Goal: Information Seeking & Learning: Learn about a topic

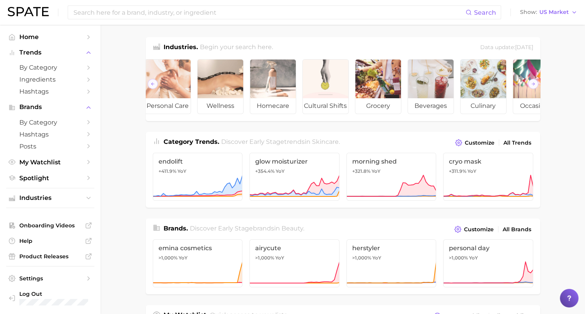
scroll to position [0, 87]
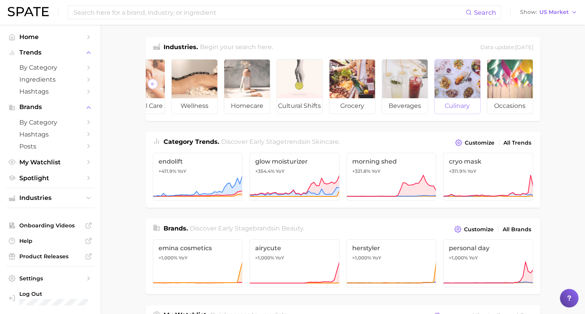
click at [470, 87] on div at bounding box center [457, 79] width 46 height 39
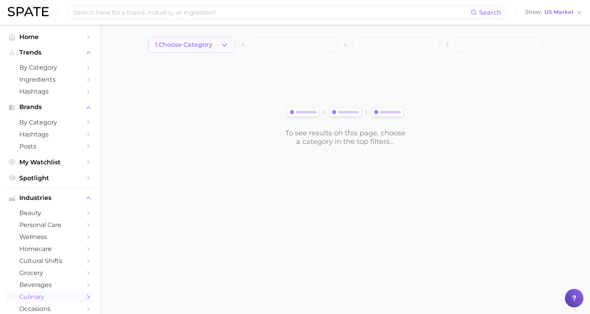
click at [227, 45] on icon "button" at bounding box center [225, 45] width 8 height 8
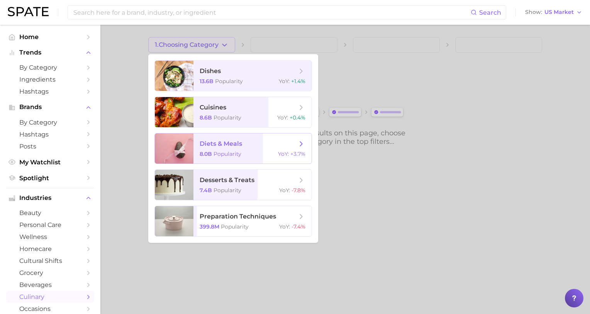
click at [228, 148] on span "diets & meals 8.0b Popularity YoY : +3.7%" at bounding box center [253, 148] width 118 height 30
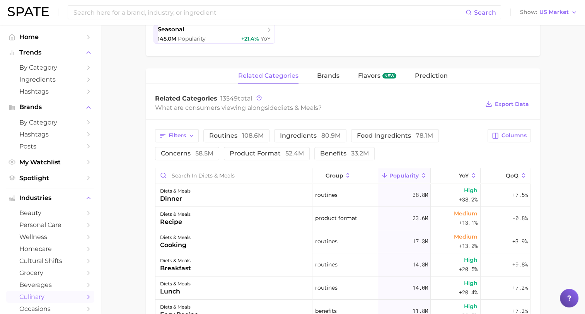
scroll to position [270, 0]
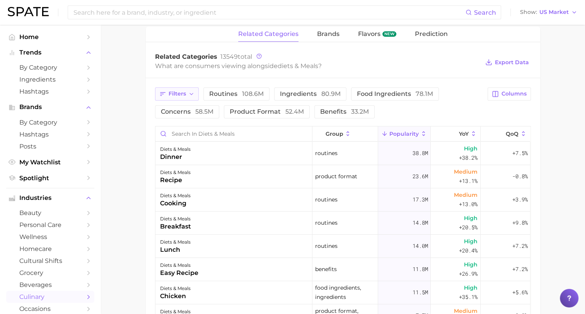
click at [191, 94] on icon "button" at bounding box center [191, 94] width 6 height 6
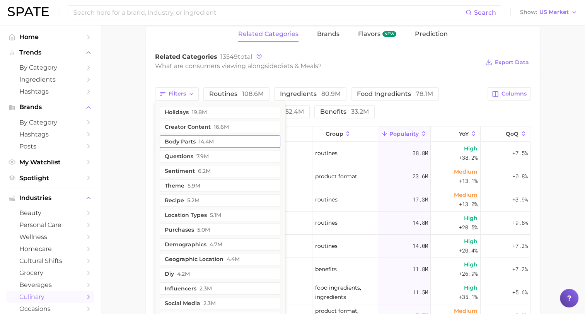
click at [188, 139] on button "body parts 14.4m" at bounding box center [220, 141] width 121 height 12
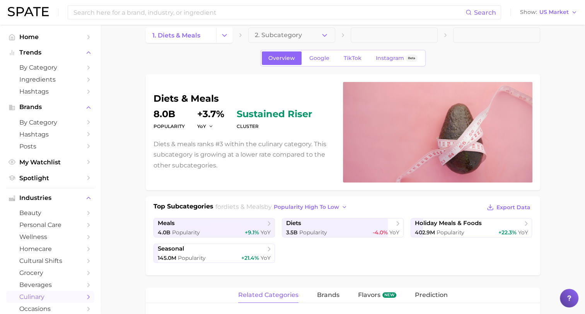
scroll to position [0, 0]
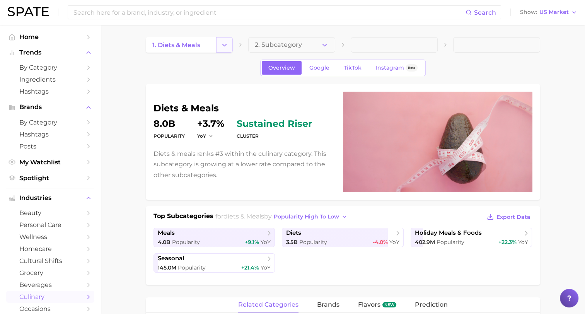
click at [224, 44] on icon "Change Category" at bounding box center [224, 45] width 8 height 8
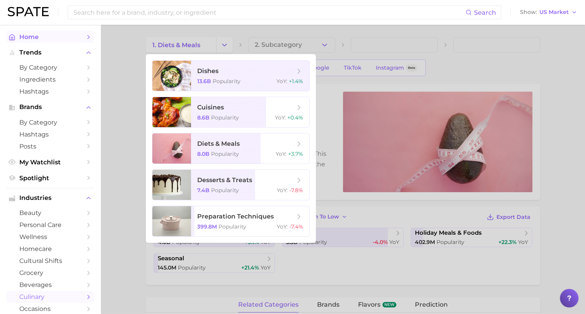
click at [32, 39] on span "Home" at bounding box center [50, 36] width 62 height 7
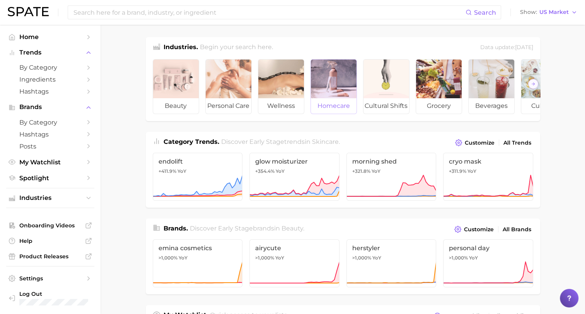
click at [331, 82] on div at bounding box center [334, 79] width 46 height 39
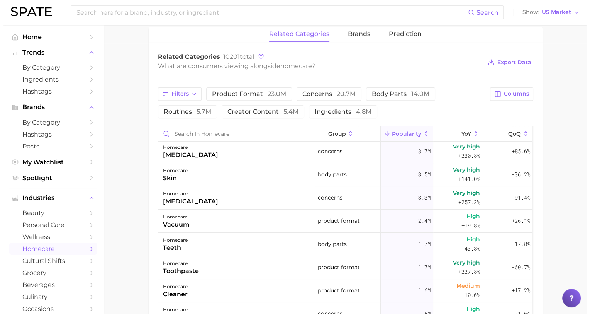
scroll to position [39, 0]
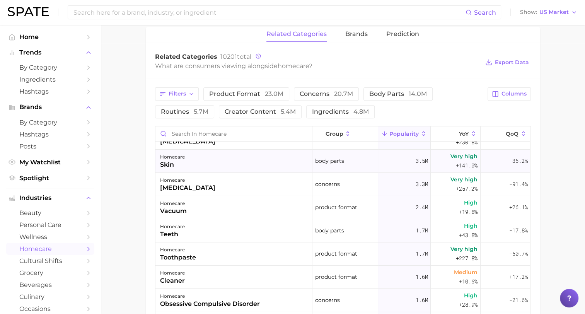
click at [166, 165] on div "skin" at bounding box center [172, 164] width 25 height 9
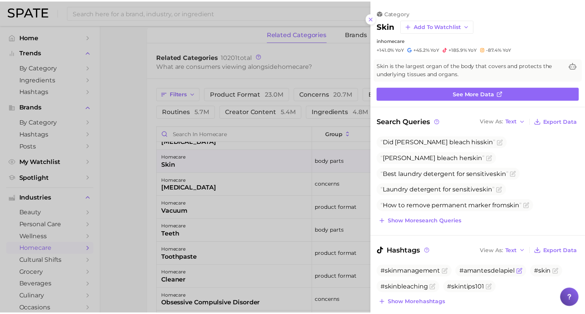
scroll to position [0, 0]
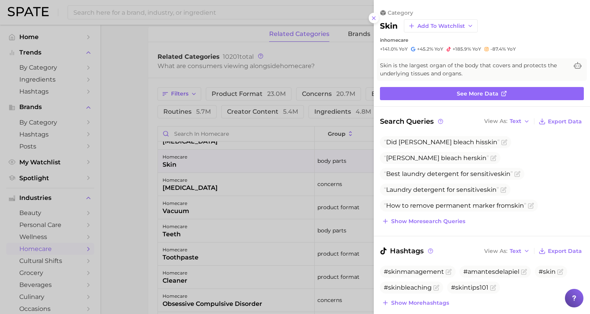
click at [170, 164] on div at bounding box center [295, 157] width 590 height 314
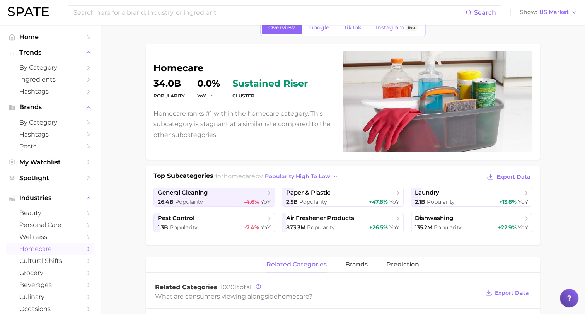
scroll to position [39, 0]
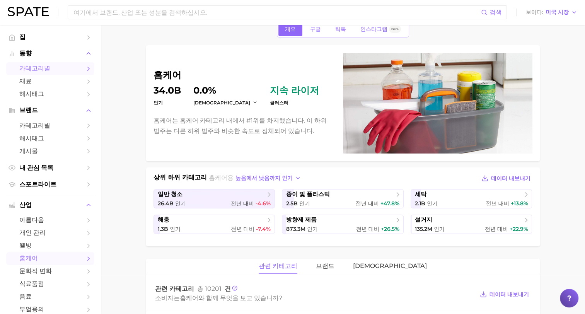
click at [31, 72] on span "카테고리별" at bounding box center [50, 69] width 62 height 8
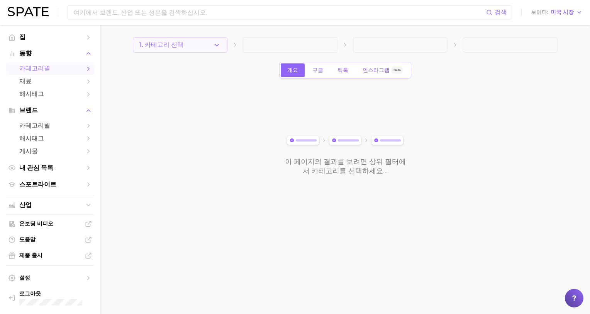
click at [219, 45] on icon "button" at bounding box center [217, 45] width 8 height 8
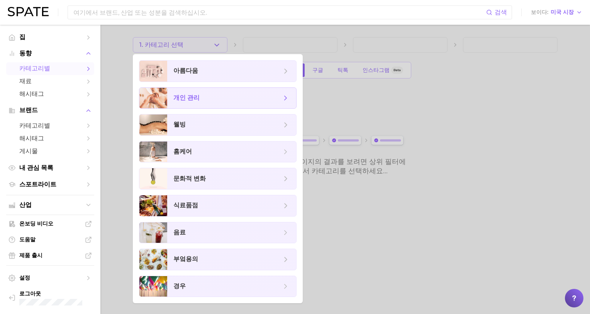
click at [179, 98] on span "개인 관리" at bounding box center [187, 98] width 26 height 8
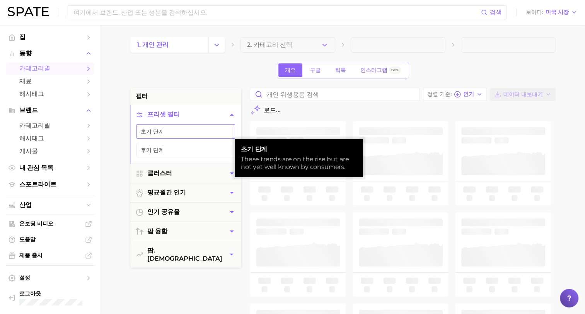
click at [160, 130] on font "초기 단계" at bounding box center [152, 131] width 23 height 6
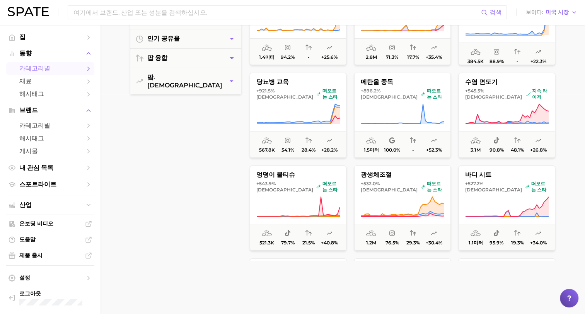
scroll to position [232, 0]
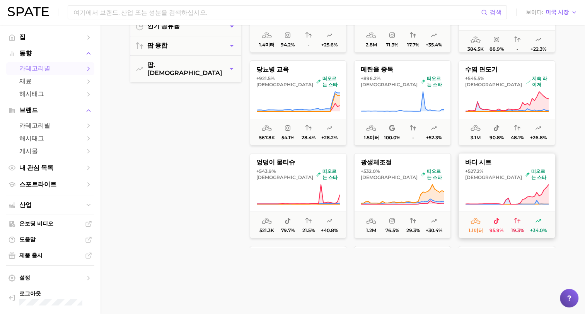
click at [474, 162] on span "바디 시트" at bounding box center [507, 162] width 96 height 7
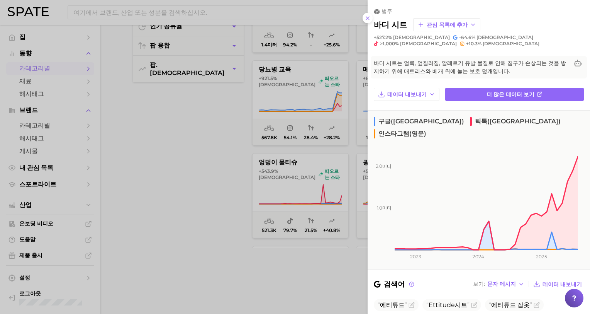
click at [239, 298] on div at bounding box center [295, 157] width 590 height 314
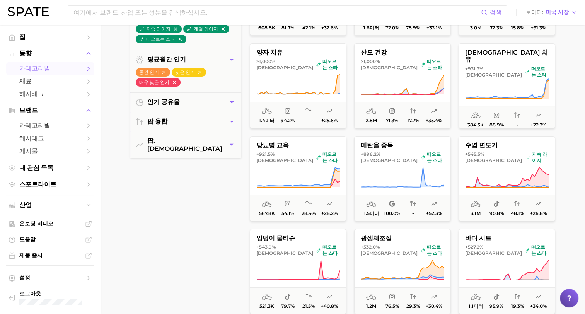
scroll to position [155, 0]
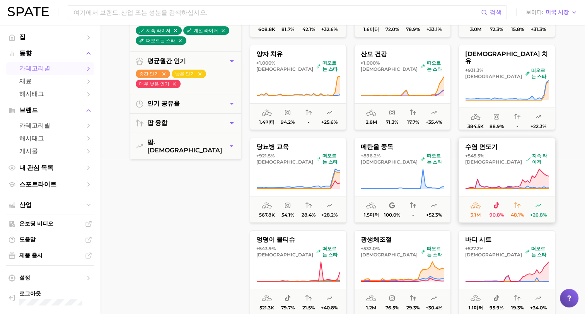
click at [509, 166] on button "수염 면도기 +545.5% 대비 지속 라이저 3.1m 90.8% 48.1% +26.8%" at bounding box center [506, 180] width 97 height 85
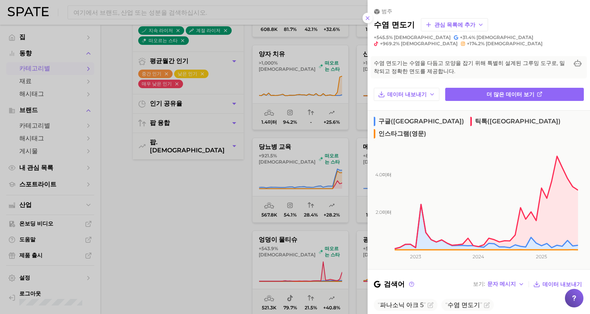
click at [168, 293] on div at bounding box center [295, 157] width 590 height 314
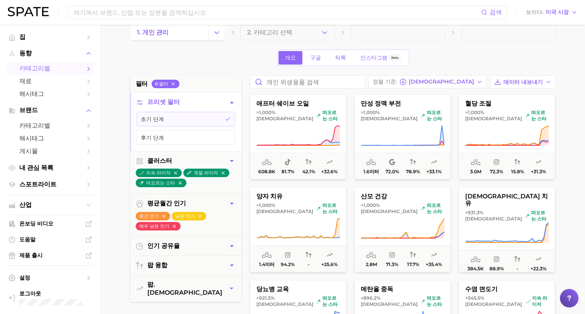
scroll to position [0, 0]
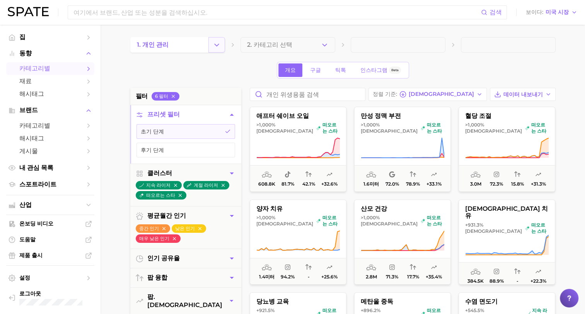
click at [218, 45] on icon "카테고리 변경" at bounding box center [217, 45] width 8 height 8
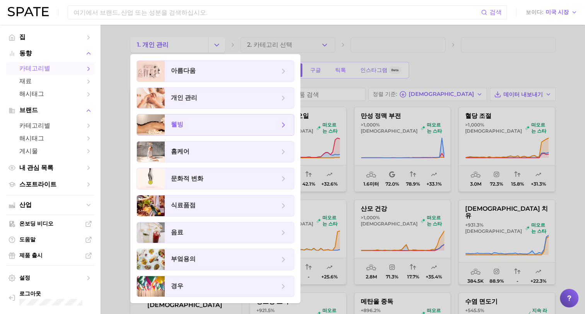
click at [175, 125] on span "웰빙" at bounding box center [177, 125] width 12 height 8
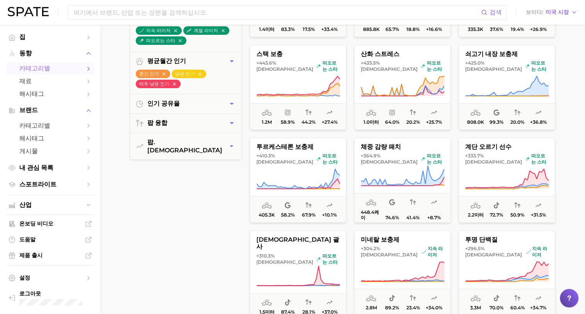
scroll to position [193, 0]
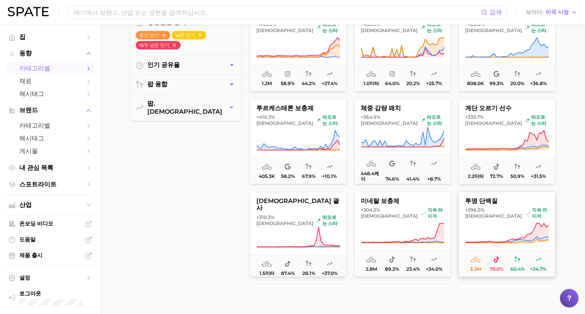
click at [486, 202] on span "투명 단백질" at bounding box center [507, 200] width 96 height 7
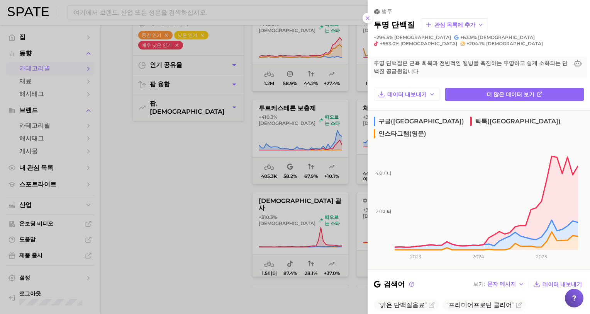
click at [155, 269] on div at bounding box center [295, 157] width 590 height 314
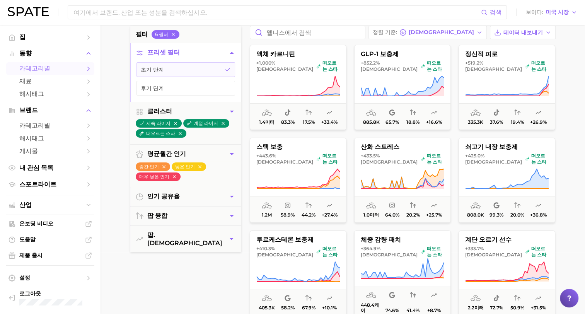
scroll to position [0, 0]
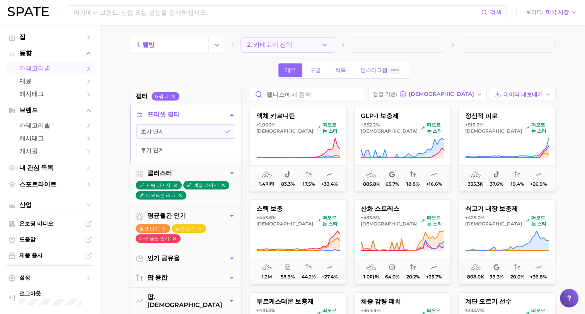
click at [325, 43] on icon "button" at bounding box center [324, 45] width 8 height 8
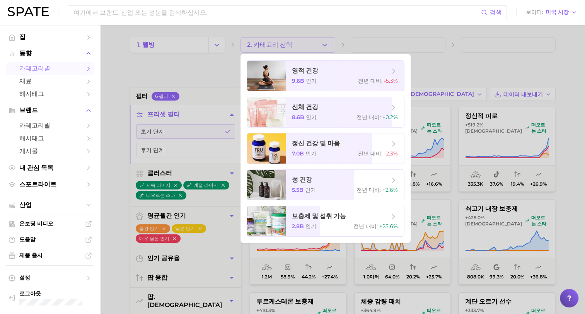
click at [325, 43] on div at bounding box center [292, 157] width 585 height 314
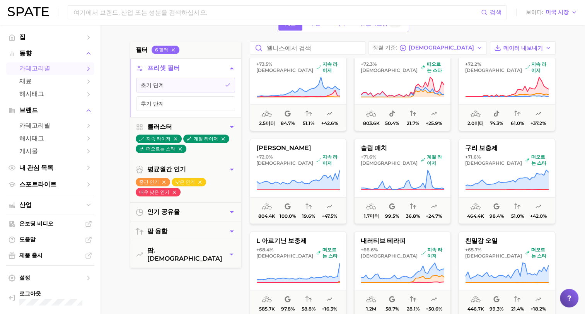
scroll to position [2102, 0]
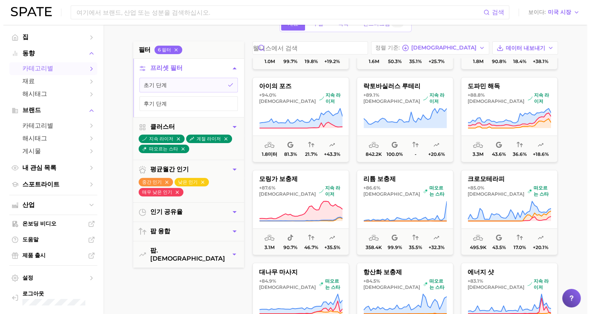
scroll to position [1252, 0]
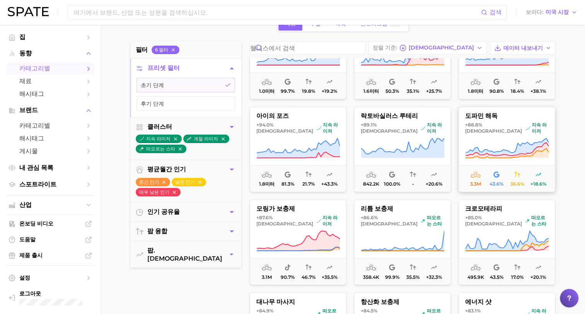
click at [512, 133] on button "도파민 해독 +88.8% 대비 지속 라이저 3.3m 43.6% 36.6% +18.6%" at bounding box center [506, 149] width 97 height 85
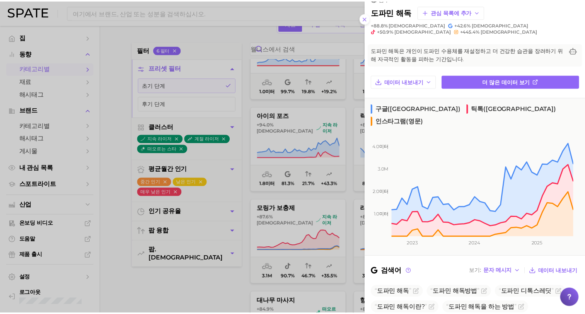
scroll to position [0, 0]
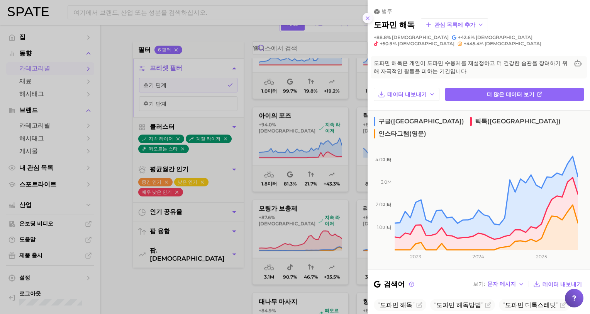
click at [365, 19] on icon at bounding box center [368, 18] width 6 height 6
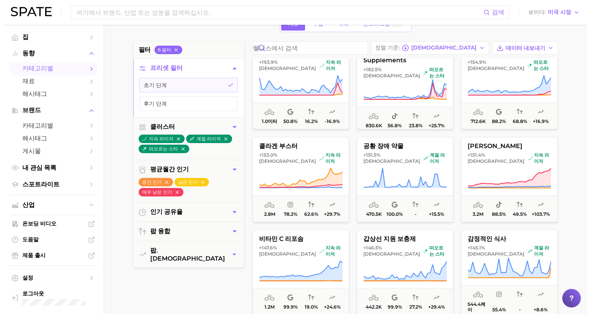
scroll to position [479, 0]
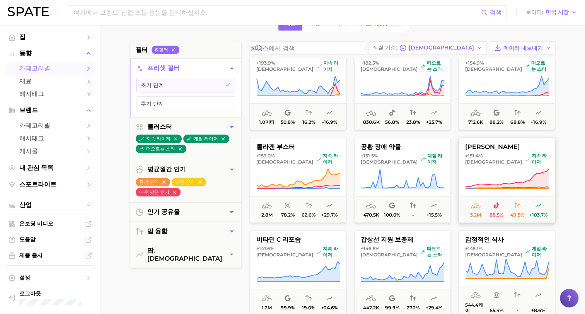
click at [517, 169] on icon at bounding box center [506, 179] width 83 height 22
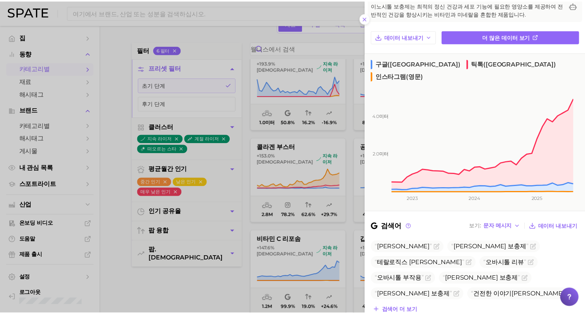
scroll to position [48, 0]
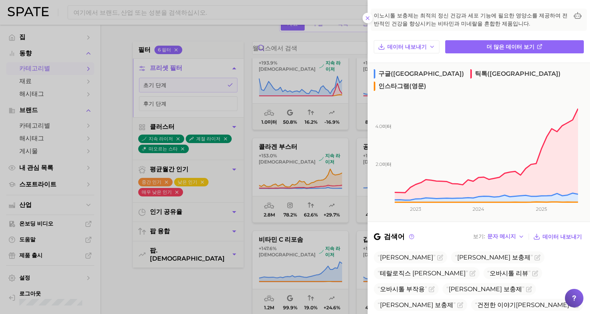
click at [192, 295] on div at bounding box center [295, 157] width 590 height 314
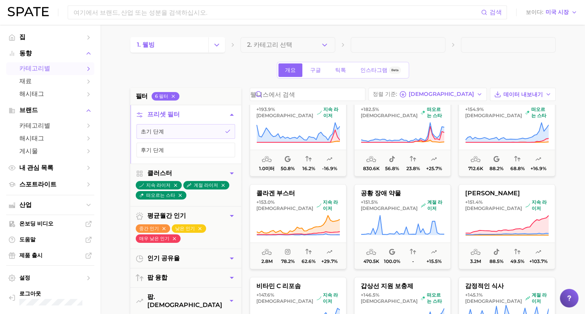
scroll to position [441, 0]
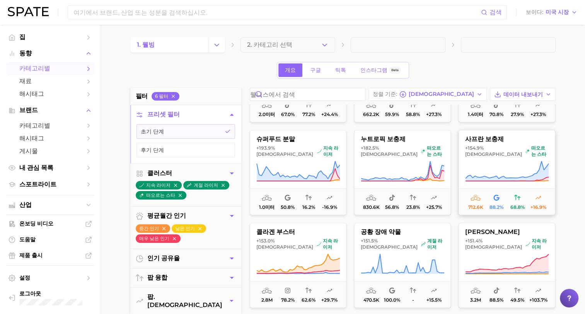
click at [505, 177] on icon at bounding box center [506, 169] width 83 height 17
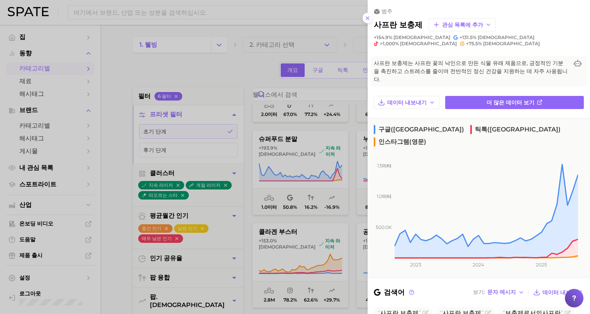
click at [105, 271] on div at bounding box center [295, 157] width 590 height 314
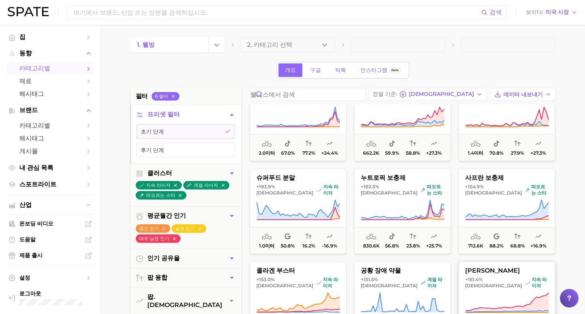
scroll to position [363, 0]
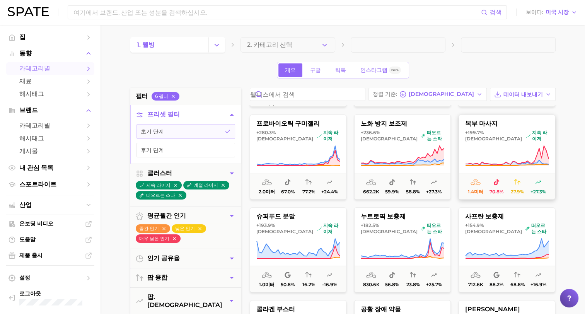
click at [486, 139] on button "복부 마사지 +199.7% 대비 지속 라이저 1.4미터 70.8% 27.9% +27.3%" at bounding box center [506, 156] width 97 height 85
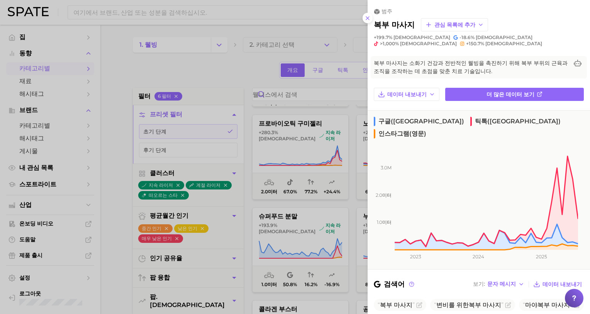
click at [114, 213] on div at bounding box center [295, 157] width 590 height 314
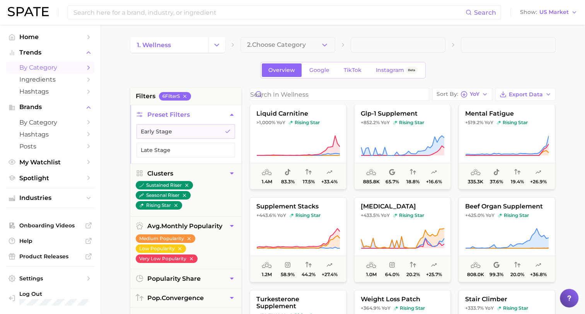
scroll to position [0, 0]
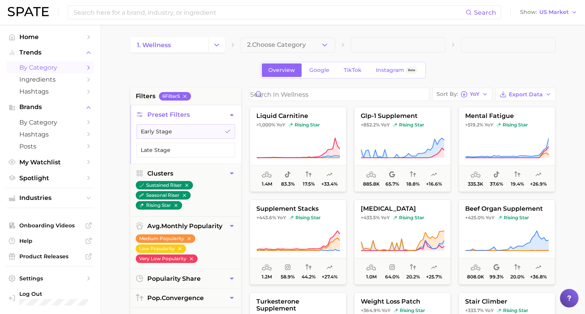
click at [475, 75] on div "Overview Google TikTok Instagram Beta" at bounding box center [342, 70] width 425 height 17
click at [473, 70] on div "Overview Google TikTok Instagram Beta" at bounding box center [342, 70] width 425 height 17
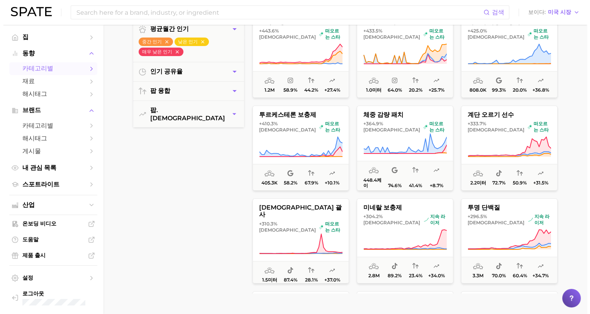
scroll to position [232, 0]
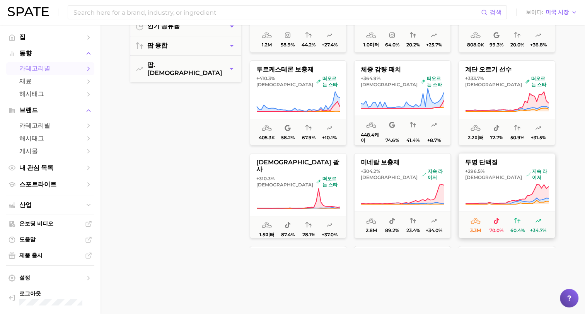
click at [476, 165] on span "투명 단백질" at bounding box center [507, 162] width 96 height 7
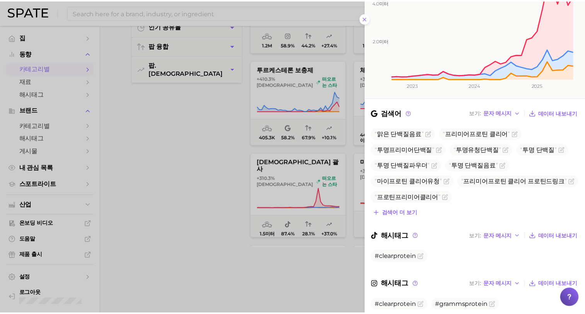
scroll to position [179, 0]
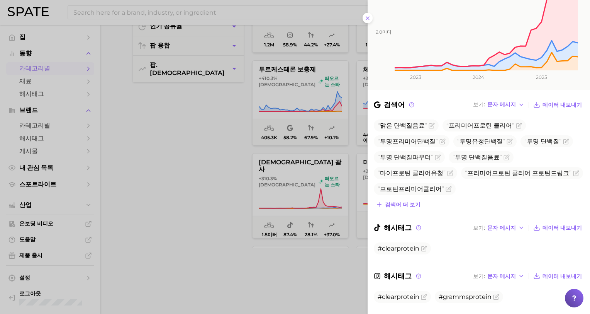
click at [327, 289] on div at bounding box center [295, 157] width 590 height 314
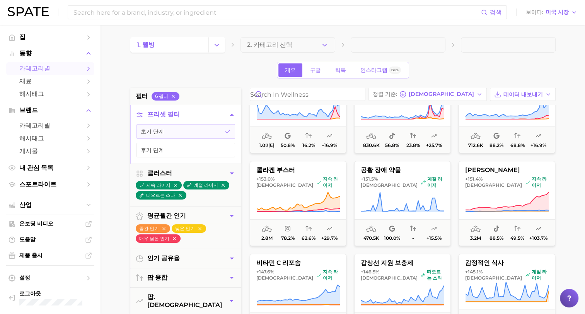
scroll to position [464, 0]
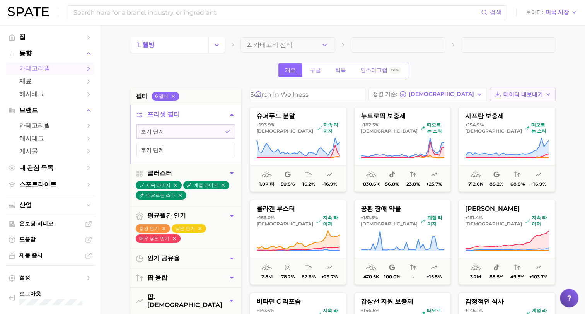
click at [512, 94] on span "데이터 내보내기" at bounding box center [522, 94] width 39 height 7
click at [496, 109] on span "카드 데이터 CSV" at bounding box center [503, 108] width 41 height 7
click at [537, 96] on span "데이터 내보내기" at bounding box center [522, 94] width 39 height 7
click at [503, 122] on span "시계열 CSV" at bounding box center [497, 122] width 29 height 7
click at [493, 122] on span "시계열 CSV" at bounding box center [497, 122] width 29 height 7
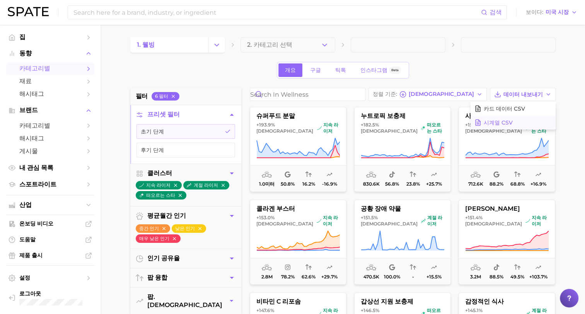
click at [485, 122] on span "시계열 CSV" at bounding box center [497, 122] width 29 height 7
click at [566, 180] on main "1. 웰빙 2. 카테고리 선택 개요 구글 틱톡 인스타그램 Beta 필터 6 필터 프리셋 필터 초기 단계 후기 단계 클러스터 지속 라이저 계절 …" at bounding box center [342, 318] width 484 height 586
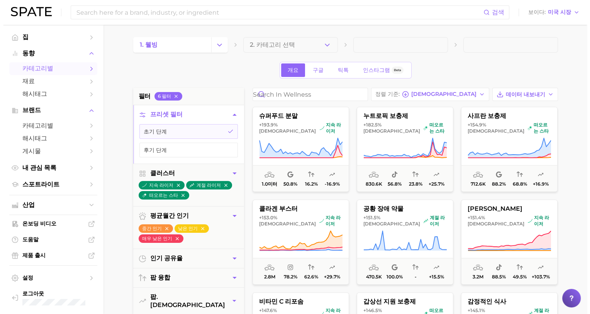
scroll to position [0, 0]
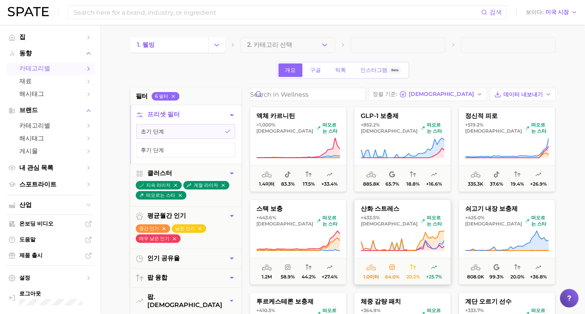
click at [403, 221] on button "산화 스트레스 +433.5% 대비 떠오르는 스타 1.0미터 64.0% 20.2% +25.7%" at bounding box center [402, 241] width 97 height 85
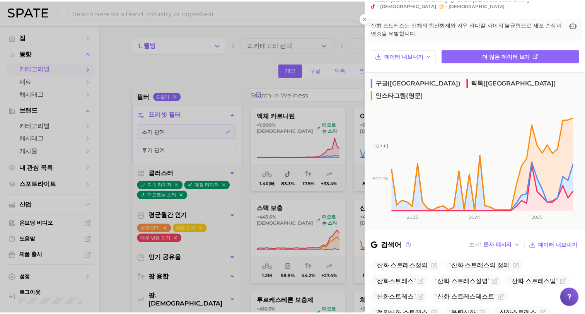
scroll to position [77, 0]
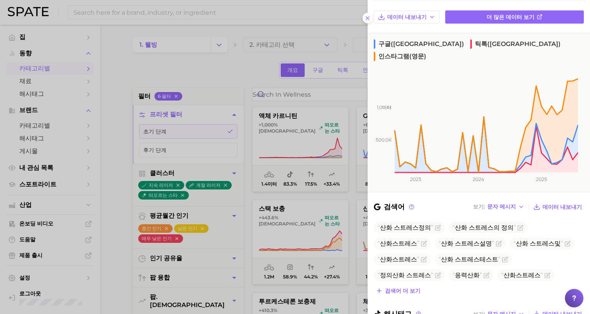
click at [247, 310] on div at bounding box center [295, 157] width 590 height 314
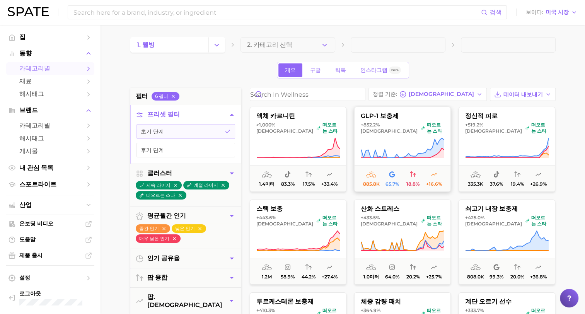
click at [379, 147] on icon at bounding box center [402, 148] width 83 height 22
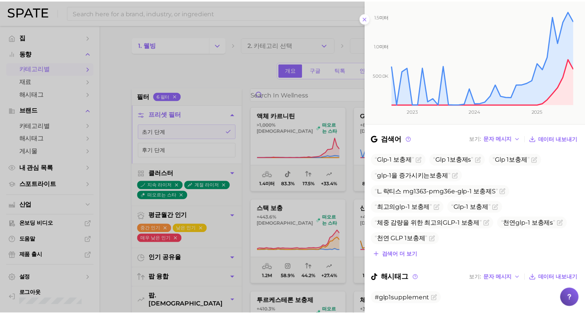
scroll to position [155, 0]
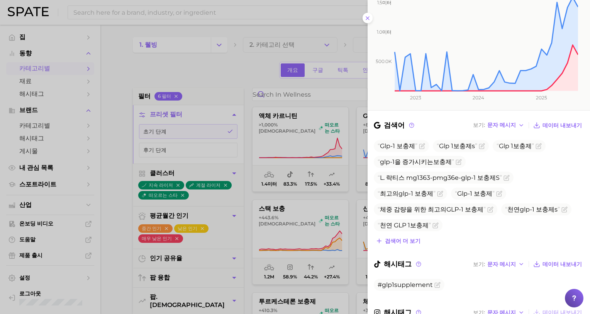
click at [121, 305] on div at bounding box center [295, 157] width 590 height 314
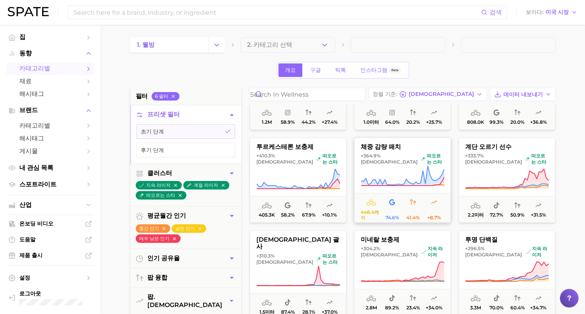
click at [381, 152] on button "체중 감량 패치 +364.9% 대비 떠오르는 스타 448.4케이 74.6% 41.4% +8.7%" at bounding box center [402, 180] width 97 height 85
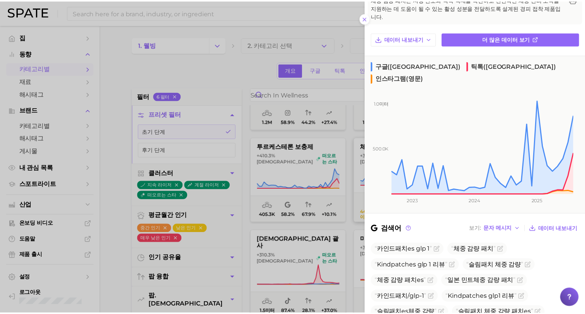
scroll to position [77, 0]
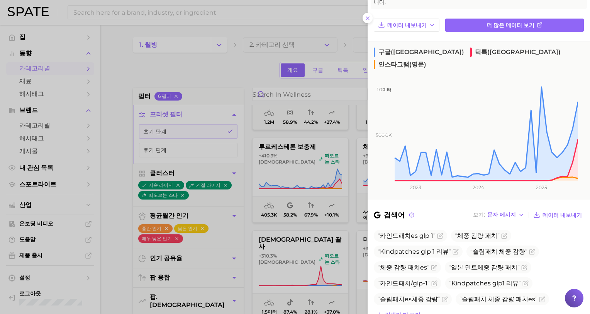
click at [105, 259] on div at bounding box center [295, 157] width 590 height 314
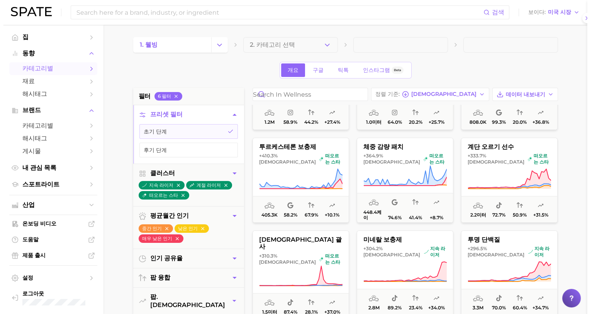
scroll to position [0, 0]
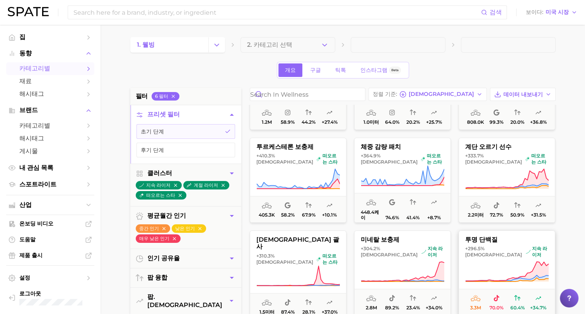
click at [517, 257] on button "투명 단백질 +296.5% 대비 지속 라이저 3.3m 70.0% 60.4% +34.7%" at bounding box center [506, 272] width 97 height 85
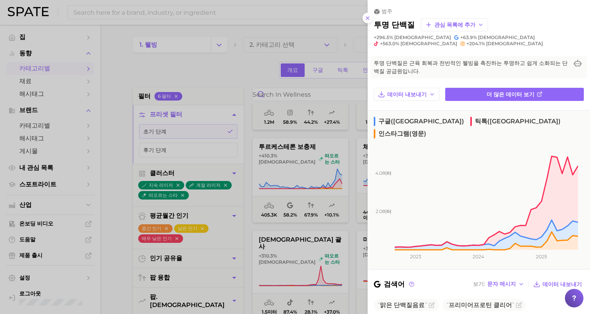
click at [111, 255] on div at bounding box center [295, 157] width 590 height 314
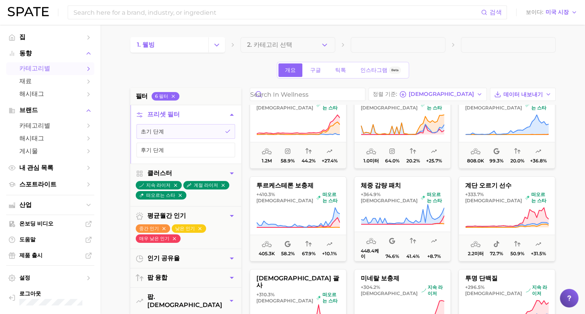
scroll to position [155, 0]
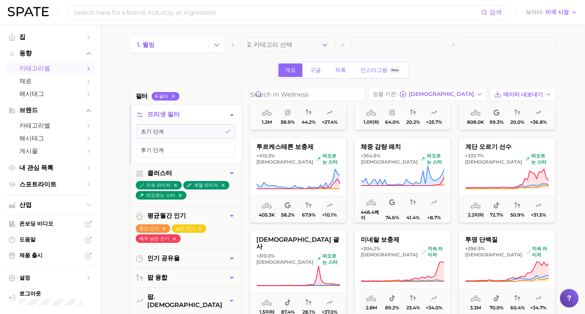
click at [565, 238] on main "1. 웰빙 2. 카테고리 선택 개요 구글 틱톡 인스타그램 Beta 필터 6 필터 프리셋 필터 초기 단계 후기 단계 클러스터 지속 라이저 계절 …" at bounding box center [342, 318] width 484 height 586
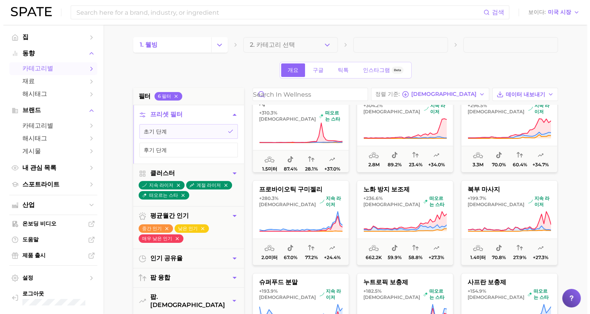
scroll to position [309, 0]
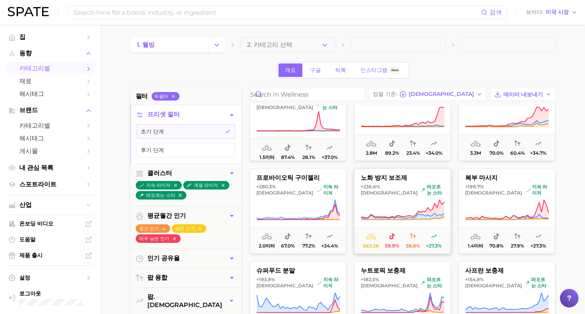
click at [403, 193] on button "노화 방지 보조제 +236.6% 대비 떠오르는 스타 662.2k 59.9% 58.8% +27.3%" at bounding box center [402, 210] width 97 height 85
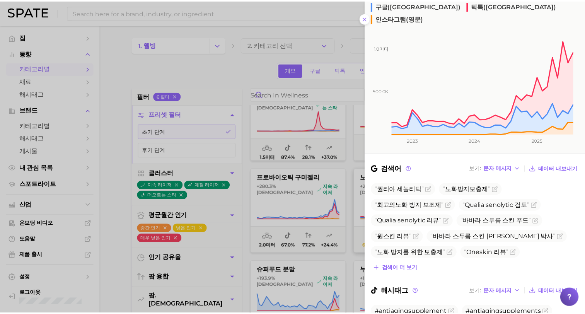
scroll to position [116, 0]
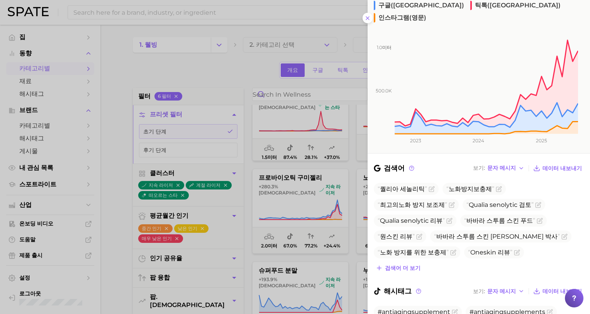
click at [366, 232] on div at bounding box center [295, 157] width 590 height 314
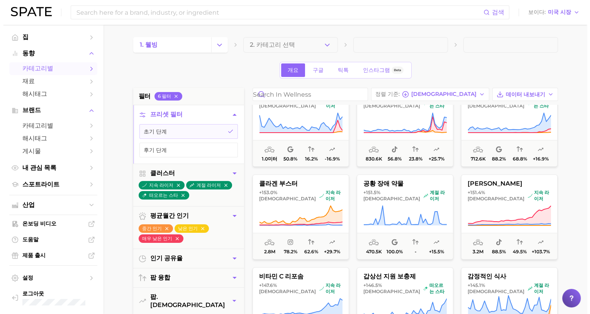
scroll to position [502, 0]
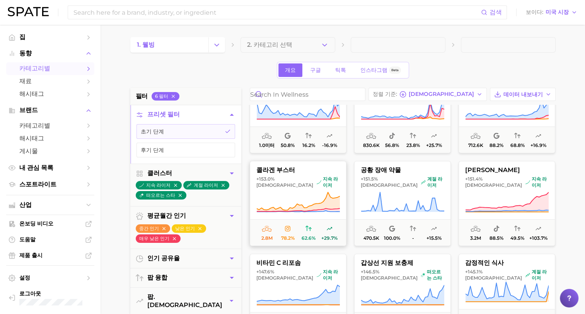
click at [294, 194] on icon at bounding box center [297, 202] width 83 height 22
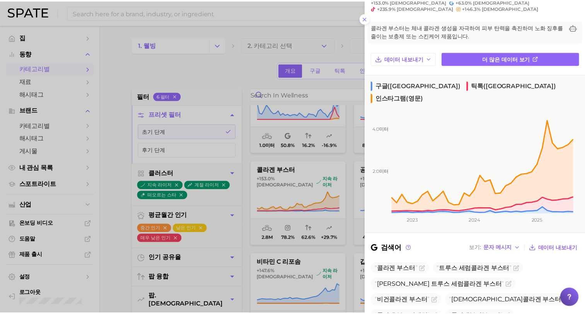
scroll to position [0, 0]
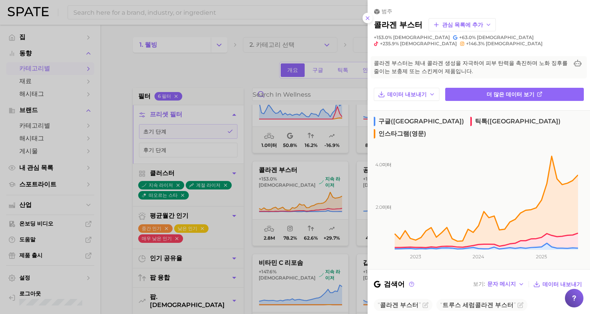
click at [350, 252] on div at bounding box center [295, 157] width 590 height 314
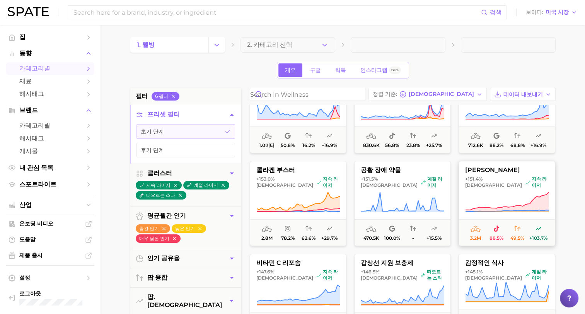
click at [496, 211] on icon at bounding box center [506, 211] width 83 height 0
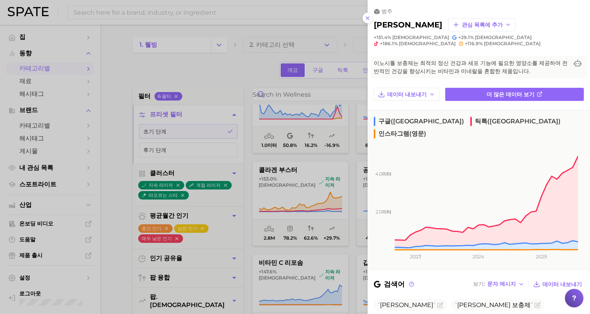
click at [353, 249] on div at bounding box center [295, 157] width 590 height 314
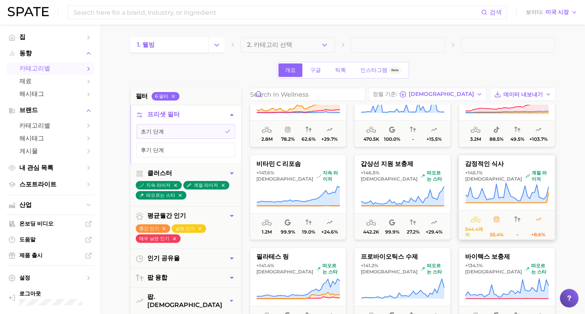
scroll to position [618, 0]
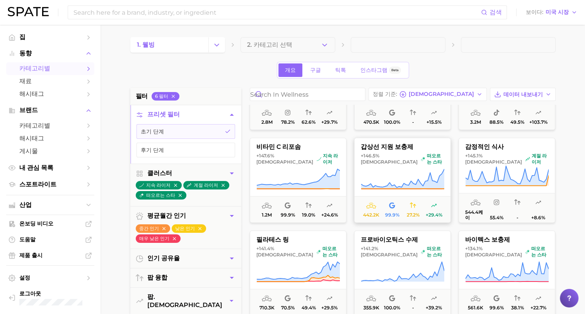
click at [427, 156] on font "떠오르는 스타" at bounding box center [435, 159] width 17 height 12
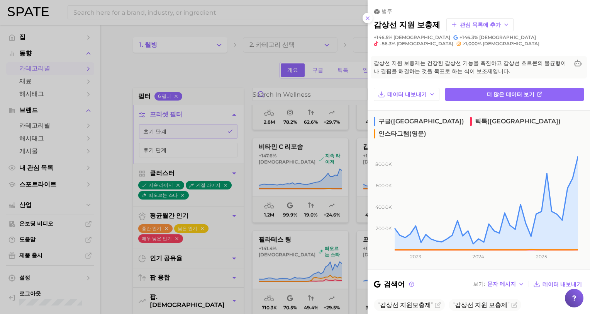
click at [305, 175] on div at bounding box center [295, 157] width 590 height 314
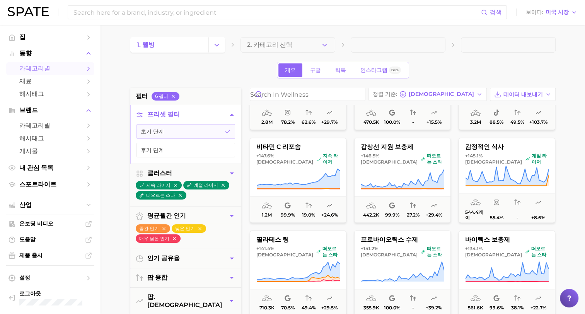
click at [305, 175] on icon at bounding box center [297, 179] width 83 height 22
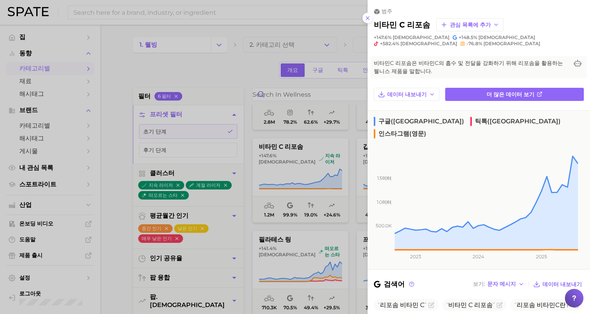
click at [113, 294] on div at bounding box center [295, 157] width 590 height 314
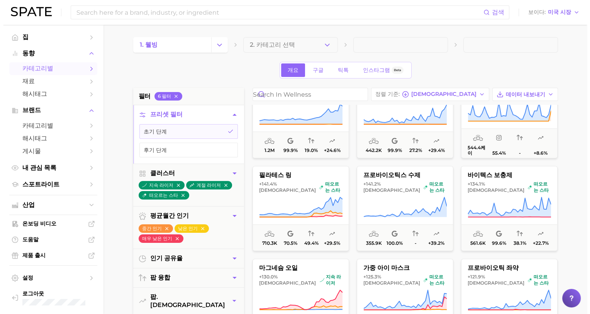
scroll to position [696, 0]
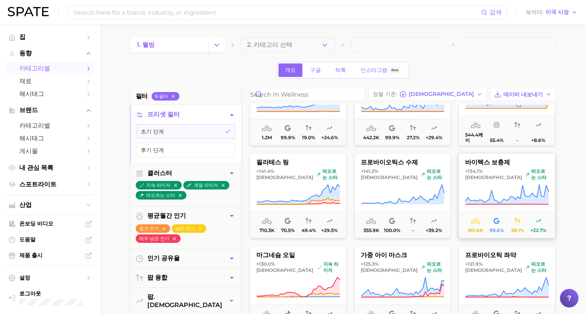
click at [522, 212] on span "561.6k 99.6% 38.1% +22.7%" at bounding box center [507, 224] width 96 height 26
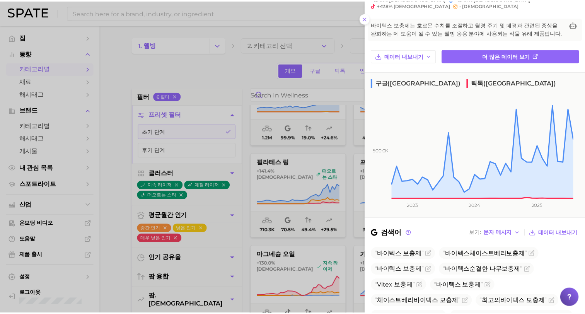
scroll to position [77, 0]
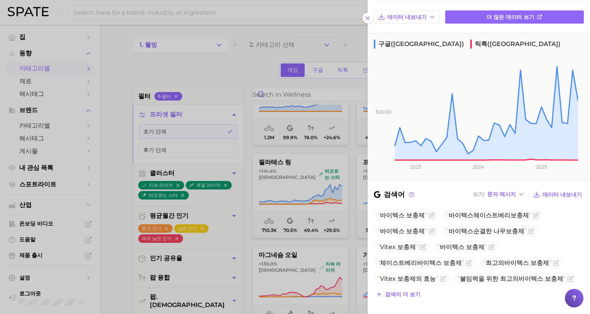
click at [116, 287] on div at bounding box center [295, 157] width 590 height 314
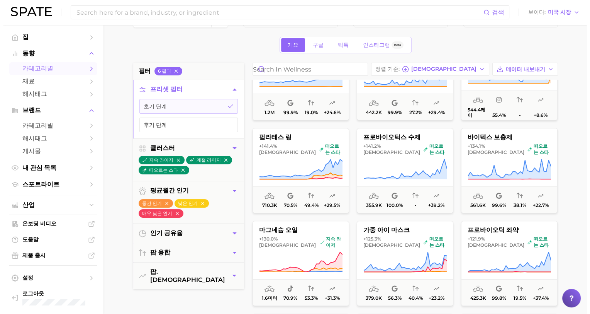
scroll to position [39, 0]
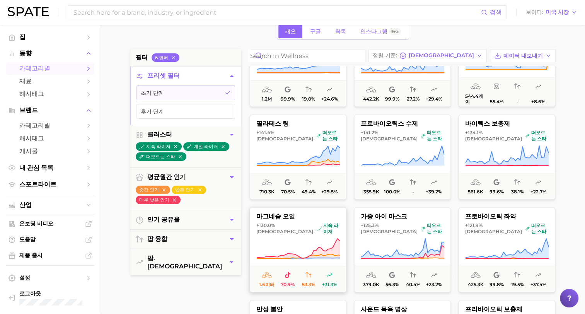
click at [280, 240] on icon at bounding box center [297, 249] width 83 height 22
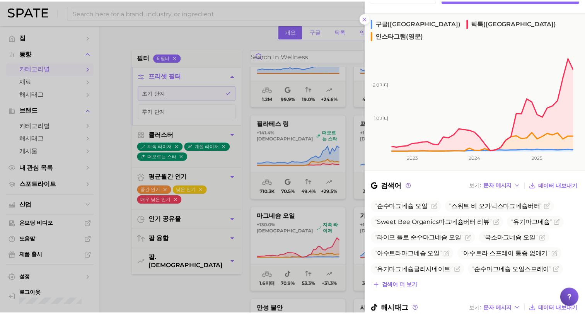
scroll to position [116, 0]
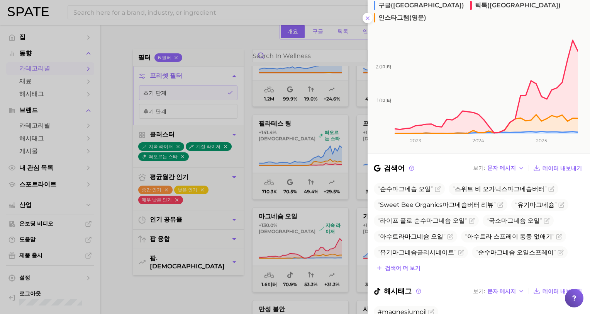
click at [212, 300] on div at bounding box center [295, 157] width 590 height 314
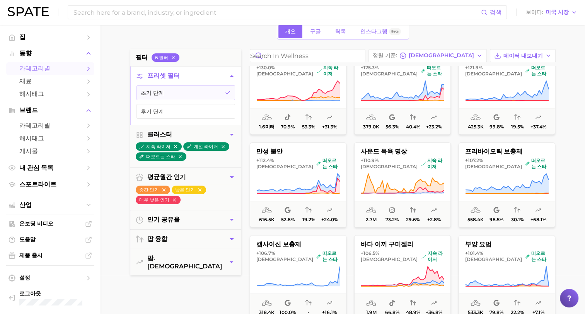
scroll to position [850, 0]
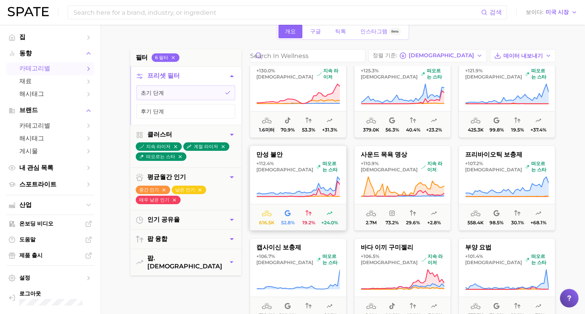
click at [299, 184] on icon at bounding box center [297, 187] width 83 height 22
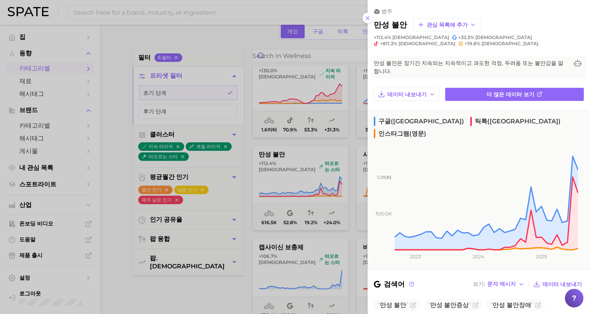
click at [126, 294] on div at bounding box center [295, 157] width 590 height 314
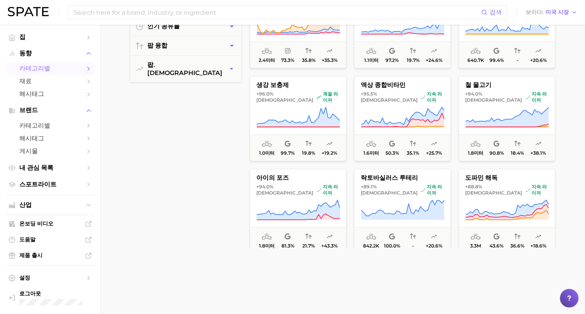
scroll to position [1030, 0]
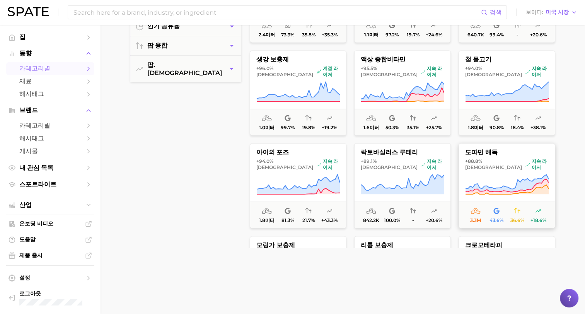
click at [534, 204] on span "3.3m 43.6% 36.6% +18.6%" at bounding box center [507, 214] width 96 height 26
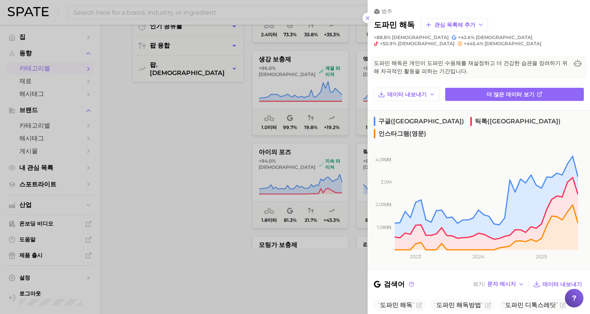
click at [176, 217] on div at bounding box center [295, 157] width 590 height 314
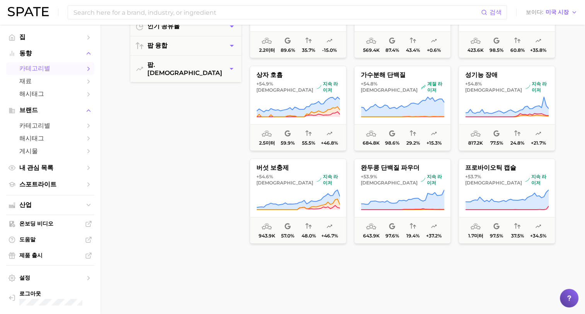
scroll to position [2808, 0]
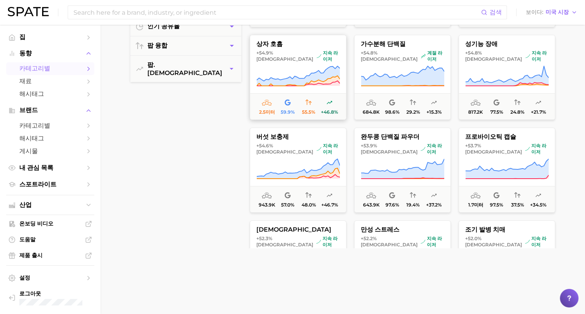
click at [294, 59] on button "상자 호흡 +54.9% 대비 지속 라이저 2.5미터 59.9% 55.5% +46.8%" at bounding box center [298, 77] width 97 height 85
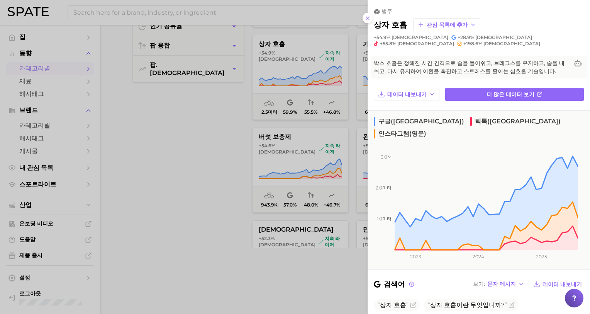
click at [199, 135] on div at bounding box center [295, 157] width 590 height 314
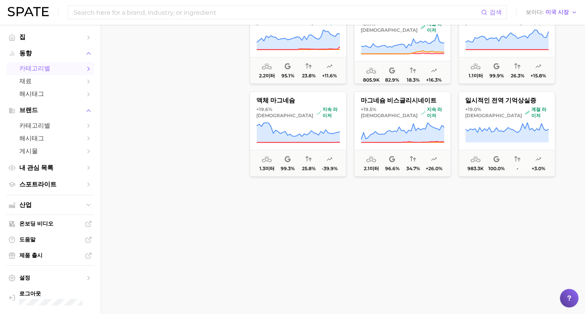
scroll to position [6713, 0]
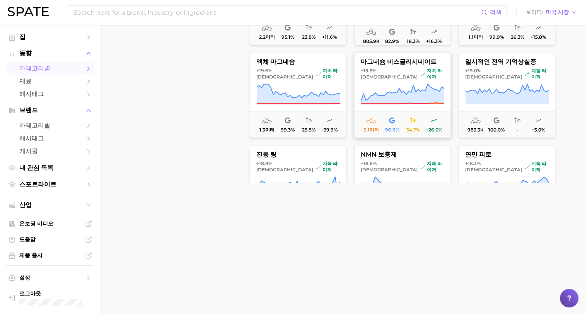
click at [427, 68] on font "지속 라이저" at bounding box center [435, 74] width 17 height 12
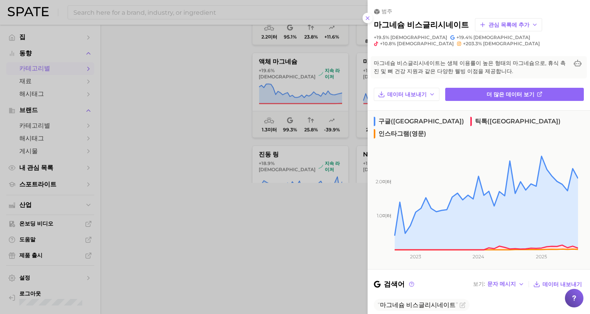
click at [279, 256] on div at bounding box center [295, 157] width 590 height 314
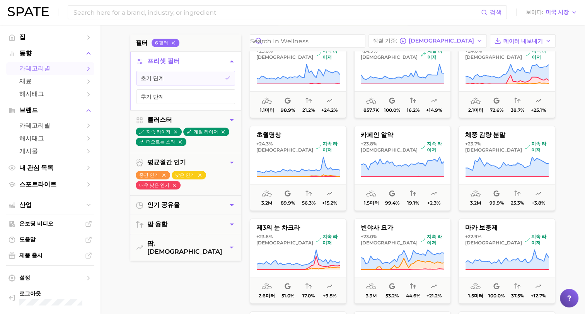
scroll to position [6288, 0]
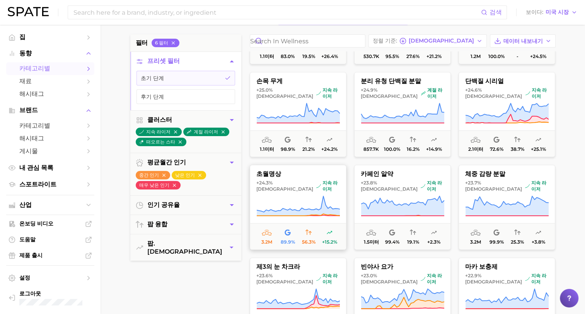
click at [300, 185] on button "초월명상 +24.3% 대비 지속 라이저 3.2m 89.9% 56.3% +15.2%" at bounding box center [298, 207] width 97 height 85
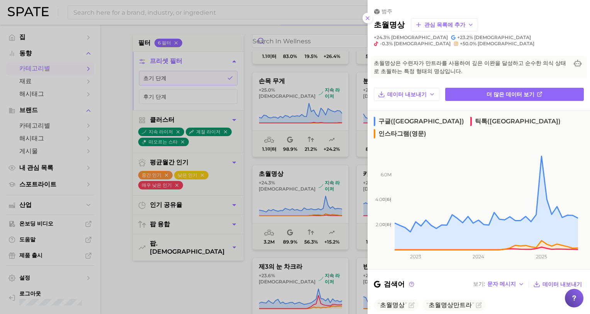
click at [215, 294] on div at bounding box center [295, 157] width 590 height 314
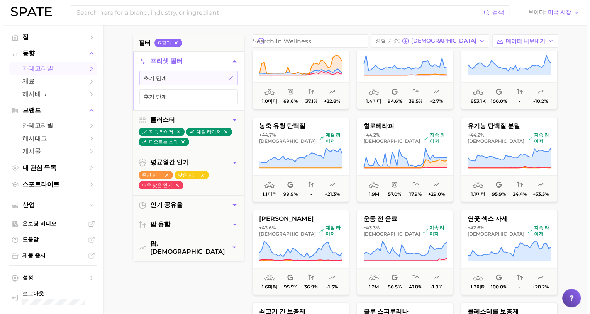
scroll to position [3924, 0]
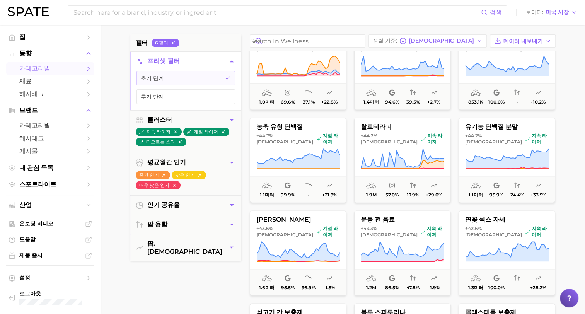
click at [371, 227] on span "+43.3%" at bounding box center [369, 228] width 16 height 6
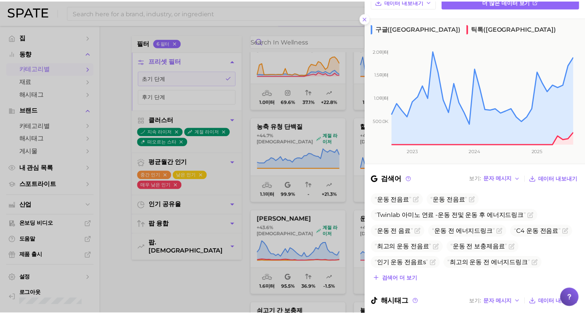
scroll to position [116, 0]
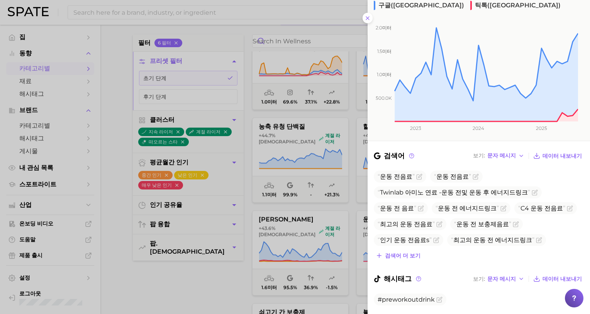
click at [178, 287] on div at bounding box center [295, 157] width 590 height 314
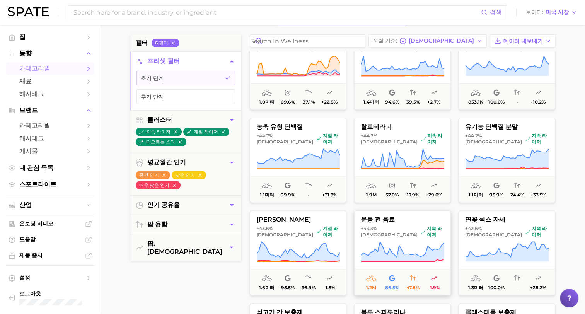
scroll to position [3885, 0]
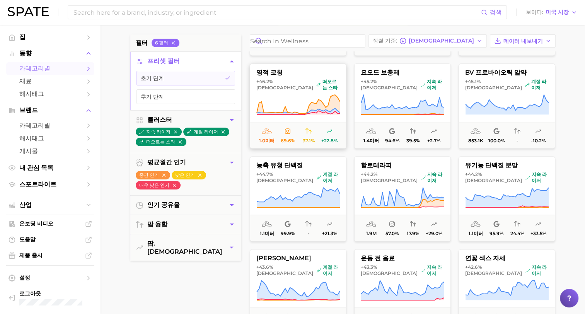
click at [287, 108] on icon at bounding box center [297, 105] width 83 height 22
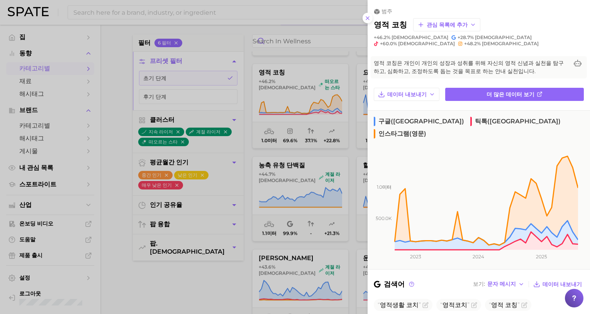
click at [212, 287] on div at bounding box center [295, 157] width 590 height 314
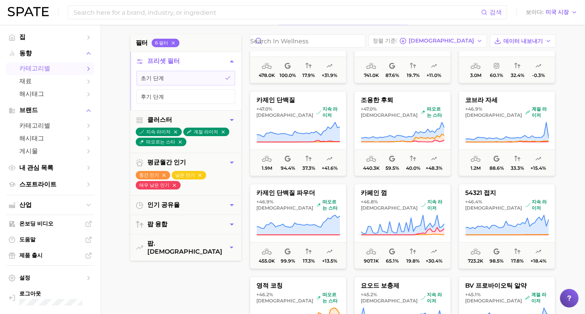
scroll to position [3653, 0]
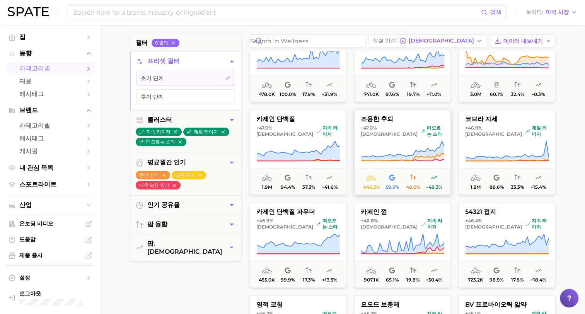
click at [421, 145] on icon at bounding box center [402, 151] width 83 height 22
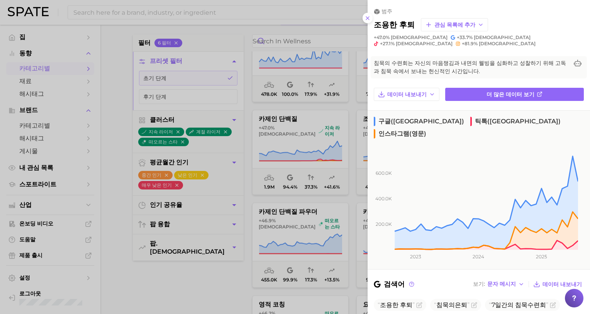
click at [194, 298] on div at bounding box center [295, 157] width 590 height 314
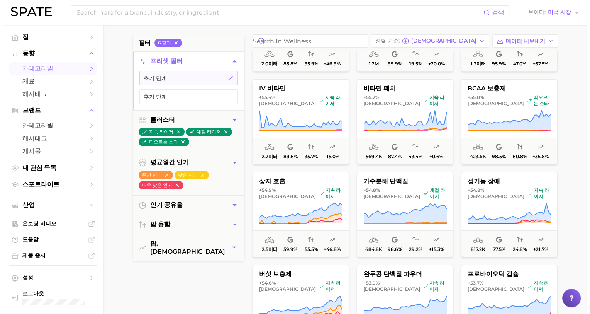
scroll to position [2880, 0]
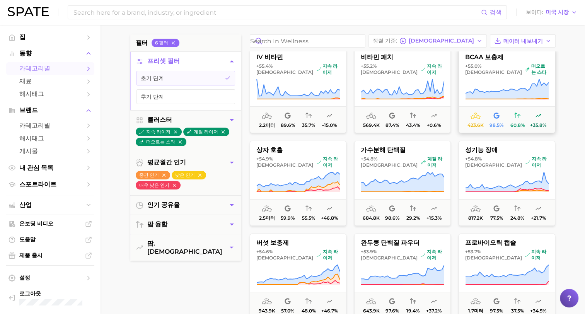
click at [471, 83] on icon at bounding box center [506, 89] width 83 height 22
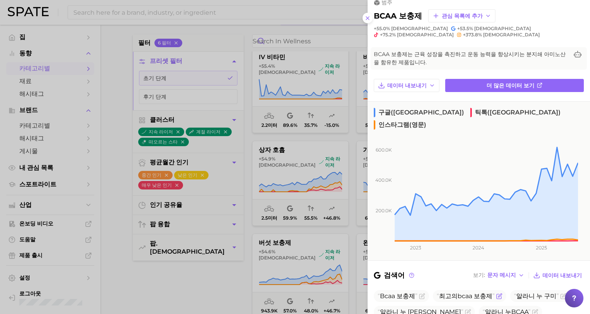
scroll to position [0, 0]
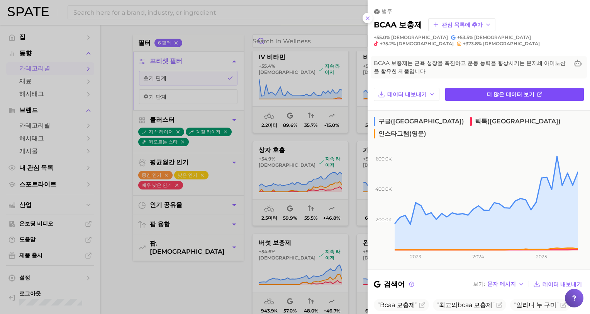
click at [505, 91] on span "더 많은 데이터 보기" at bounding box center [511, 94] width 48 height 7
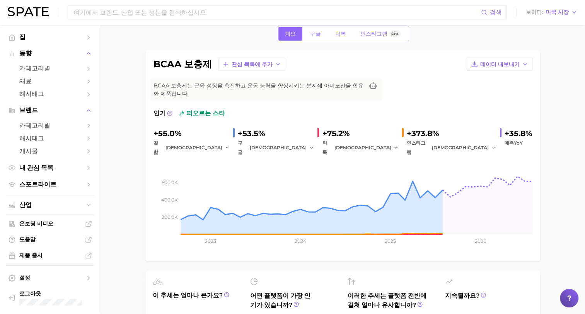
scroll to position [28, 0]
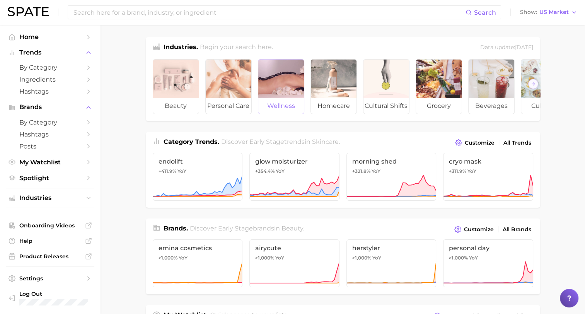
click at [292, 97] on div at bounding box center [281, 79] width 46 height 39
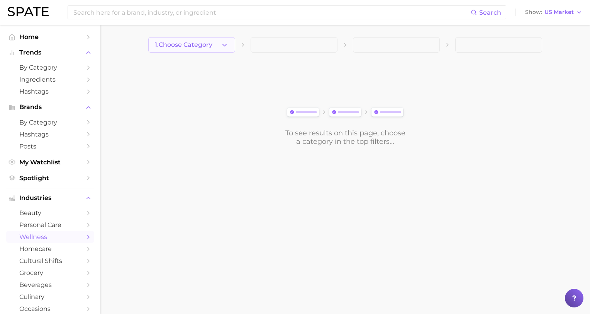
click at [226, 45] on icon "button" at bounding box center [225, 45] width 8 height 8
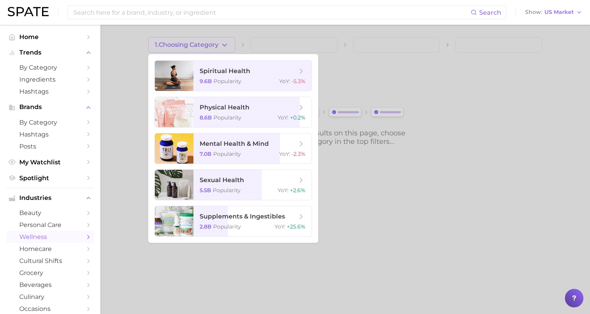
click at [226, 46] on div at bounding box center [295, 157] width 590 height 314
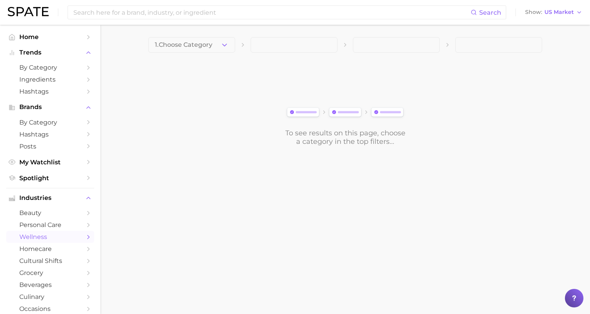
click at [302, 48] on span at bounding box center [294, 44] width 87 height 15
click at [213, 44] on span "1. Choose Category" at bounding box center [184, 44] width 58 height 7
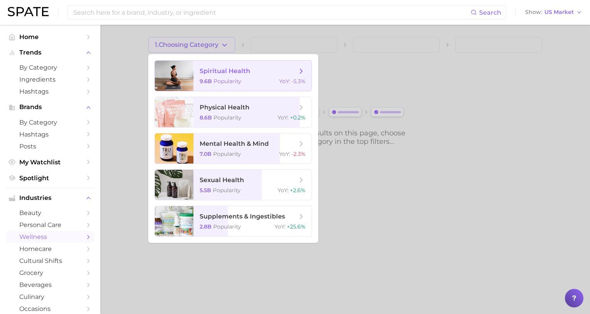
click at [228, 75] on span "spiritual health" at bounding box center [248, 71] width 97 height 9
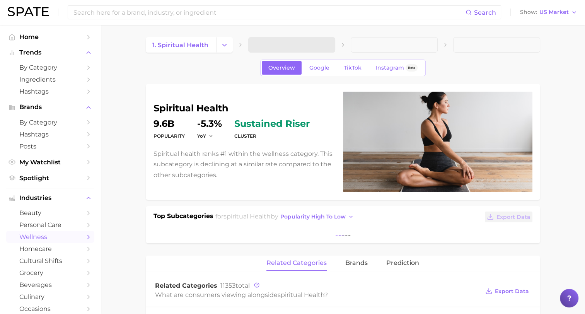
click at [332, 45] on span at bounding box center [291, 44] width 87 height 15
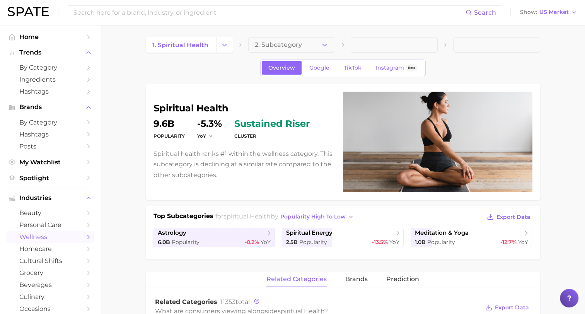
click at [36, 238] on span "wellness" at bounding box center [50, 236] width 62 height 7
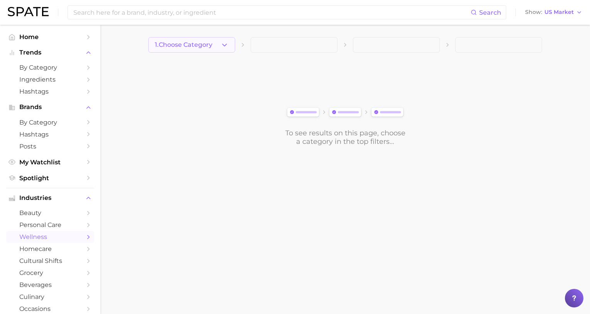
click at [228, 44] on icon "button" at bounding box center [225, 45] width 8 height 8
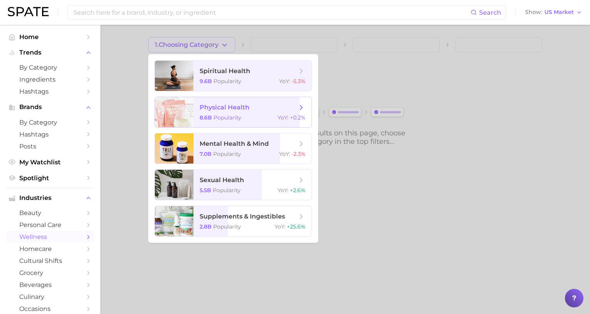
click at [252, 118] on div "8.6b Popularity YoY : +0.2%" at bounding box center [253, 117] width 106 height 7
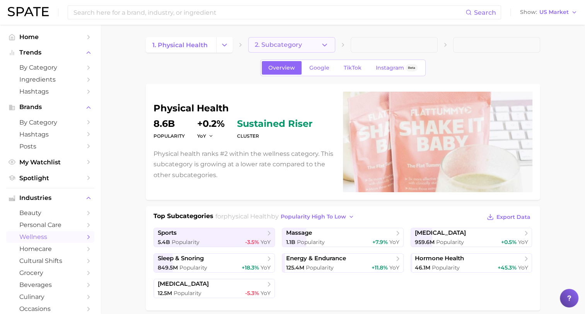
click at [323, 44] on icon "button" at bounding box center [324, 45] width 8 height 8
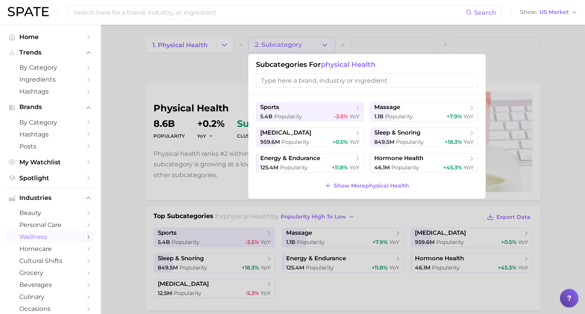
click at [323, 44] on div at bounding box center [292, 157] width 585 height 314
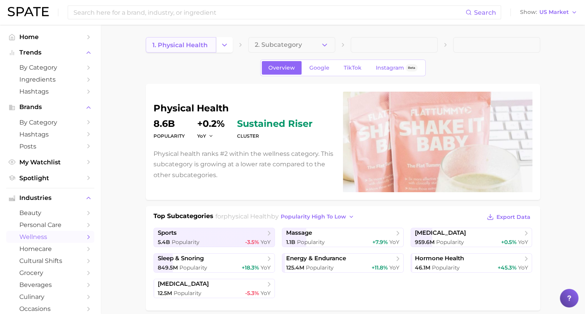
click at [186, 48] on span "1. physical health" at bounding box center [179, 44] width 55 height 7
click at [225, 44] on polyline "Change Category" at bounding box center [224, 45] width 4 height 2
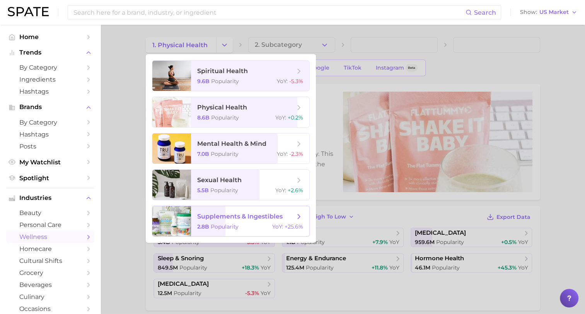
click at [246, 218] on span "supplements & ingestibles" at bounding box center [239, 216] width 85 height 7
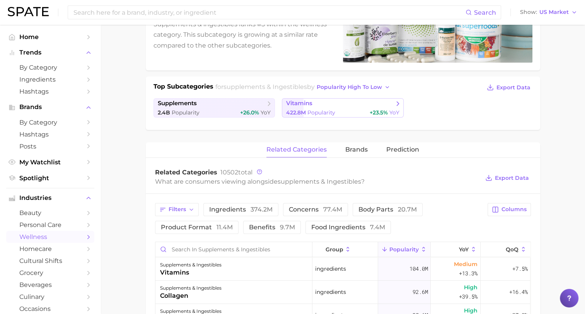
scroll to position [116, 0]
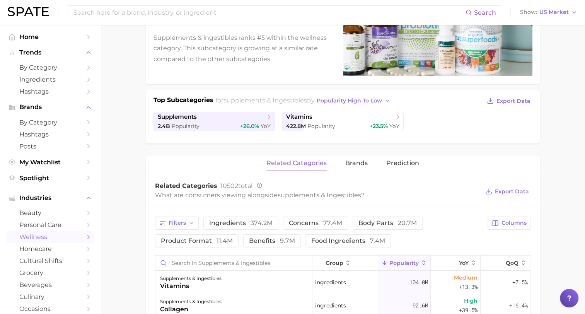
click at [550, 261] on main "1. supplements & ingestibles 2. Subcategory Overview Google TikTok Instagram Be…" at bounding box center [342, 263] width 484 height 708
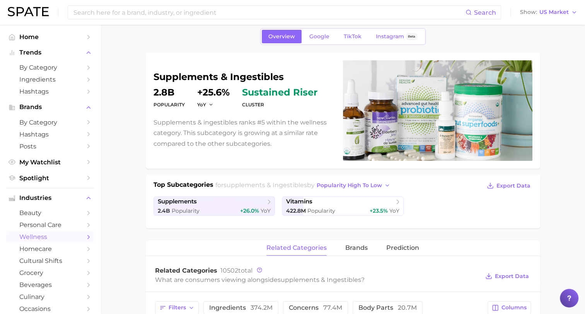
scroll to position [0, 0]
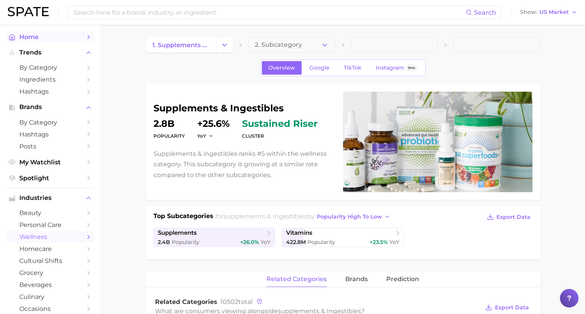
click at [34, 37] on span "Home" at bounding box center [50, 36] width 62 height 7
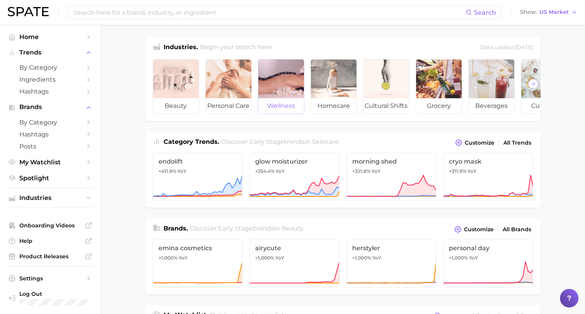
click at [288, 90] on div at bounding box center [281, 79] width 46 height 39
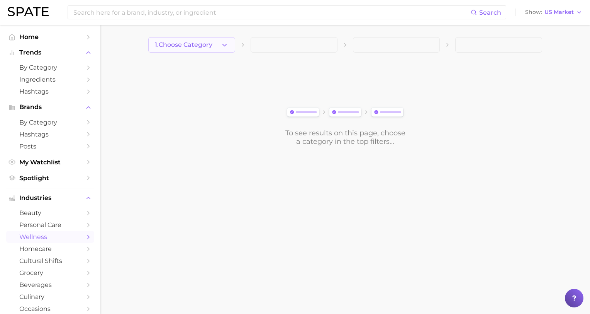
click at [225, 46] on icon "button" at bounding box center [225, 45] width 8 height 8
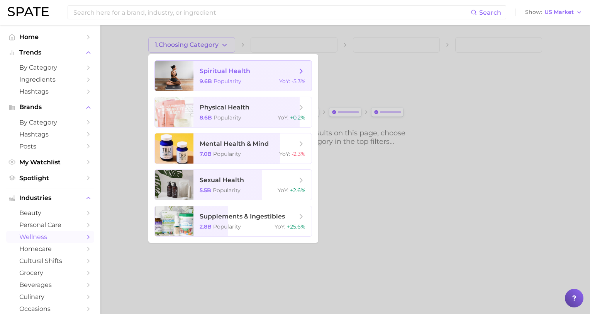
click at [230, 73] on span "spiritual health" at bounding box center [225, 70] width 51 height 7
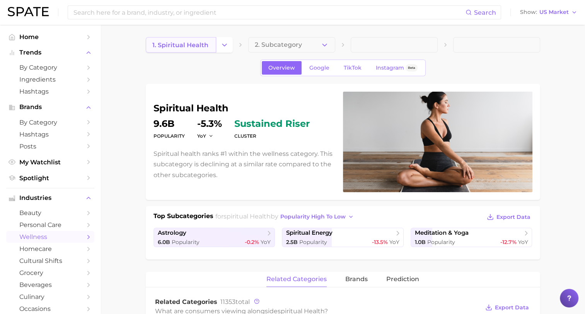
click at [178, 48] on span "1. spiritual health" at bounding box center [180, 44] width 56 height 7
click at [224, 45] on icon "Change Category" at bounding box center [224, 45] width 8 height 8
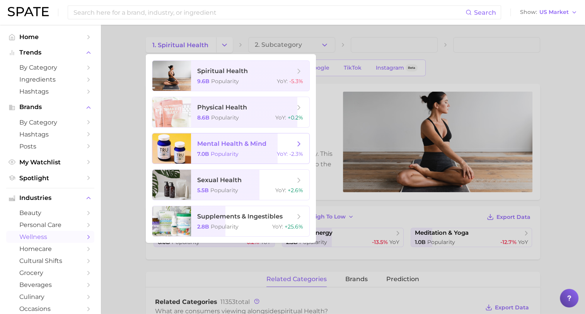
click at [231, 144] on span "mental health & mind" at bounding box center [231, 143] width 69 height 7
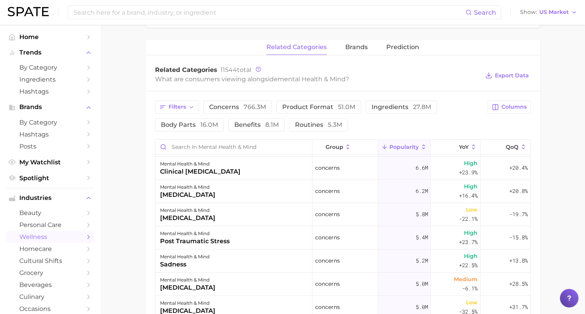
scroll to position [464, 0]
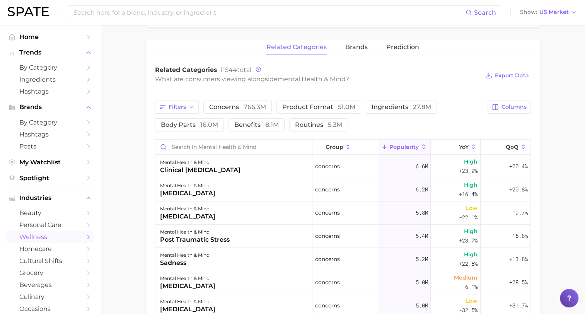
click at [37, 240] on span "wellness" at bounding box center [50, 236] width 62 height 7
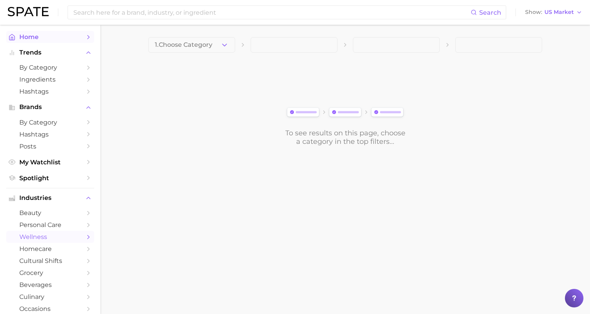
click at [29, 34] on span "Home" at bounding box center [50, 36] width 62 height 7
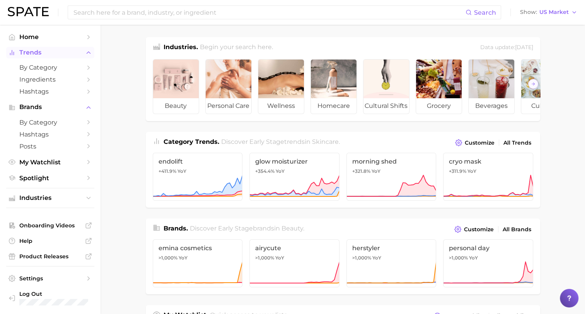
click at [29, 53] on span "Trends" at bounding box center [50, 52] width 62 height 7
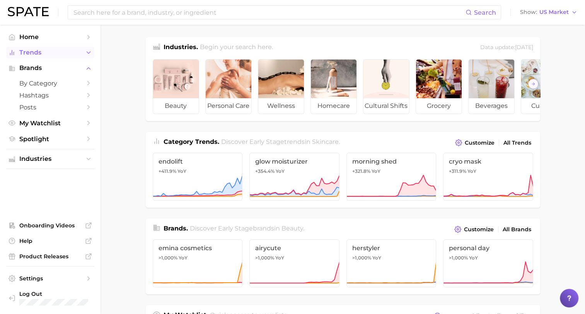
click at [33, 51] on span "Trends" at bounding box center [50, 52] width 62 height 7
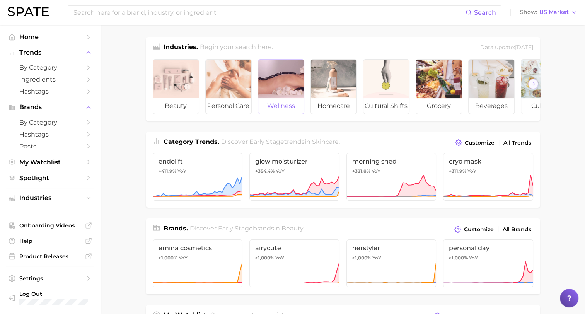
click at [270, 90] on div at bounding box center [281, 79] width 46 height 39
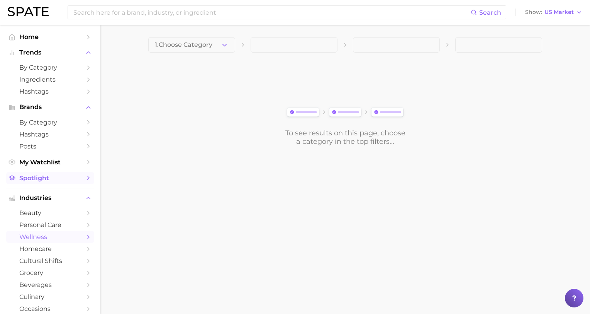
click at [42, 181] on span "Spotlight" at bounding box center [50, 177] width 62 height 7
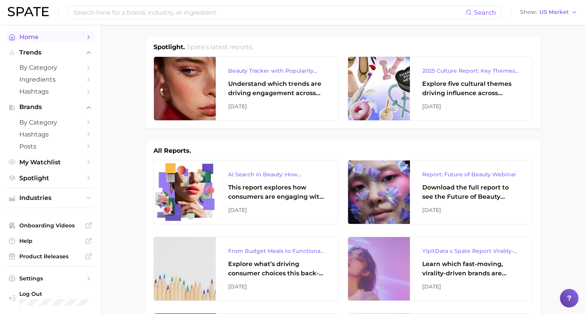
click at [31, 36] on span "Home" at bounding box center [50, 36] width 62 height 7
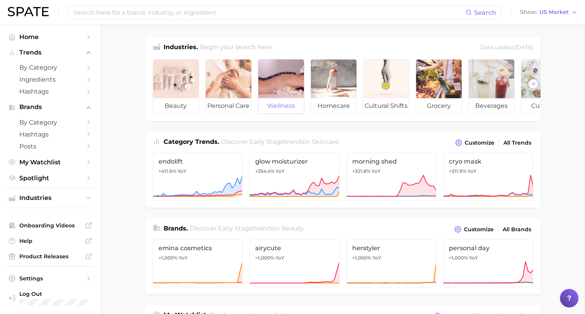
click at [270, 82] on div at bounding box center [281, 79] width 46 height 39
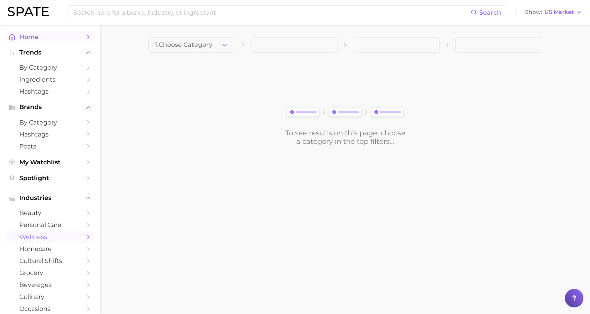
click at [26, 36] on span "Home" at bounding box center [50, 36] width 62 height 7
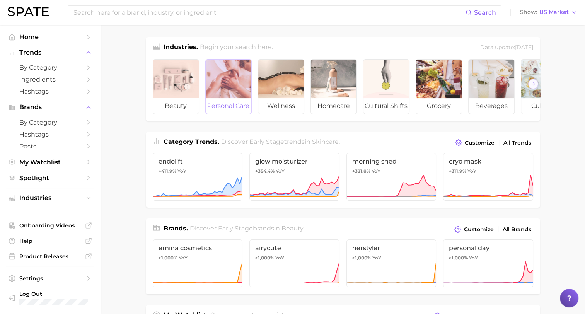
click at [235, 88] on div at bounding box center [229, 79] width 46 height 39
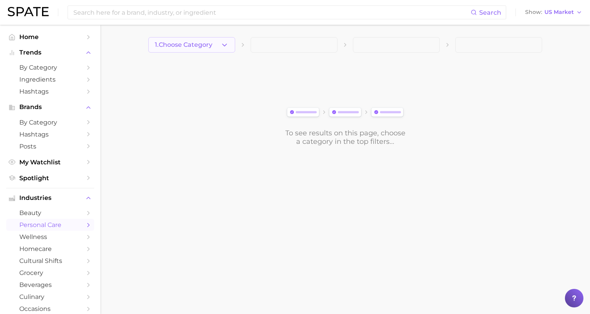
click at [226, 46] on icon "button" at bounding box center [225, 45] width 8 height 8
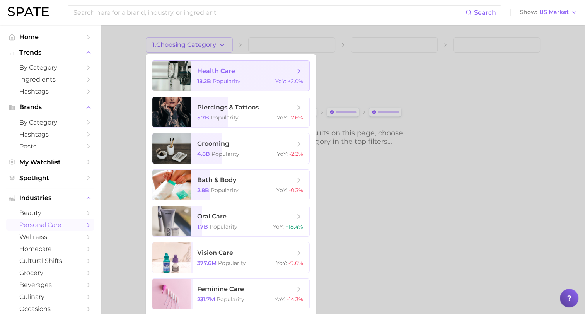
click at [215, 80] on span "Popularity" at bounding box center [227, 81] width 28 height 7
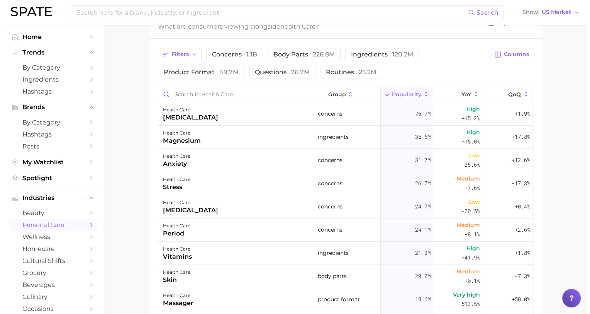
scroll to position [348, 0]
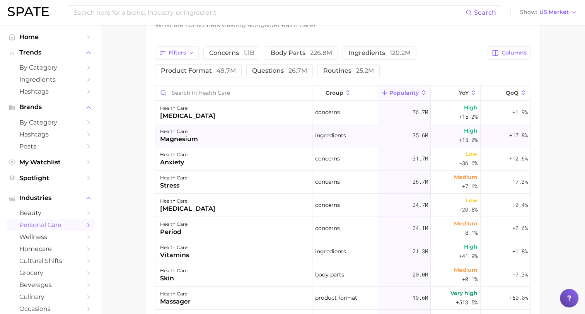
click at [173, 139] on div "magnesium" at bounding box center [179, 138] width 38 height 9
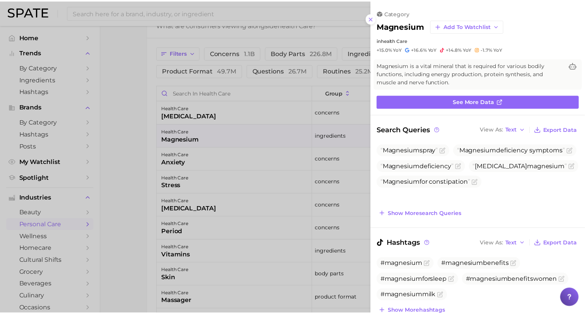
scroll to position [0, 0]
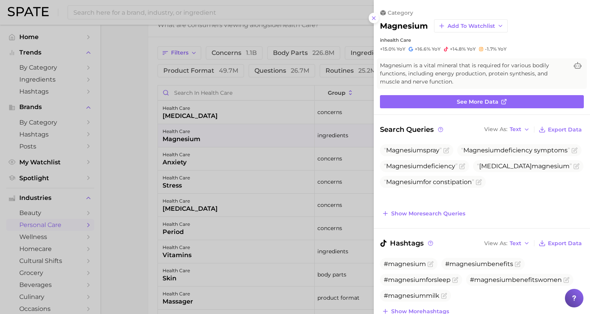
click at [126, 162] on div at bounding box center [295, 157] width 590 height 314
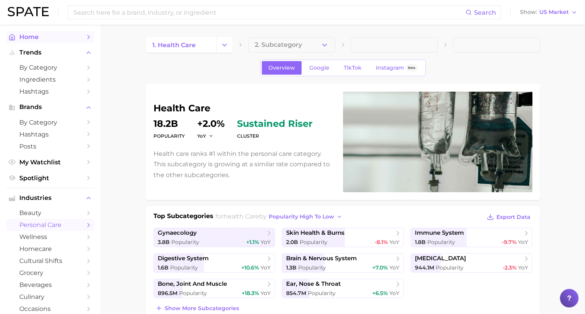
click at [24, 38] on span "Home" at bounding box center [50, 36] width 62 height 7
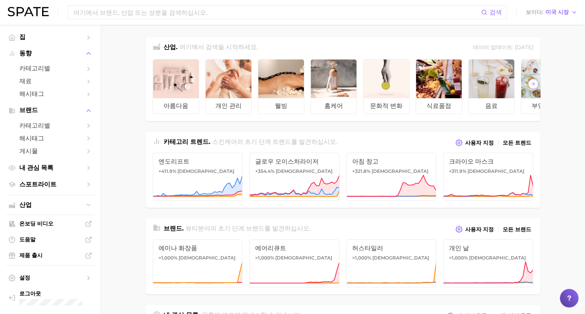
click at [255, 145] on span "스킨케어 의 초기 단계 트렌드를 발견하십시오." at bounding box center [274, 141] width 125 height 7
click at [463, 174] on span "+311.9%" at bounding box center [457, 171] width 17 height 6
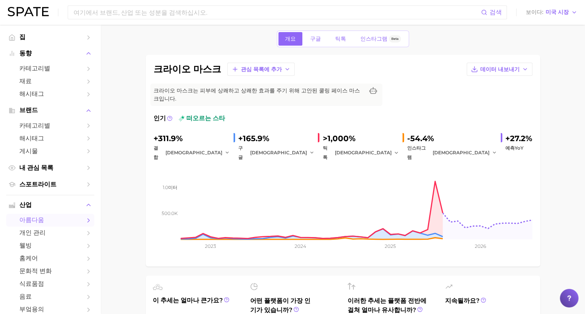
scroll to position [5, 0]
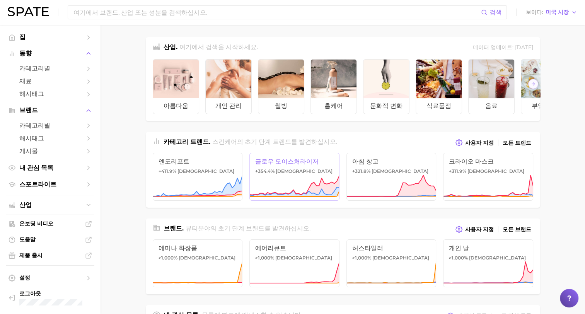
click at [282, 183] on icon at bounding box center [294, 185] width 90 height 23
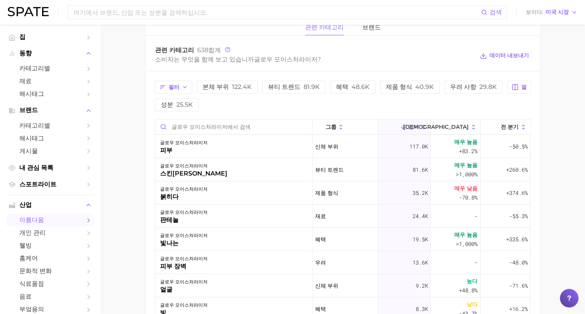
scroll to position [369, 0]
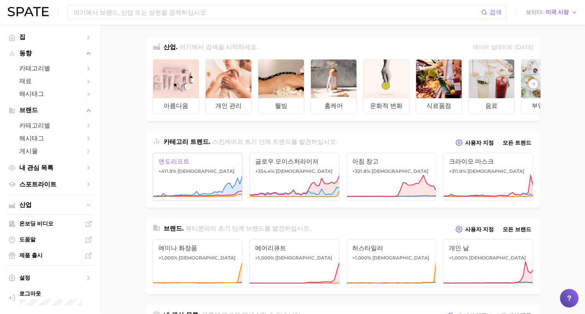
click at [168, 174] on span "+411.9%" at bounding box center [167, 171] width 18 height 6
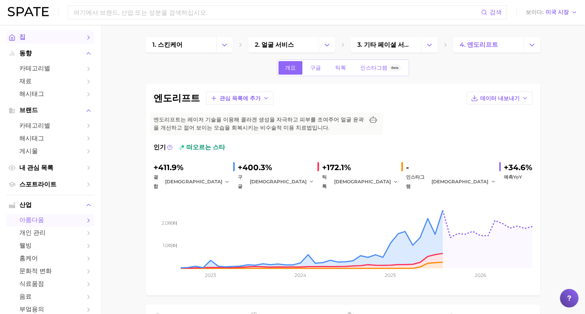
click at [22, 37] on span "집" at bounding box center [50, 37] width 62 height 8
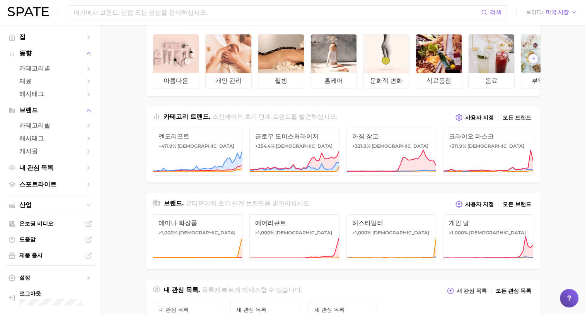
scroll to position [39, 0]
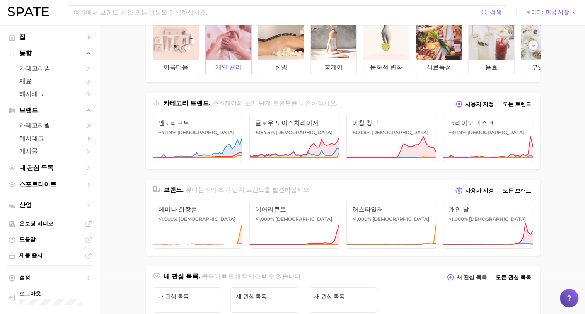
click at [221, 47] on div at bounding box center [229, 40] width 46 height 39
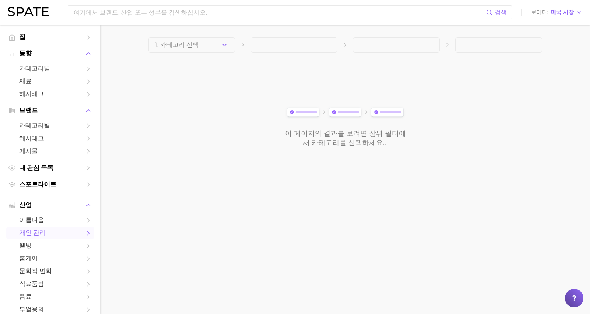
click at [226, 44] on polyline "button" at bounding box center [225, 45] width 4 height 2
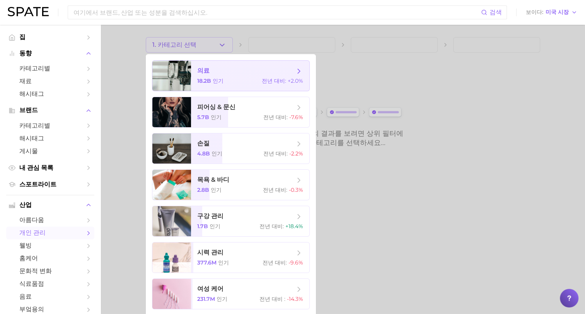
click at [206, 77] on span "18.2b 인기" at bounding box center [210, 80] width 26 height 7
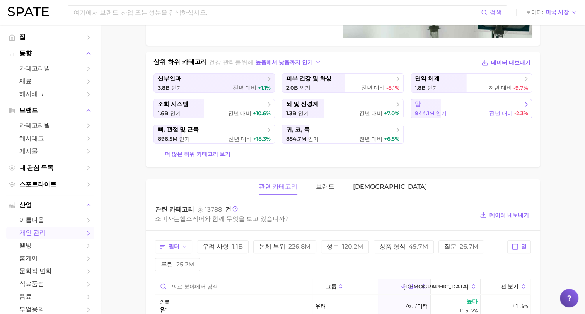
scroll to position [155, 0]
click at [308, 82] on link "피부 건강 및 화상 2.0b 인기 전 년 대비 -8.1%" at bounding box center [343, 82] width 122 height 19
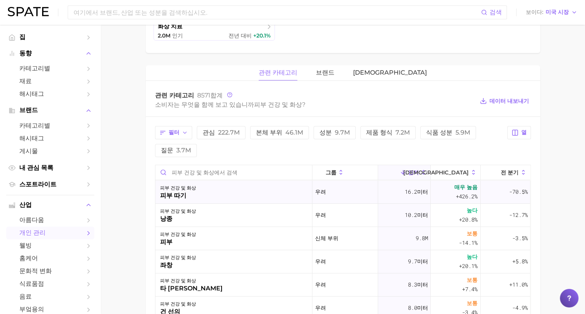
click at [177, 191] on div "피부 따기" at bounding box center [178, 195] width 36 height 9
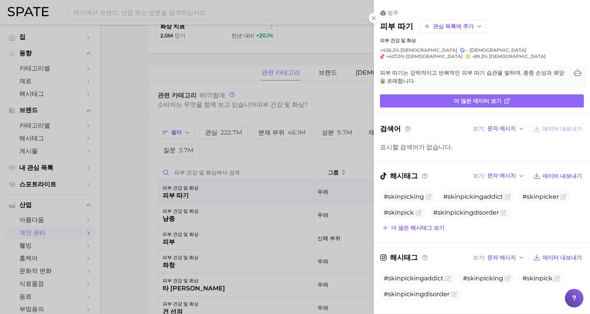
click at [123, 203] on div at bounding box center [295, 157] width 590 height 314
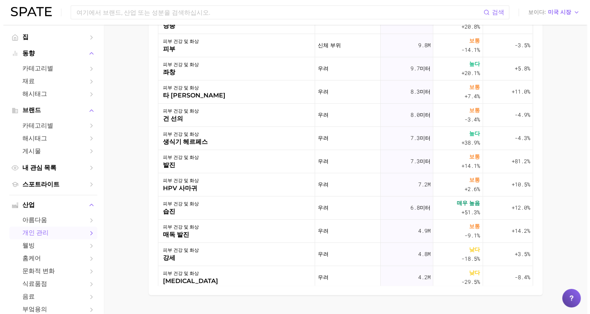
scroll to position [425, 0]
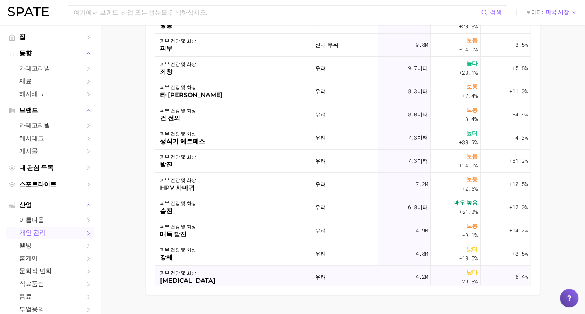
click at [165, 274] on div "피부 건강 및 화상" at bounding box center [187, 272] width 55 height 9
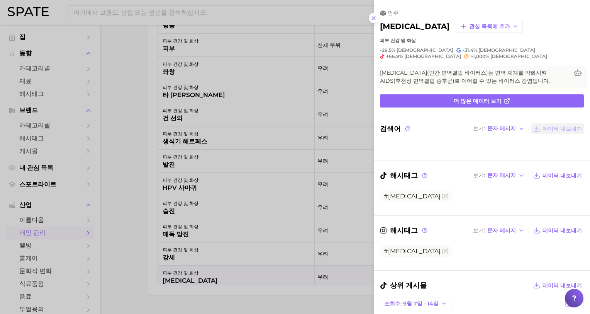
scroll to position [0, 0]
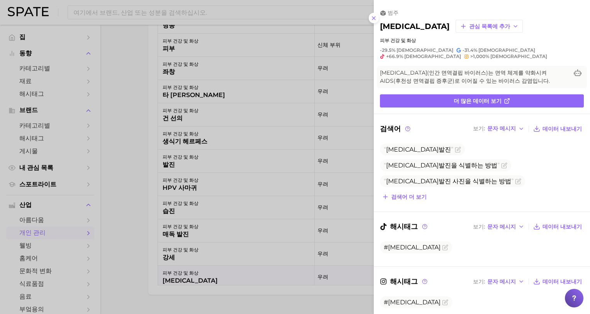
click at [109, 267] on div at bounding box center [295, 157] width 590 height 314
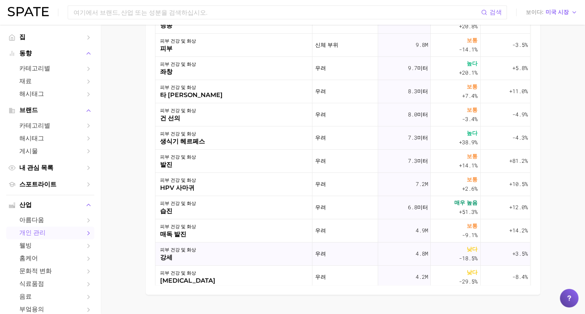
click at [168, 254] on div "강세" at bounding box center [178, 257] width 36 height 9
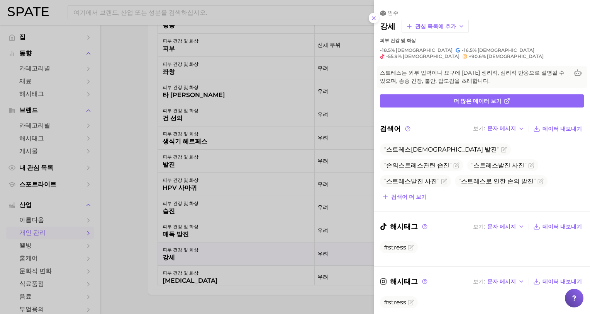
click at [116, 257] on div at bounding box center [295, 157] width 590 height 314
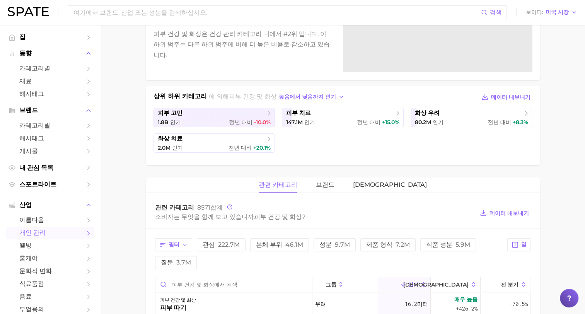
scroll to position [77, 0]
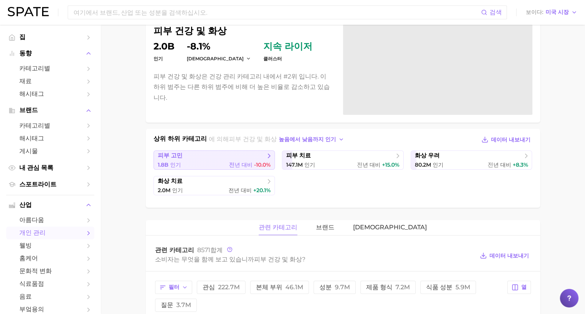
click at [218, 161] on div "1.8b 인기 전 년 대비 -10.0%" at bounding box center [214, 164] width 113 height 7
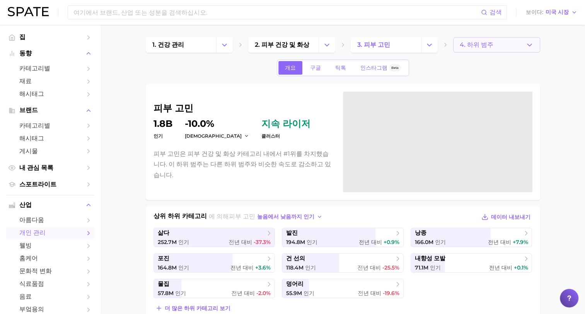
click at [531, 46] on icon "button" at bounding box center [529, 45] width 8 height 8
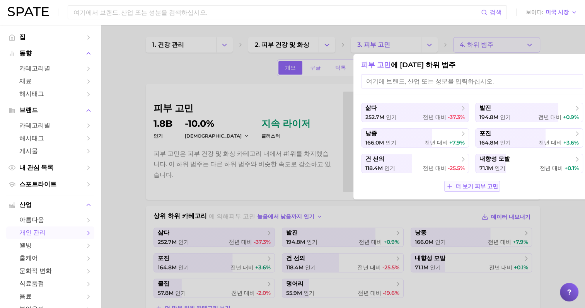
click at [493, 187] on span "더 보기 피부 고민" at bounding box center [476, 186] width 43 height 7
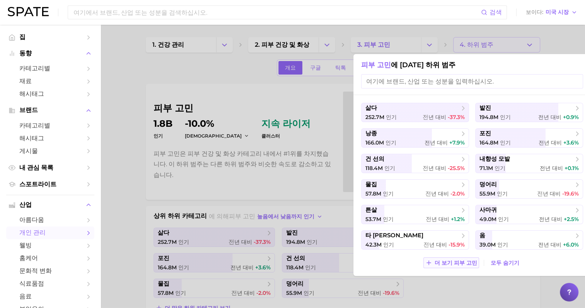
click at [466, 263] on span "더 보기 피부 고민" at bounding box center [455, 263] width 43 height 7
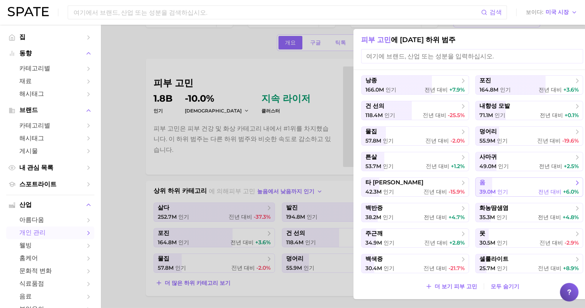
scroll to position [39, 0]
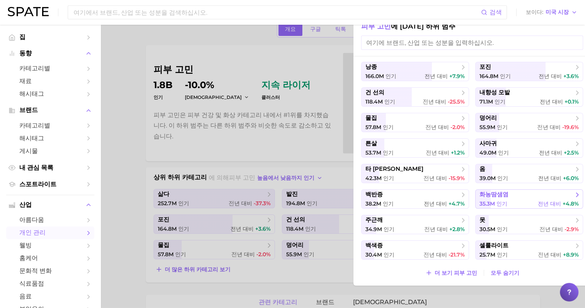
click at [490, 200] on span "35.3m" at bounding box center [486, 203] width 15 height 7
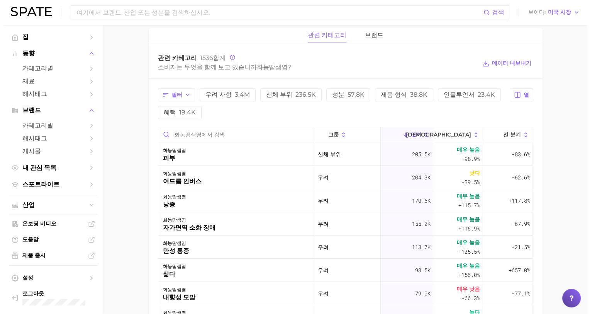
scroll to position [464, 0]
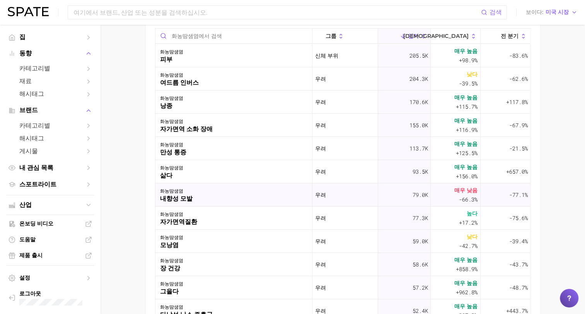
click at [168, 194] on div "내향성 모발" at bounding box center [176, 198] width 32 height 9
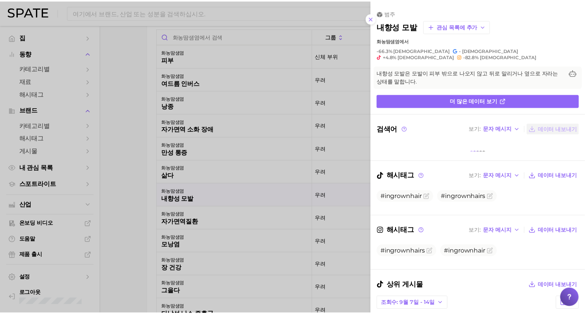
scroll to position [0, 0]
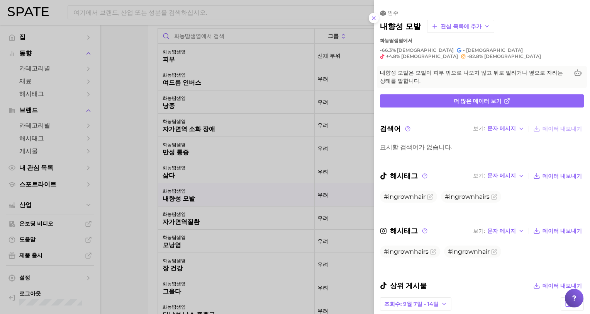
click at [136, 187] on div at bounding box center [295, 157] width 590 height 314
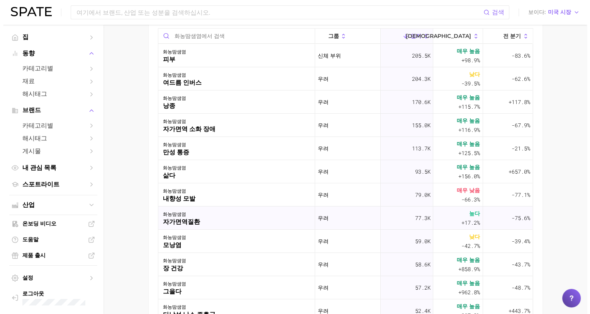
scroll to position [348, 0]
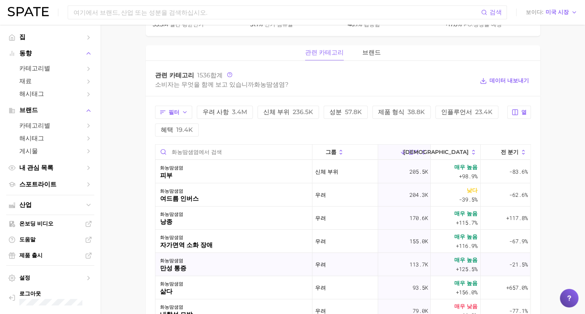
click at [175, 264] on div "만성 통증" at bounding box center [173, 268] width 26 height 9
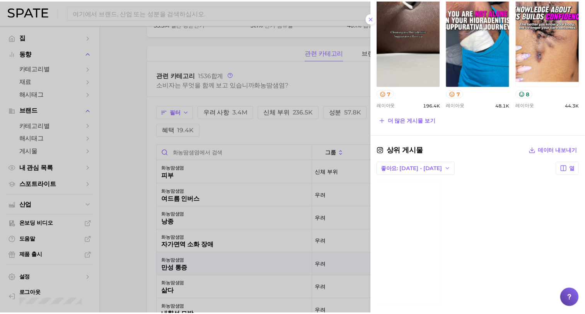
scroll to position [403, 0]
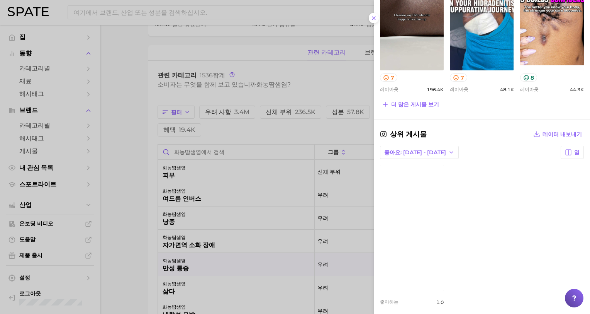
click at [403, 256] on link "Instagram에서 게시물보기" at bounding box center [412, 228] width 64 height 126
click at [373, 16] on icon at bounding box center [374, 18] width 6 height 6
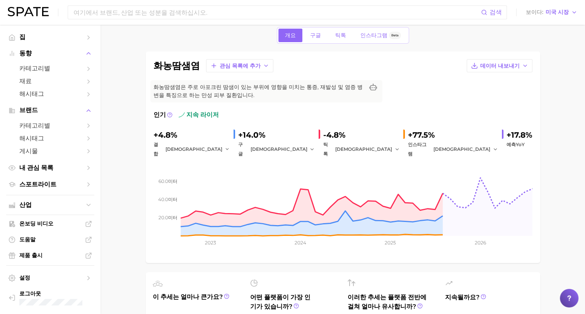
scroll to position [0, 0]
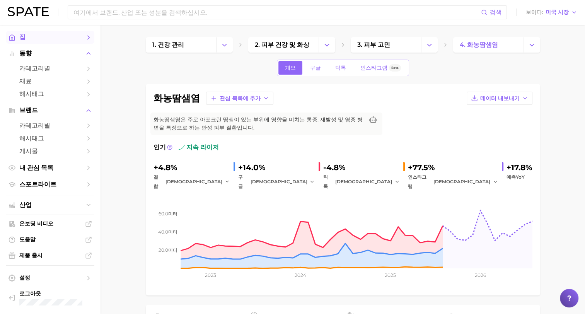
click at [24, 37] on span "집" at bounding box center [50, 37] width 62 height 8
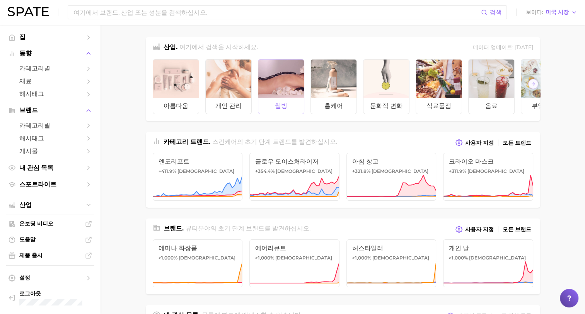
click at [271, 82] on div at bounding box center [281, 79] width 46 height 39
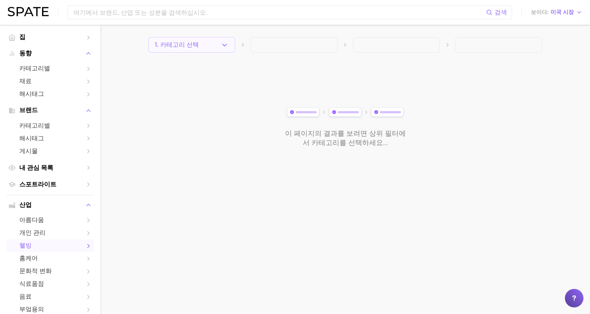
click at [225, 44] on icon "button" at bounding box center [225, 45] width 8 height 8
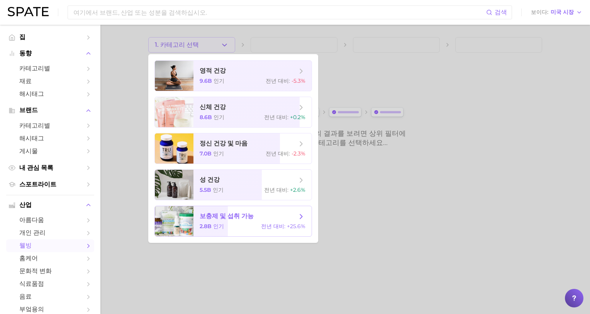
click at [229, 223] on div "2.8b 인기 전년 대비: +25.6%" at bounding box center [253, 226] width 106 height 7
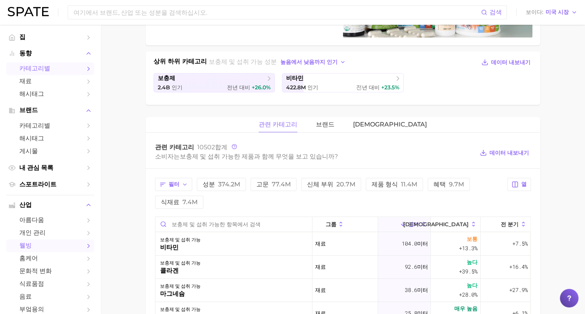
click at [38, 71] on span "카테고리별" at bounding box center [50, 69] width 62 height 8
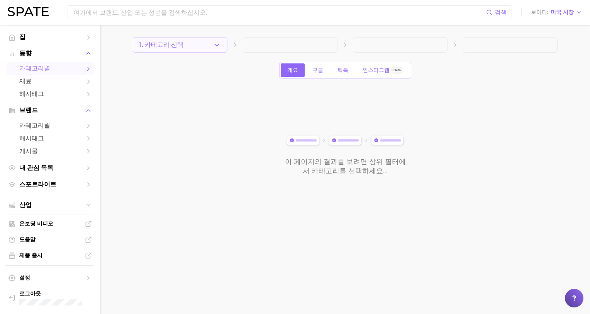
click at [216, 43] on icon "button" at bounding box center [217, 45] width 8 height 8
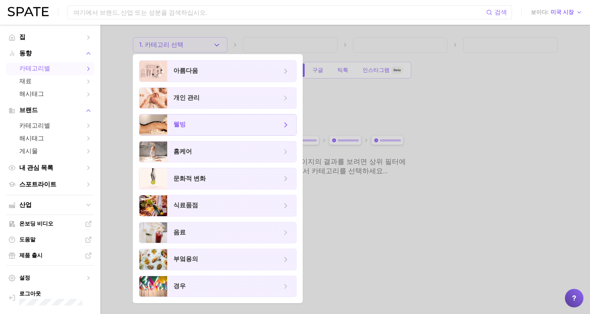
click at [195, 128] on span "웰빙" at bounding box center [228, 125] width 108 height 9
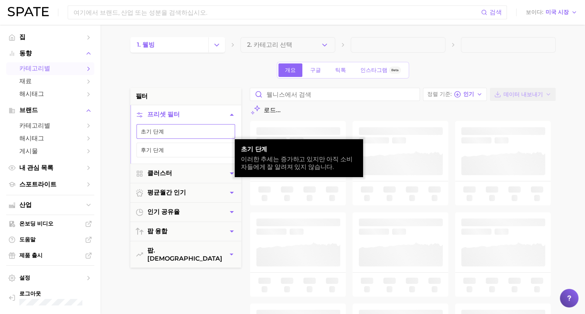
click at [187, 134] on button "초기 단계" at bounding box center [185, 131] width 99 height 15
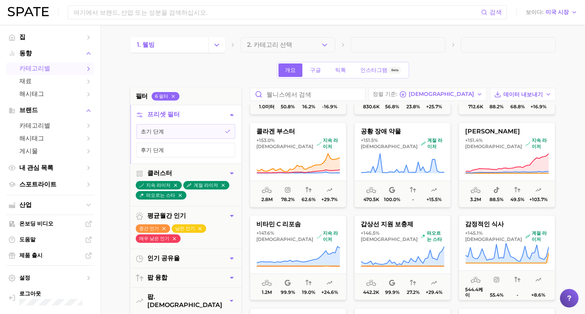
scroll to position [580, 0]
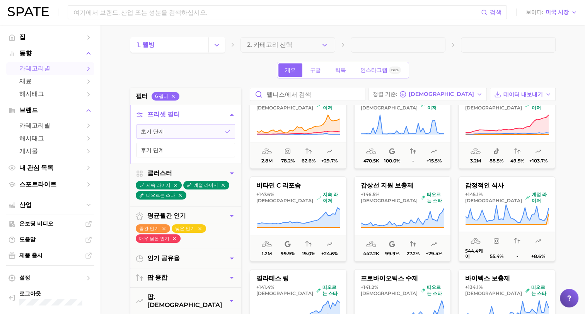
click at [508, 213] on icon at bounding box center [506, 214] width 83 height 20
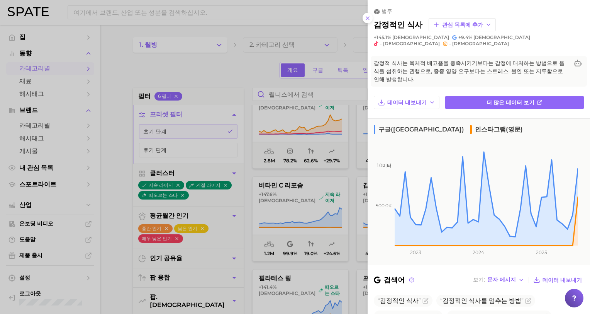
click at [111, 269] on div at bounding box center [295, 157] width 590 height 314
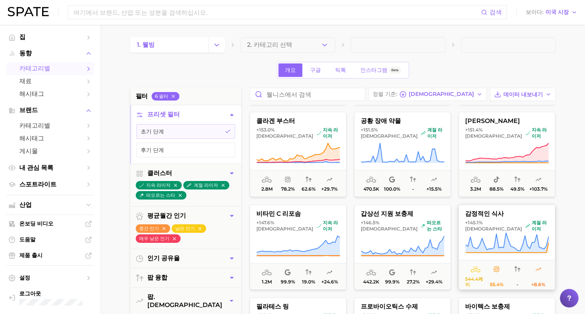
scroll to position [541, 0]
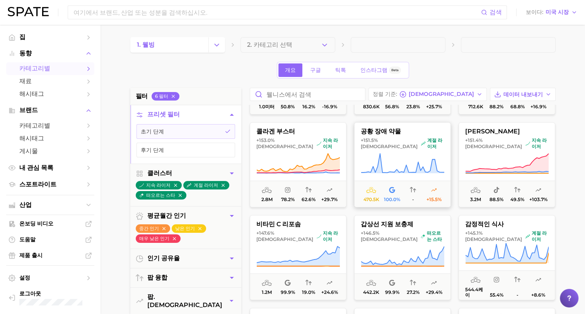
click at [422, 178] on button "공황 장애 약물 +151.5% 대비 계절 라이저 470.5k 100.0% - +15.5%" at bounding box center [402, 164] width 97 height 85
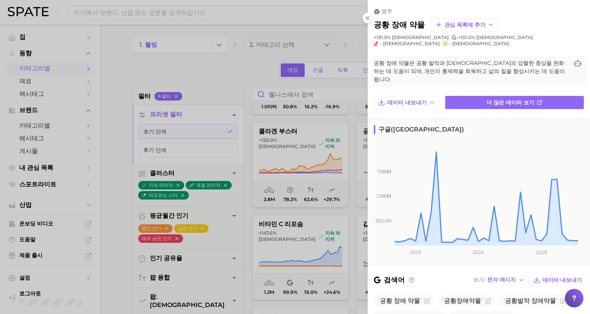
click at [122, 261] on div at bounding box center [295, 157] width 590 height 314
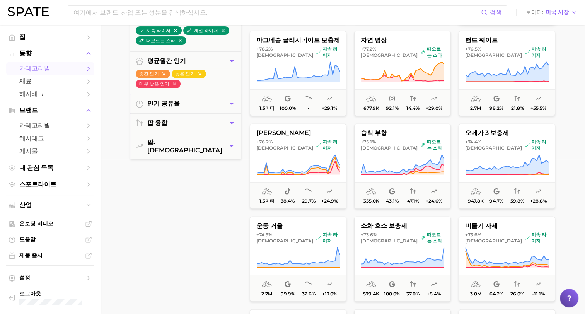
scroll to position [1778, 0]
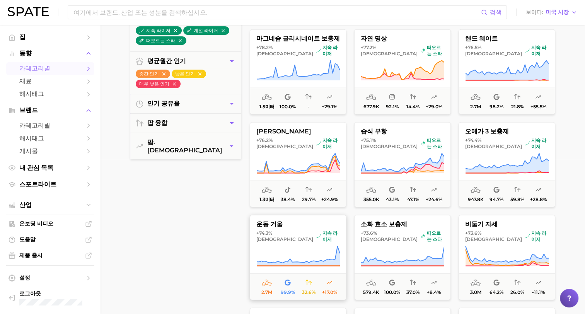
click at [298, 236] on button "운동 거울 +74.3% 대비 지속 라이저 2.7m 99.9% 32.6% +17.0%" at bounding box center [298, 257] width 97 height 85
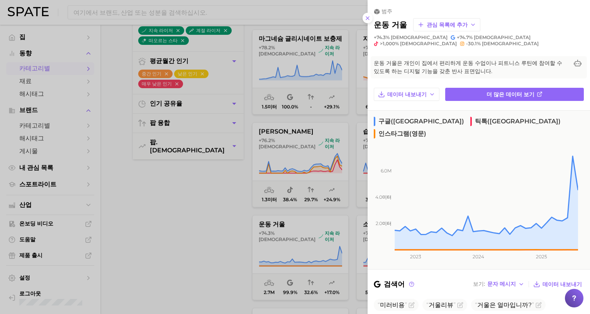
click at [193, 244] on div at bounding box center [295, 157] width 590 height 314
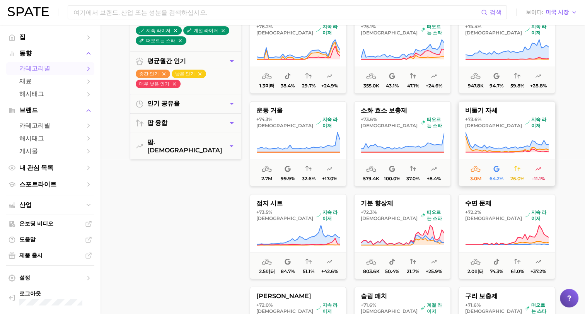
scroll to position [1893, 0]
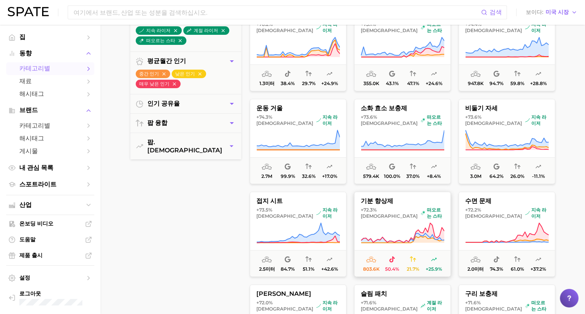
click at [381, 230] on icon at bounding box center [402, 233] width 83 height 22
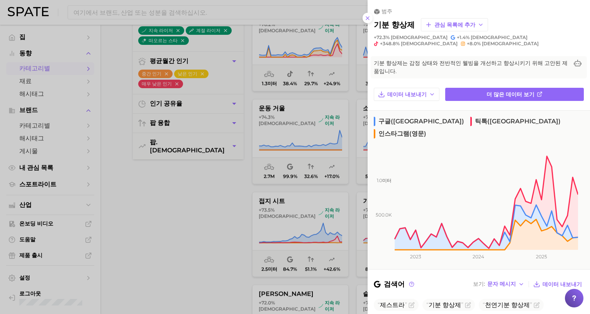
click at [194, 240] on div at bounding box center [295, 157] width 590 height 314
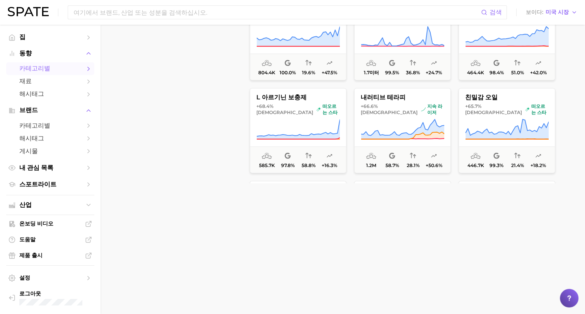
scroll to position [2056, 0]
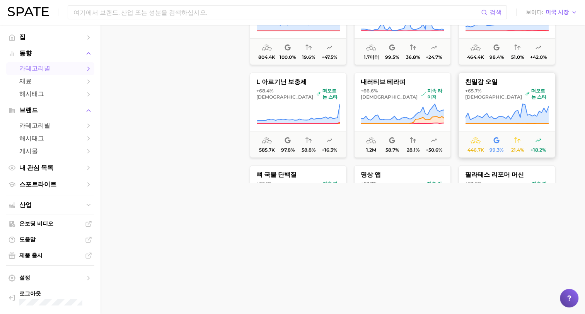
click at [526, 98] on button "친밀감 오일 +65.7% 대비 떠오르는 스타 446.7k 99.3% 21.4% +18.2%" at bounding box center [506, 115] width 97 height 85
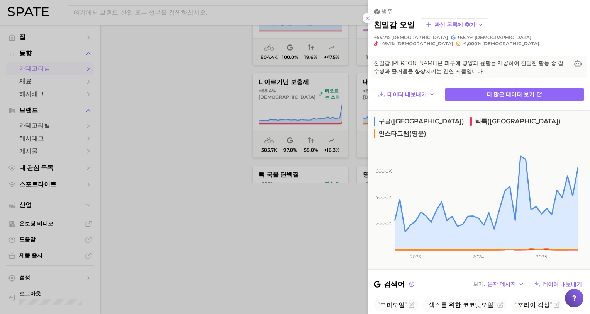
click at [227, 122] on div at bounding box center [295, 157] width 590 height 314
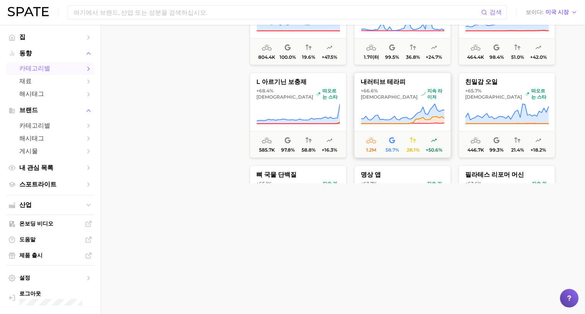
click at [397, 113] on icon at bounding box center [402, 114] width 83 height 22
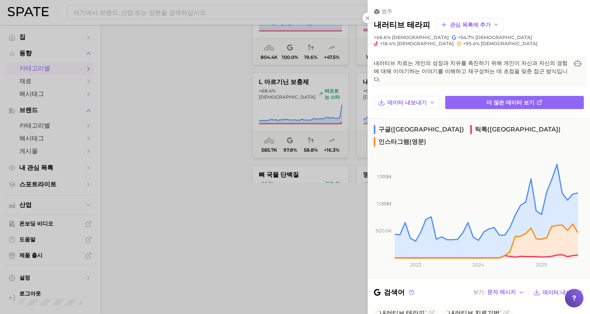
click at [213, 142] on div at bounding box center [295, 157] width 590 height 314
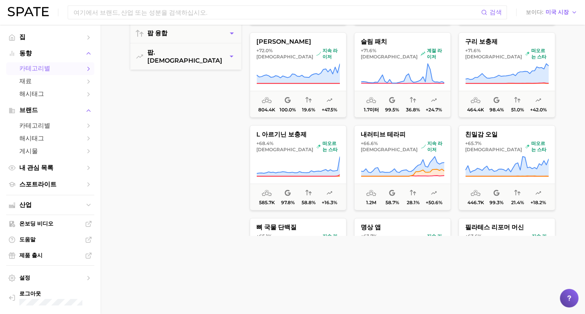
scroll to position [258, 0]
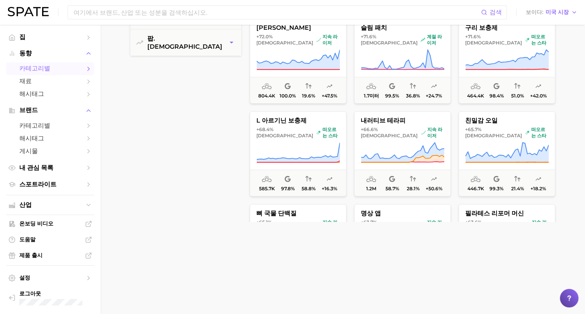
click at [195, 234] on div "필터 6 필터 프리셋 필터 초기 단계 후기 단계 클러스터 지속 라이저 계절 라이저 떠오르는 스타 평균 월간 인기 중간 인기 낮은 인기 매우 낮…" at bounding box center [344, 72] width 429 height 485
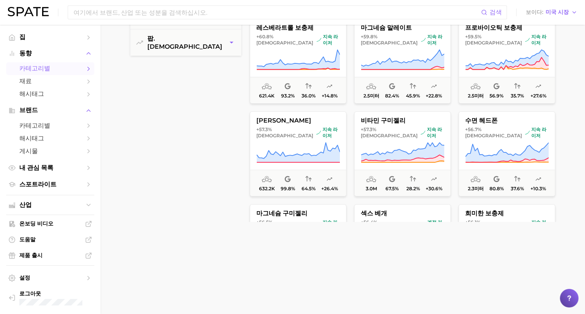
scroll to position [2463, 0]
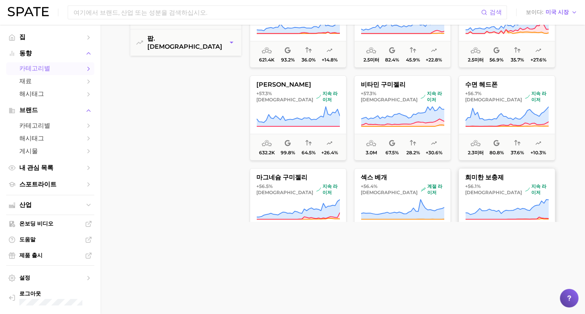
click at [531, 183] on font "지속 라이저" at bounding box center [539, 189] width 17 height 12
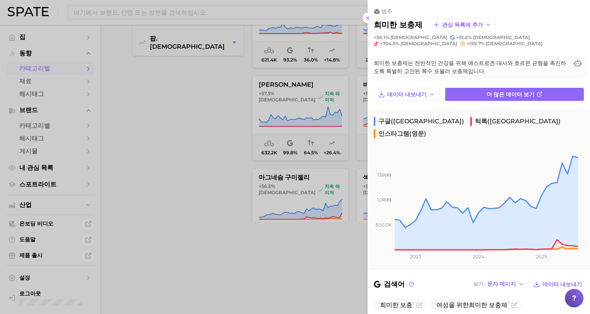
click at [167, 207] on div at bounding box center [295, 157] width 590 height 314
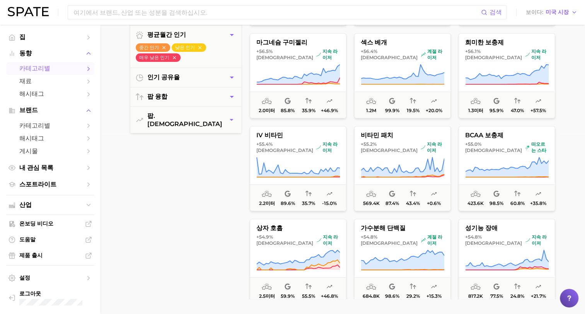
scroll to position [2694, 0]
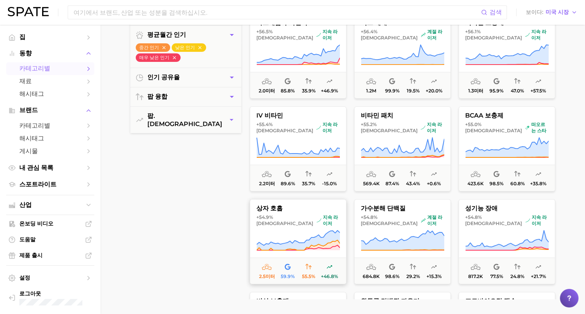
click at [311, 242] on icon at bounding box center [298, 240] width 83 height 20
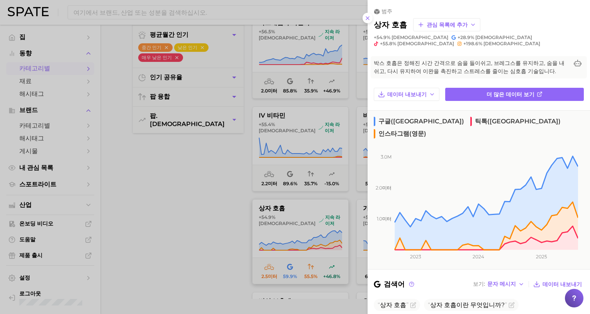
click at [311, 242] on div at bounding box center [295, 157] width 590 height 314
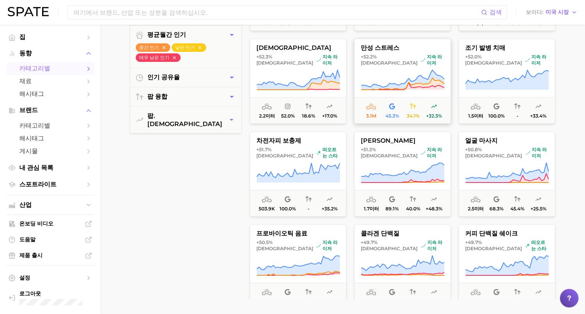
scroll to position [3042, 0]
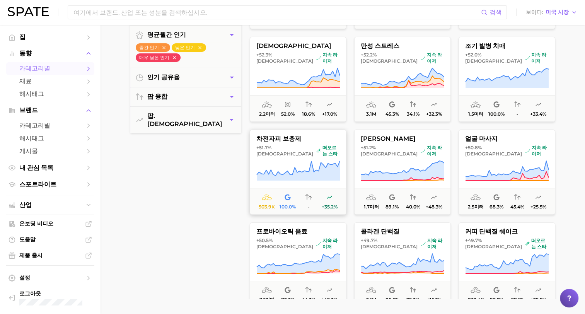
click at [291, 159] on button "차전자피 보충제 +51.7% 대비 떠오르는 스타 503.9k 100.0% - +35.2%" at bounding box center [298, 171] width 97 height 85
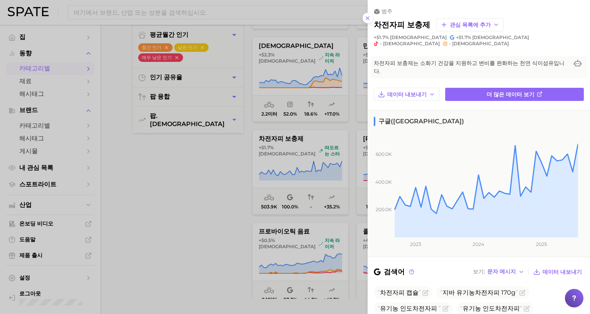
click at [172, 208] on div at bounding box center [295, 157] width 590 height 314
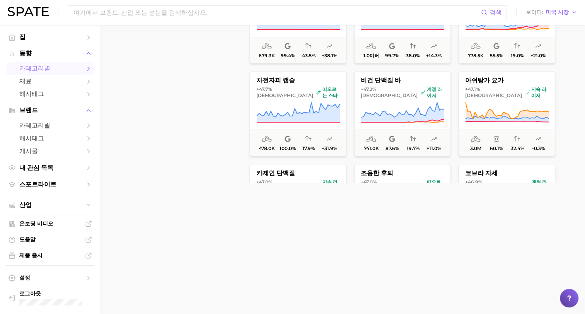
scroll to position [3429, 0]
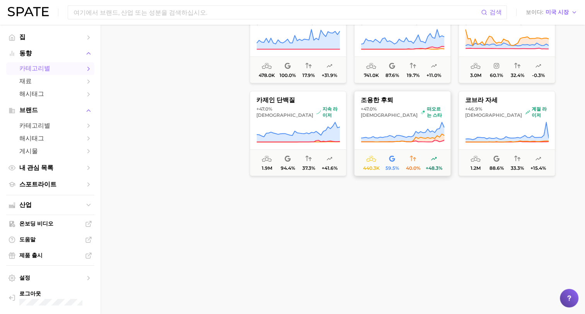
click at [412, 138] on icon at bounding box center [402, 132] width 83 height 20
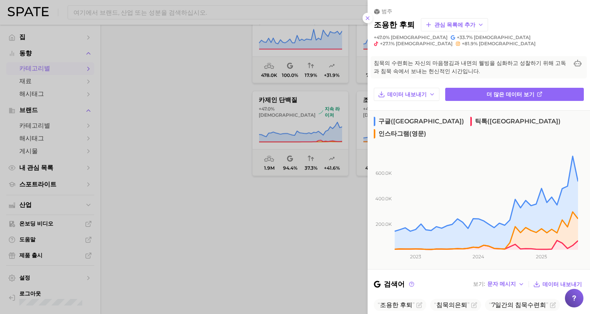
click at [189, 178] on div at bounding box center [295, 157] width 590 height 314
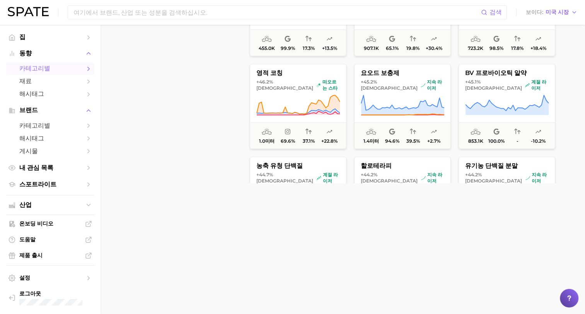
scroll to position [3661, 0]
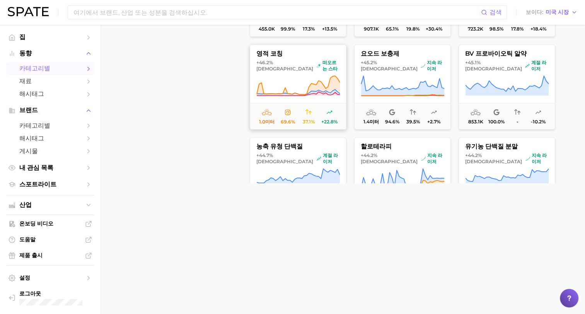
click at [307, 105] on span "1.0미터 69.6% 37.1% +22.8%" at bounding box center [298, 116] width 96 height 26
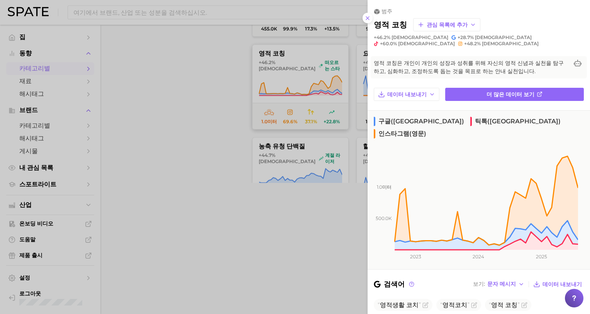
click at [307, 105] on div at bounding box center [295, 157] width 590 height 314
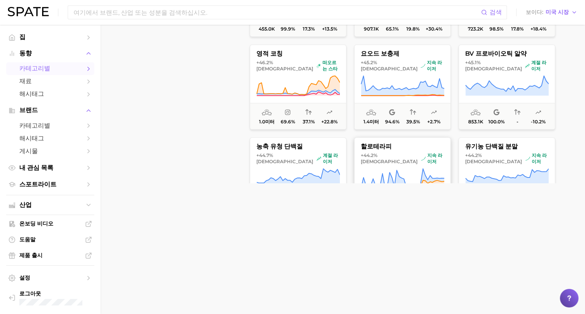
scroll to position [3699, 0]
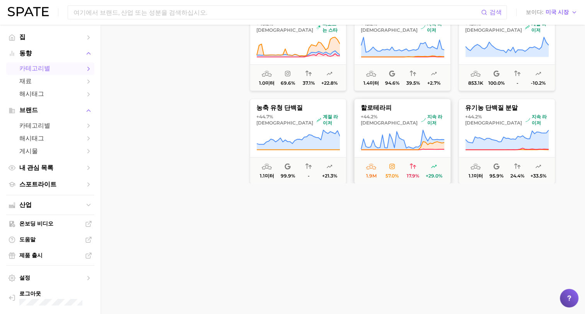
click at [380, 143] on icon at bounding box center [402, 139] width 83 height 19
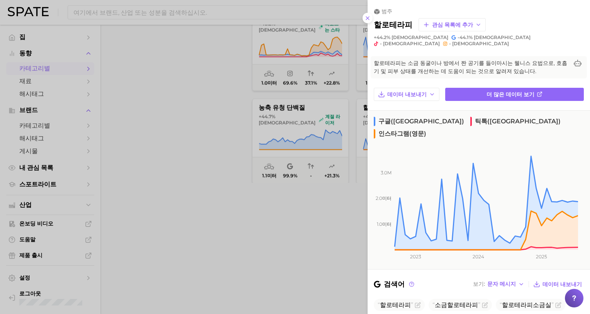
click at [203, 142] on div at bounding box center [295, 157] width 590 height 314
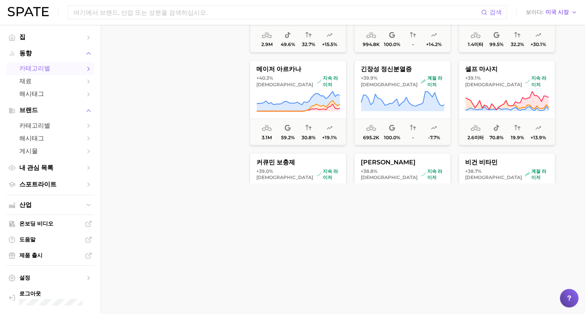
scroll to position [4124, 0]
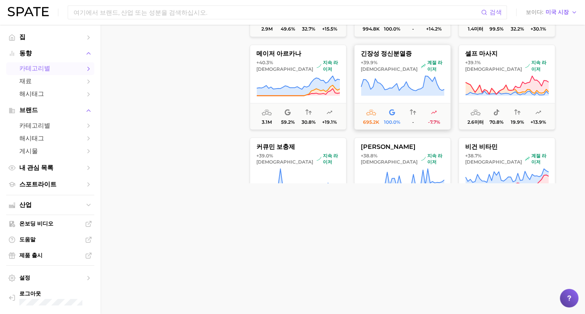
click at [377, 79] on icon at bounding box center [402, 86] width 83 height 22
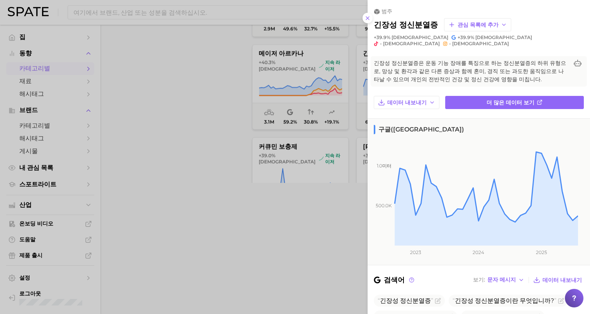
click at [187, 124] on div at bounding box center [295, 157] width 590 height 314
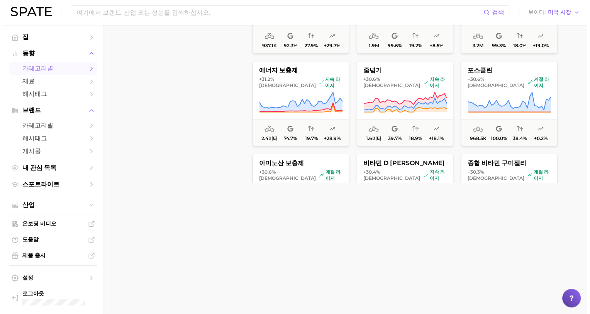
scroll to position [5052, 0]
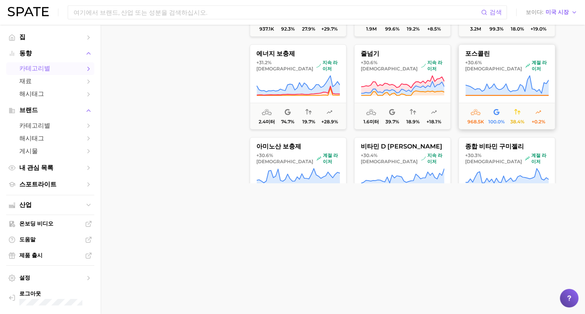
click at [485, 91] on icon at bounding box center [506, 86] width 83 height 20
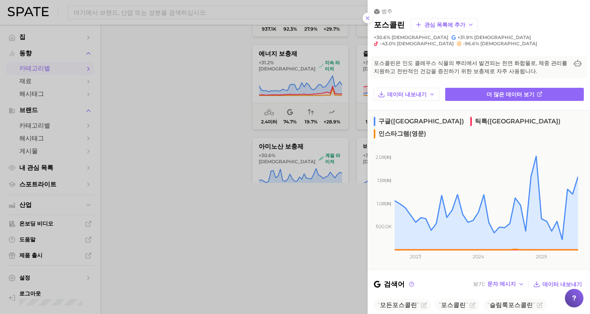
click at [195, 139] on div at bounding box center [295, 157] width 590 height 314
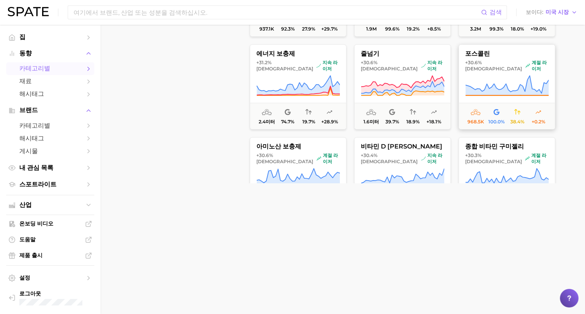
click at [502, 110] on span "100.0%" at bounding box center [496, 116] width 21 height 17
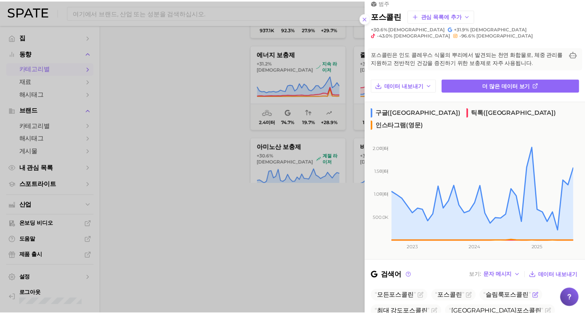
scroll to position [0, 0]
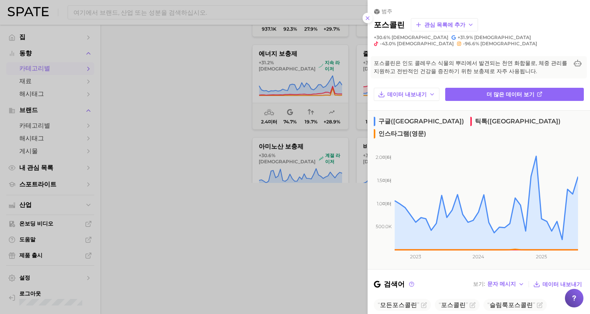
click at [232, 214] on div at bounding box center [295, 157] width 590 height 314
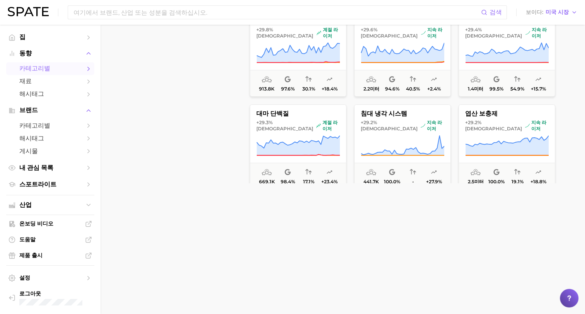
scroll to position [5283, 0]
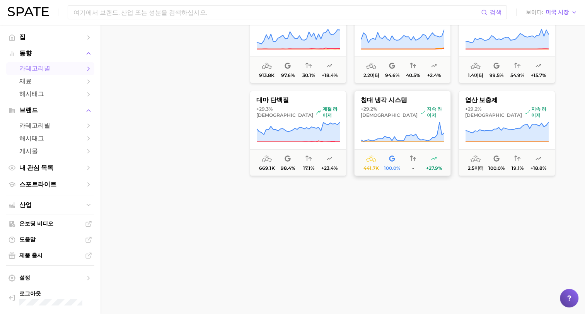
click at [419, 121] on icon at bounding box center [402, 132] width 83 height 22
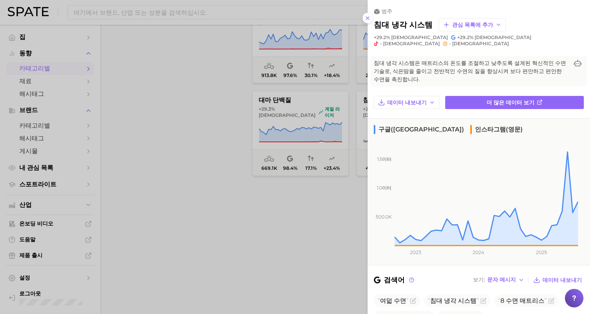
click at [287, 253] on div at bounding box center [295, 157] width 590 height 314
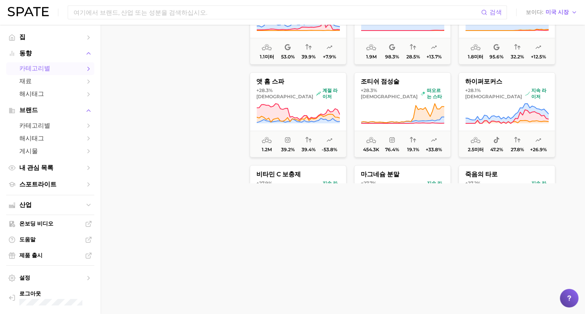
scroll to position [5593, 0]
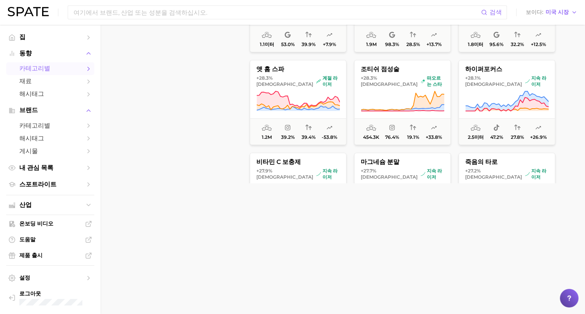
click at [482, 127] on span "2.5미터" at bounding box center [475, 131] width 21 height 17
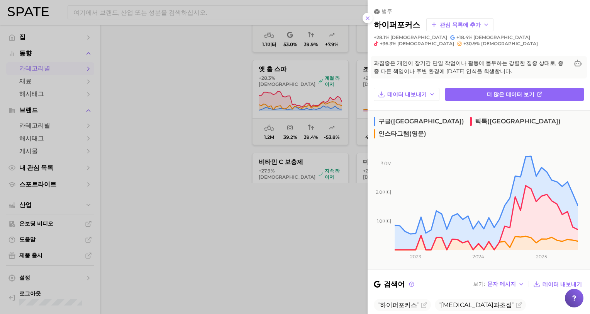
click at [219, 157] on div at bounding box center [295, 157] width 590 height 314
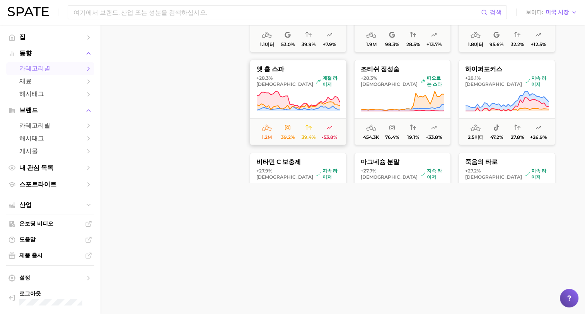
click at [287, 113] on button "앳 홈 스파 +28.3% 대비 계절 라이저 1.2m 39.2% 39.4% -53.8%" at bounding box center [298, 102] width 97 height 85
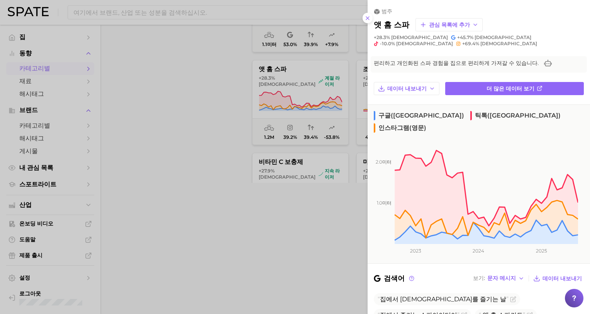
click at [153, 151] on div at bounding box center [295, 157] width 590 height 314
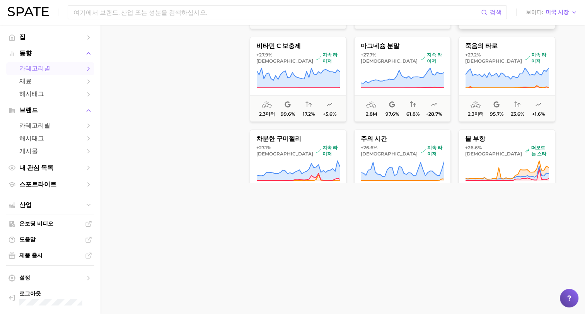
scroll to position [5747, 0]
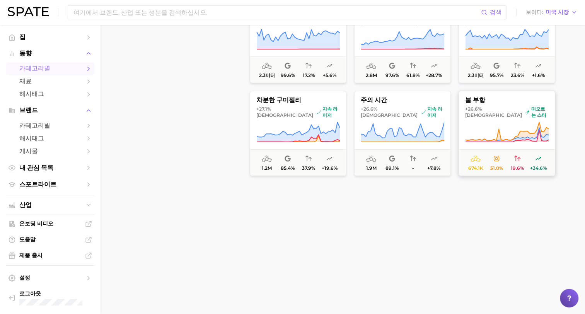
click at [502, 127] on icon at bounding box center [506, 132] width 83 height 22
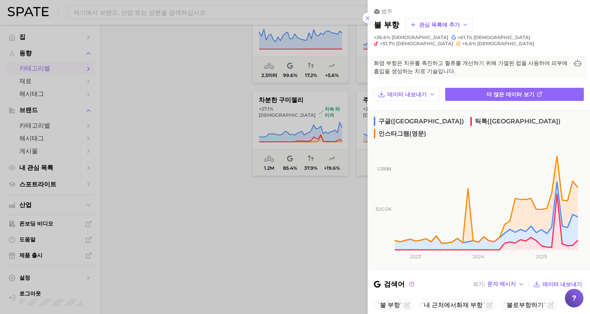
click at [238, 232] on div at bounding box center [295, 157] width 590 height 314
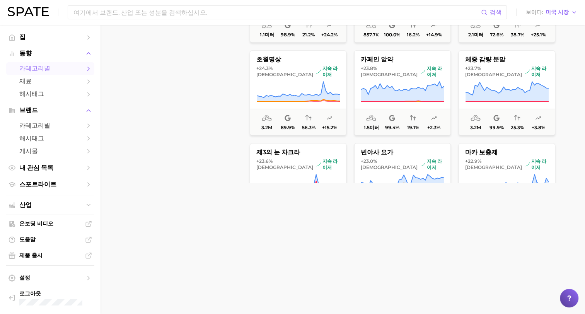
scroll to position [6172, 0]
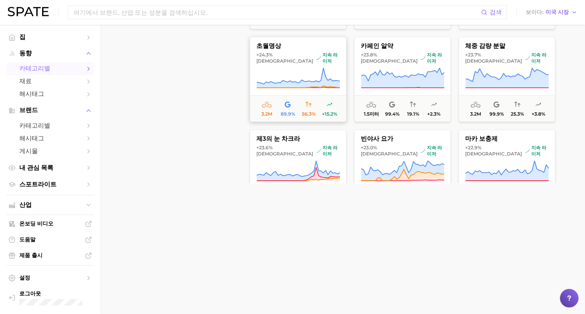
click at [318, 90] on button "초월명상 +24.3% 대비 지속 라이저 3.2m 89.9% 56.3% +15.2%" at bounding box center [298, 79] width 97 height 85
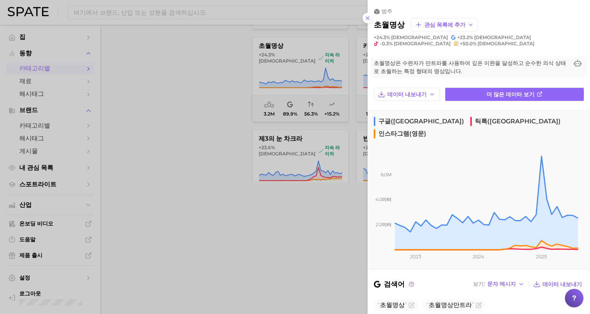
click at [145, 209] on div at bounding box center [295, 157] width 590 height 314
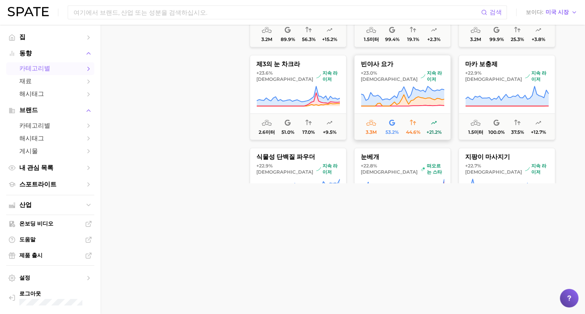
scroll to position [6250, 0]
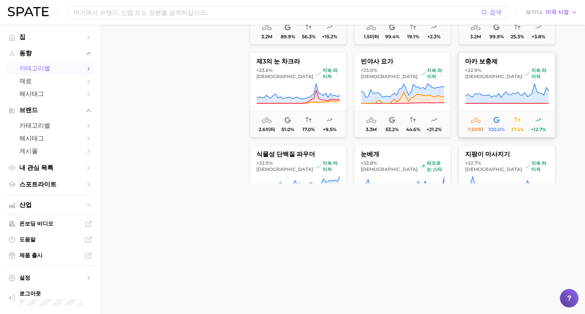
click at [522, 94] on icon at bounding box center [506, 90] width 83 height 14
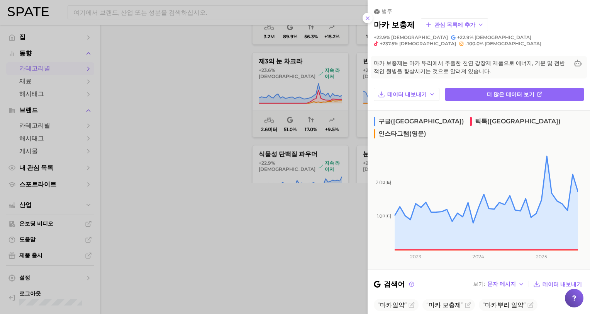
click at [168, 176] on div at bounding box center [295, 157] width 590 height 314
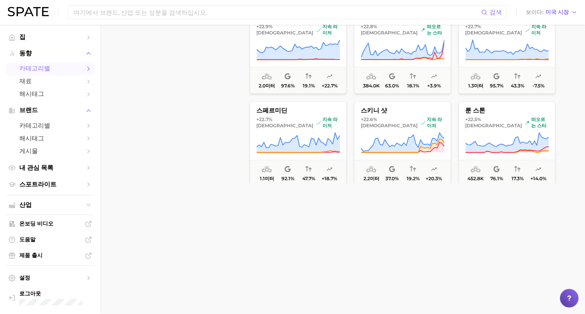
scroll to position [6404, 0]
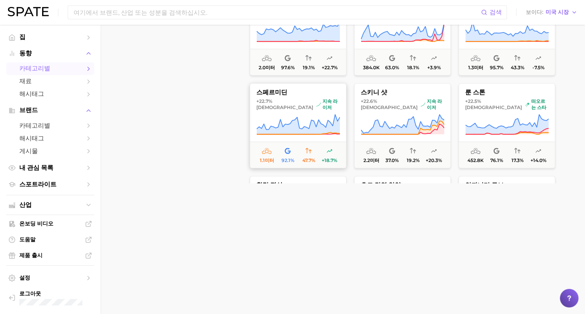
click at [303, 95] on span "스페르미딘" at bounding box center [298, 92] width 96 height 7
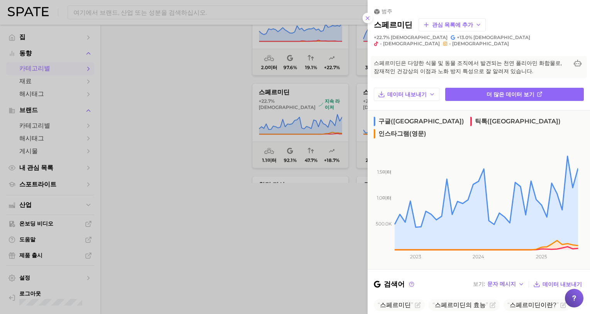
click at [197, 126] on div at bounding box center [295, 157] width 590 height 314
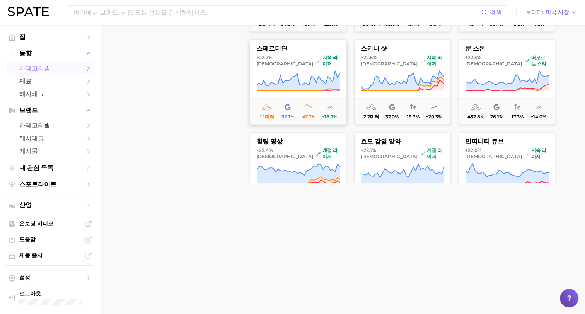
scroll to position [6481, 0]
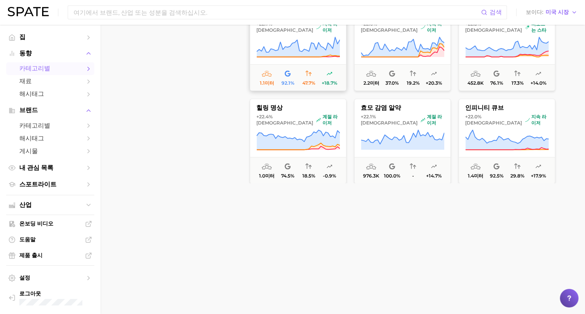
click at [326, 138] on icon at bounding box center [298, 140] width 83 height 20
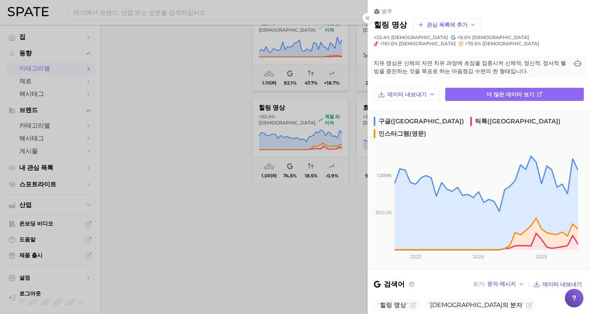
click at [325, 138] on div at bounding box center [295, 157] width 590 height 314
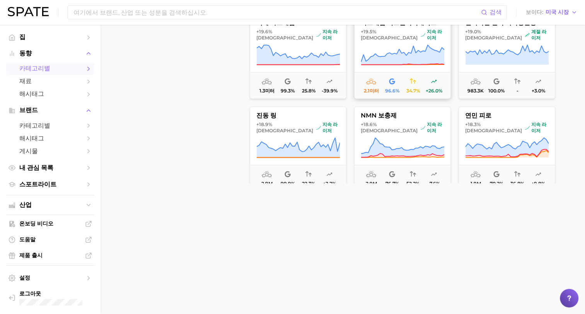
scroll to position [6790, 0]
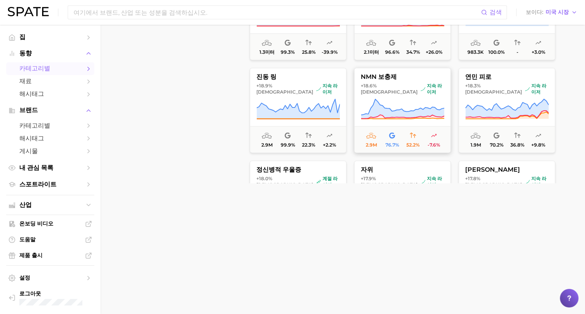
click at [398, 103] on icon at bounding box center [402, 109] width 83 height 22
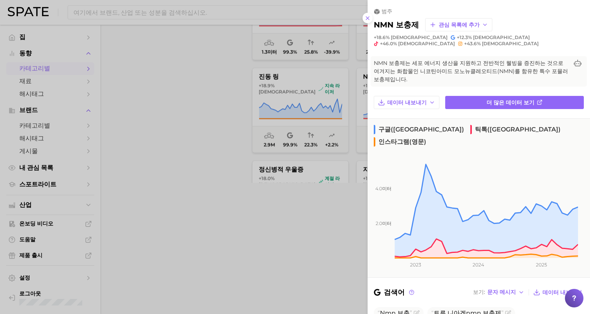
click at [193, 127] on div at bounding box center [295, 157] width 590 height 314
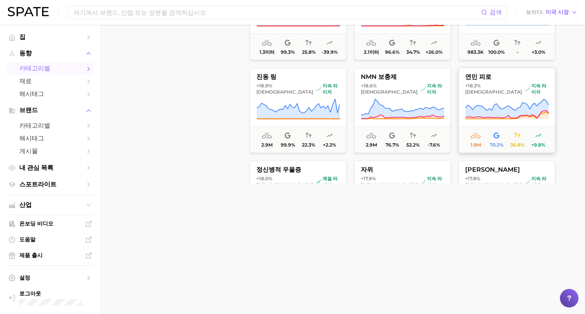
click at [480, 116] on g at bounding box center [506, 109] width 83 height 20
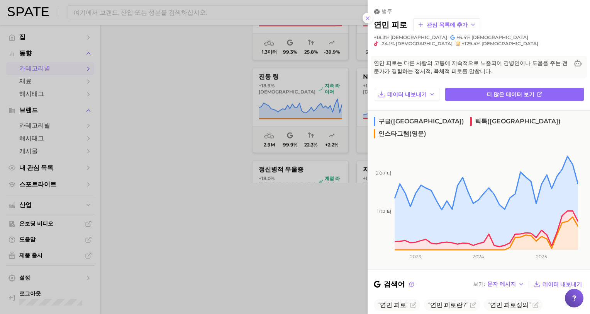
click at [198, 133] on div at bounding box center [295, 157] width 590 height 314
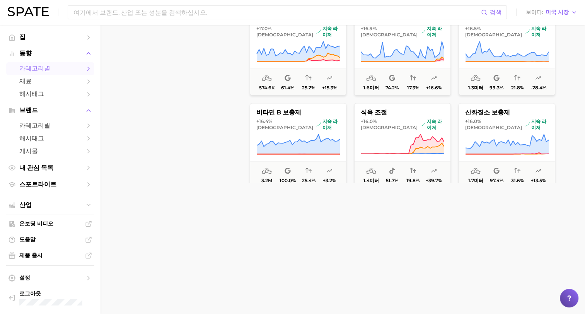
scroll to position [7138, 0]
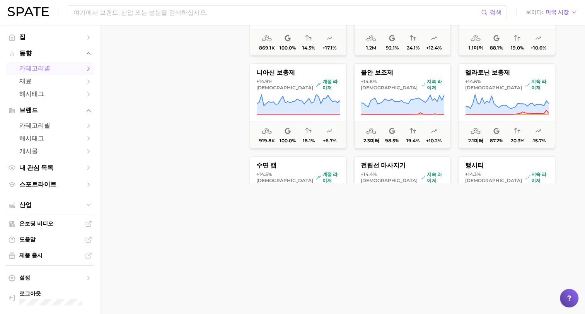
scroll to position [7447, 0]
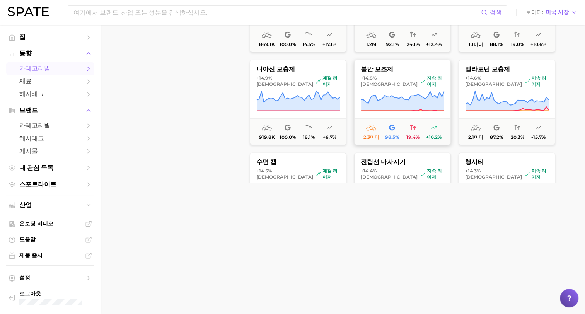
click at [390, 98] on icon at bounding box center [402, 101] width 83 height 20
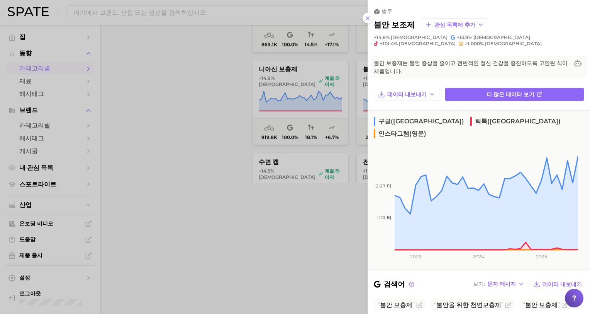
click at [184, 129] on div at bounding box center [295, 157] width 590 height 314
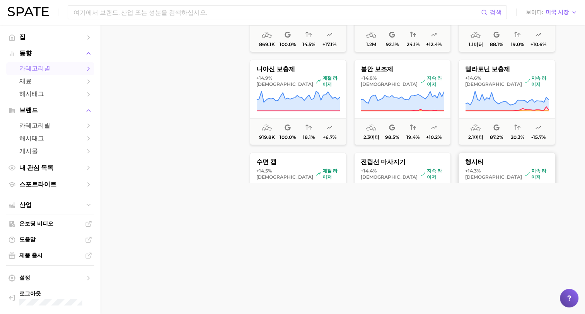
click at [493, 164] on span "행시티" at bounding box center [507, 161] width 96 height 7
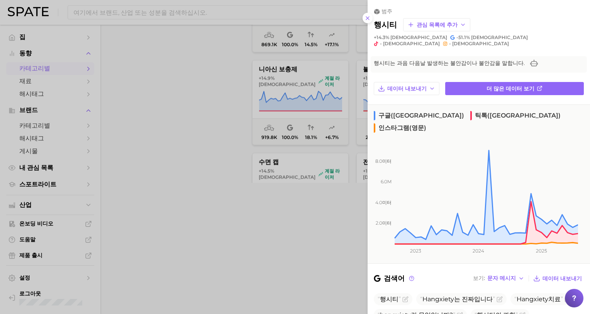
click at [166, 137] on div at bounding box center [295, 157] width 590 height 314
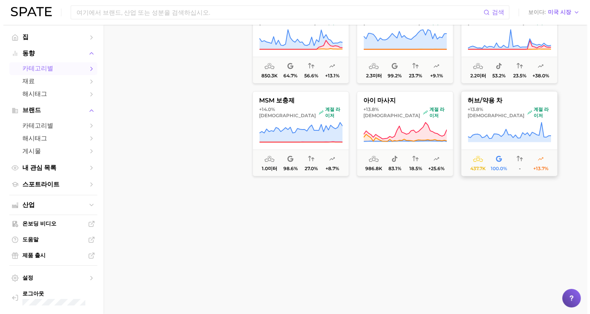
scroll to position [7602, 0]
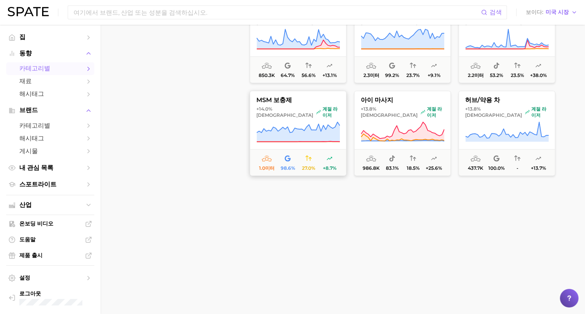
click at [311, 140] on icon at bounding box center [298, 132] width 83 height 20
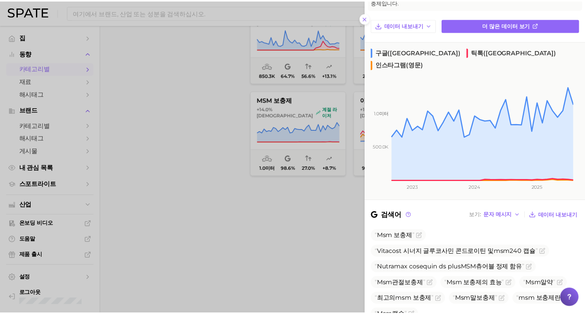
scroll to position [116, 0]
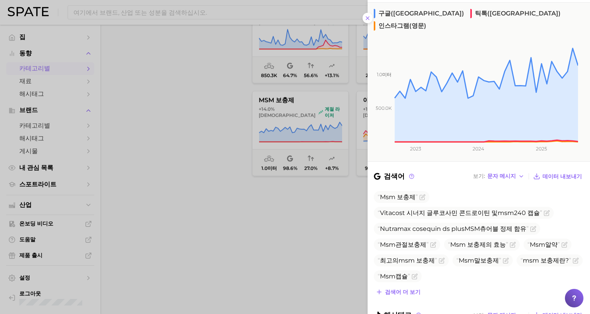
click at [192, 153] on div at bounding box center [295, 157] width 590 height 314
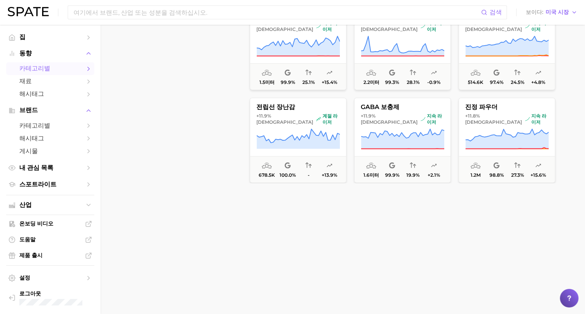
scroll to position [7911, 0]
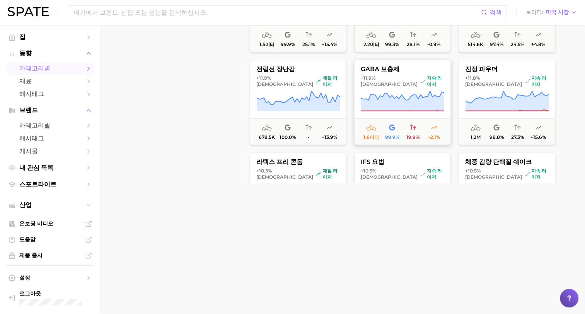
click at [426, 86] on button "GABA 보충제 +11.9% 대비 지속 라이저 1.6미터 99.9% 19.9% +2.1%" at bounding box center [402, 102] width 97 height 85
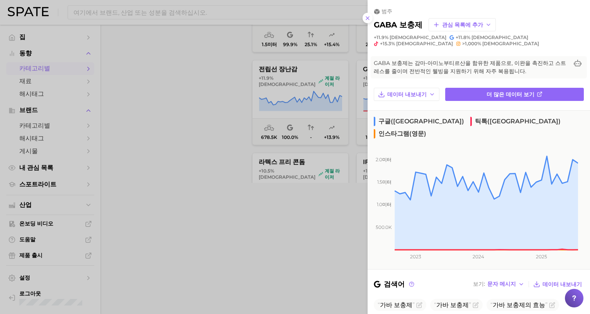
click at [165, 172] on div at bounding box center [295, 157] width 590 height 314
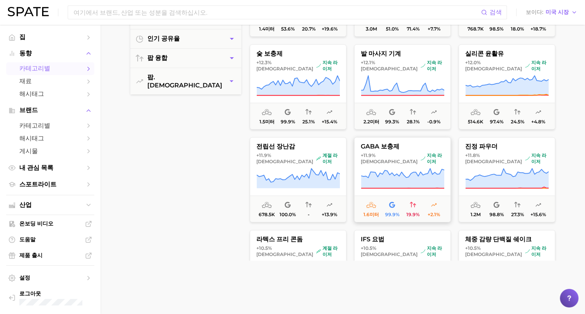
click at [415, 188] on icon at bounding box center [402, 179] width 83 height 22
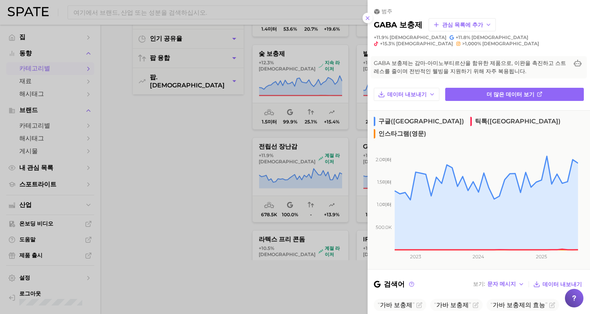
click at [156, 204] on div at bounding box center [295, 157] width 590 height 314
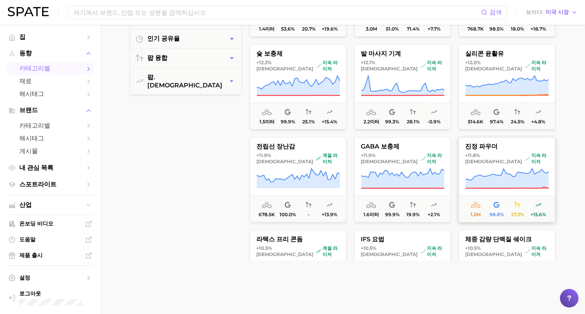
click at [482, 165] on button "진정 파우더 +11.8% 대비 지속 라이저 1.2m 98.8% 27.3% +15.6%" at bounding box center [506, 179] width 97 height 85
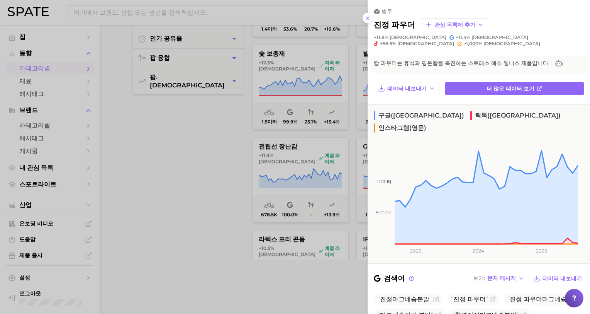
click at [155, 169] on div at bounding box center [295, 157] width 590 height 314
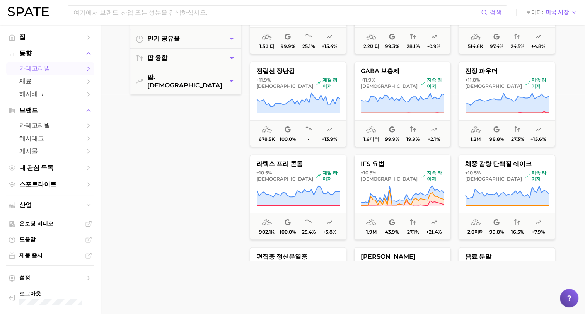
scroll to position [7988, 0]
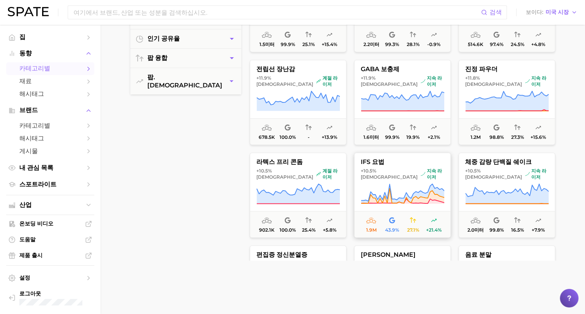
click at [400, 182] on button "IFS 요법 +10.5% 대비 지속 라이저 1.9m 43.9% 27.1% +21.4%" at bounding box center [402, 195] width 97 height 85
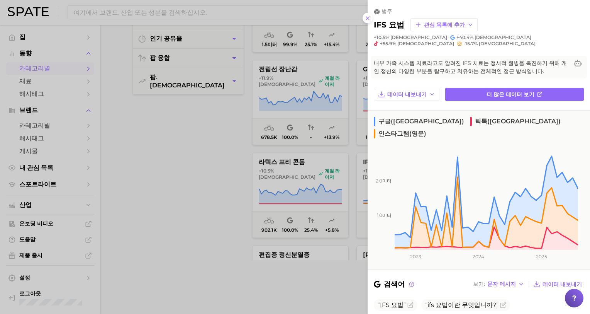
click at [141, 187] on div at bounding box center [295, 157] width 590 height 314
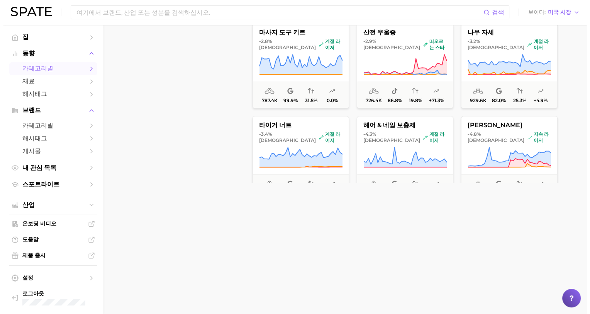
scroll to position [9418, 0]
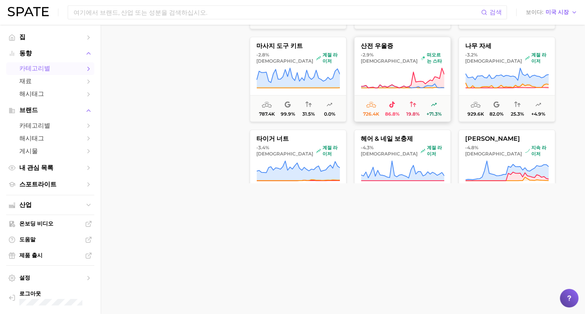
click at [414, 87] on icon at bounding box center [402, 85] width 83 height 4
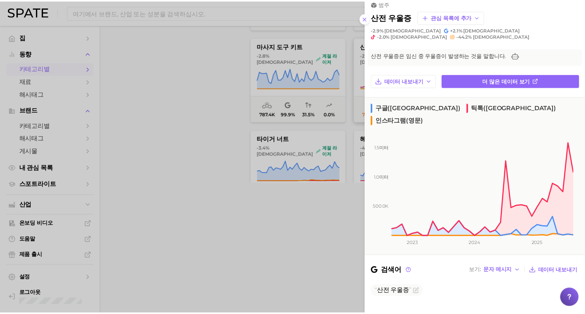
scroll to position [0, 0]
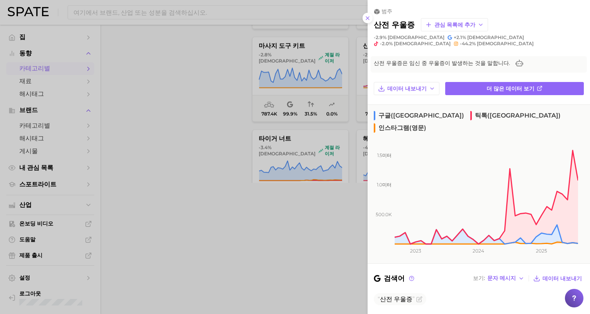
click at [160, 163] on div at bounding box center [295, 157] width 590 height 314
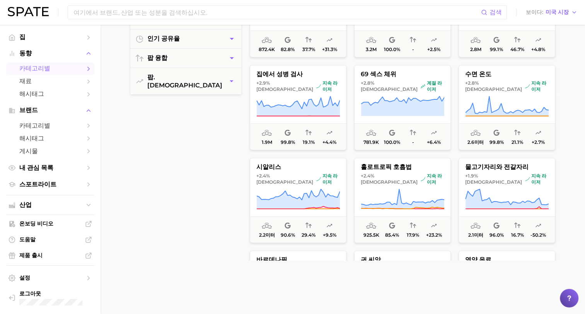
scroll to position [9070, 0]
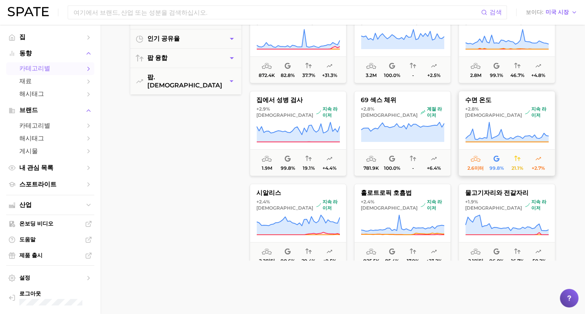
click at [478, 128] on icon at bounding box center [506, 132] width 83 height 22
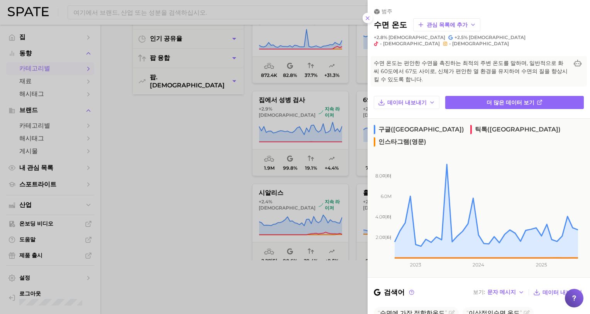
click at [210, 193] on div at bounding box center [295, 157] width 590 height 314
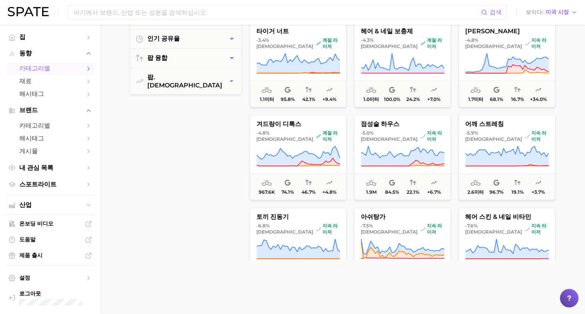
scroll to position [9611, 0]
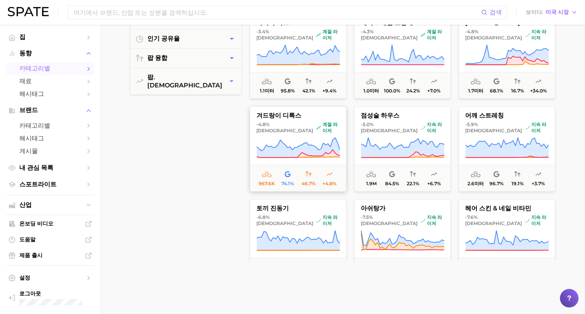
click at [314, 151] on icon at bounding box center [298, 148] width 83 height 20
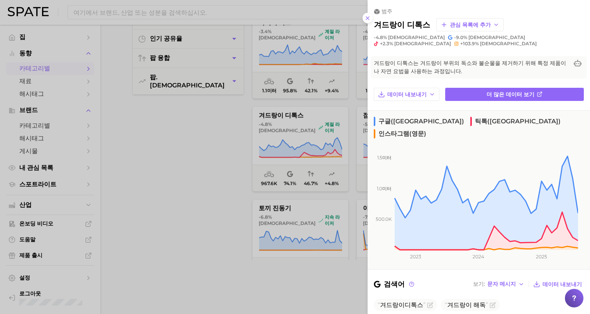
click at [186, 193] on div at bounding box center [295, 157] width 590 height 314
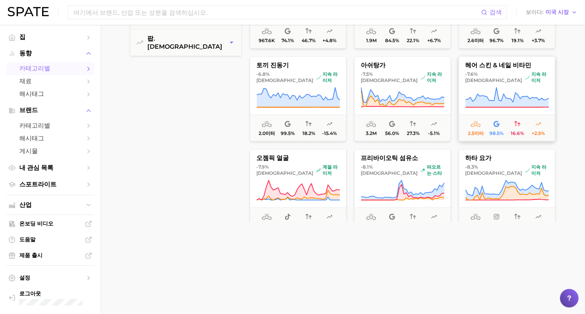
scroll to position [9727, 0]
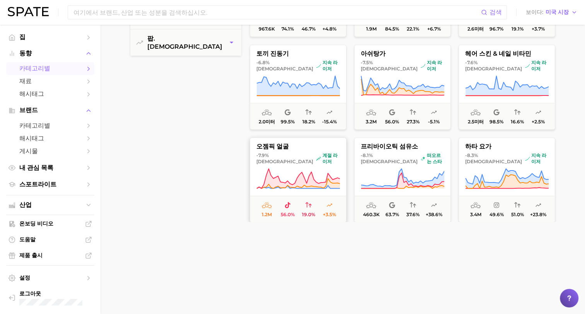
click at [269, 165] on button "오젬픽 얼굴 -7.9% 대비 계절 라이저 1.2m 56.0% 19.0% +3.5%" at bounding box center [298, 179] width 97 height 85
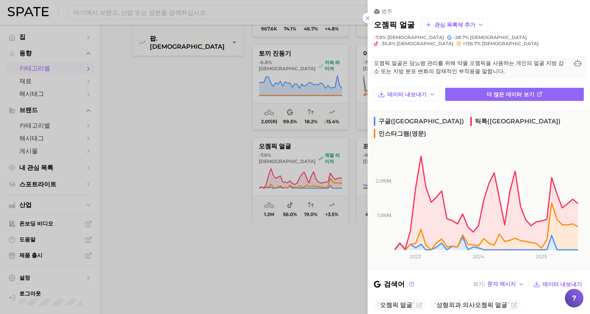
click at [157, 183] on div at bounding box center [295, 157] width 590 height 314
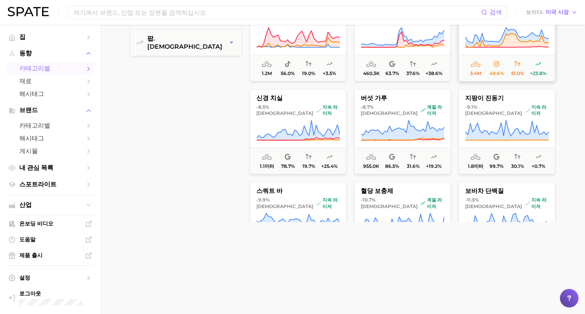
scroll to position [9882, 0]
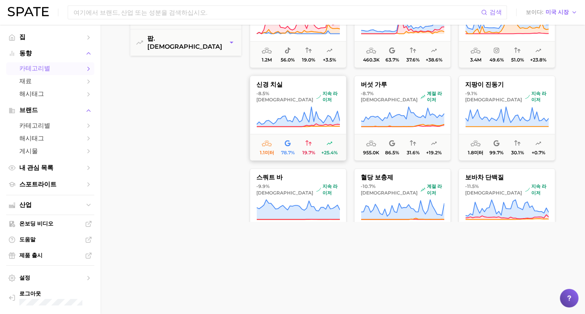
click at [316, 130] on button "신경 치실 -8.5% 대비 지속 라이저 1.1미터 78.7% 19.7% +25.4%" at bounding box center [298, 117] width 97 height 85
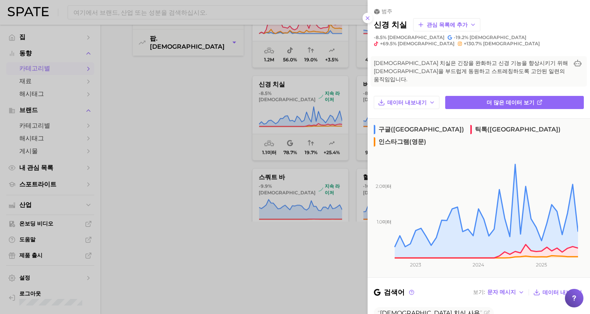
click at [187, 190] on div at bounding box center [295, 157] width 590 height 314
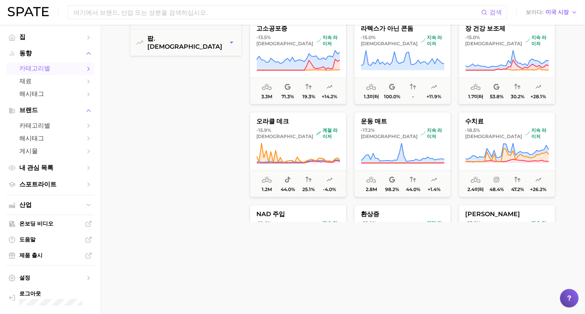
scroll to position [10230, 0]
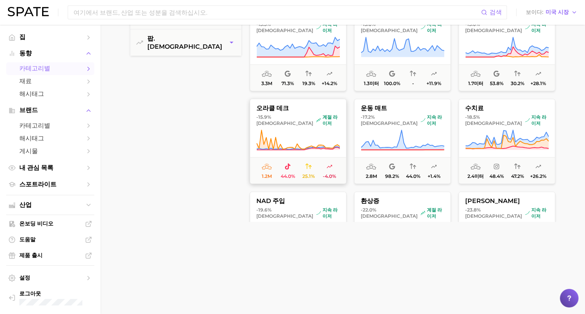
click at [289, 138] on icon at bounding box center [297, 140] width 83 height 22
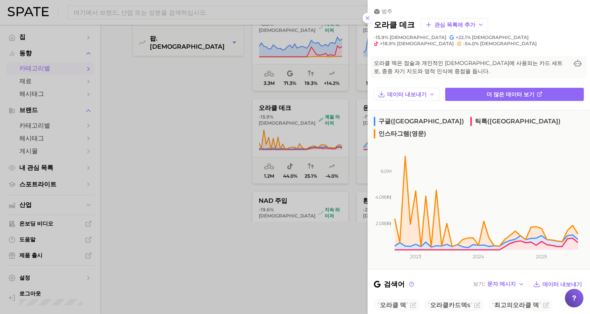
click at [182, 147] on div at bounding box center [295, 157] width 590 height 314
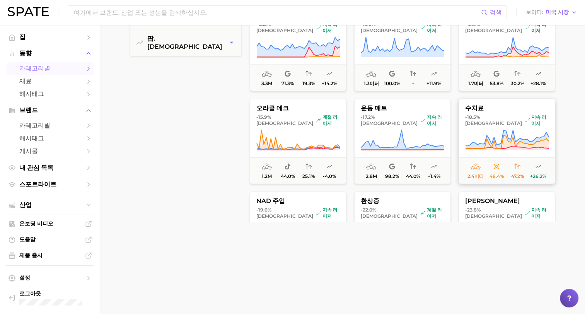
click at [504, 145] on icon at bounding box center [506, 142] width 83 height 14
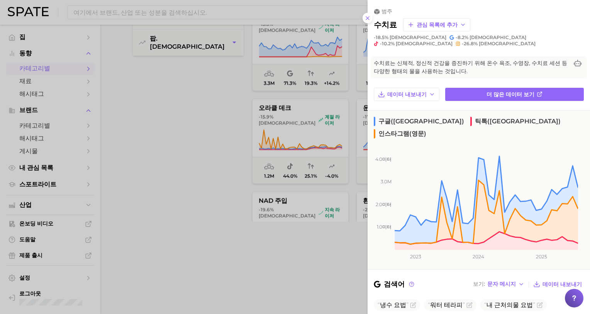
click at [139, 141] on div at bounding box center [295, 157] width 590 height 314
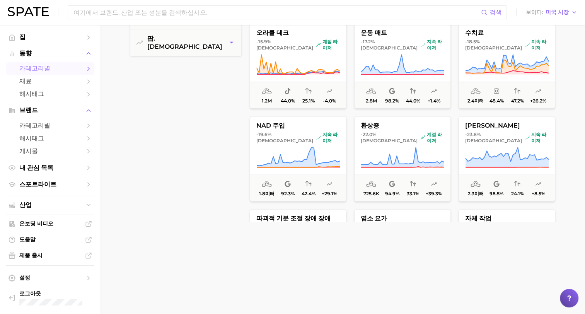
scroll to position [10307, 0]
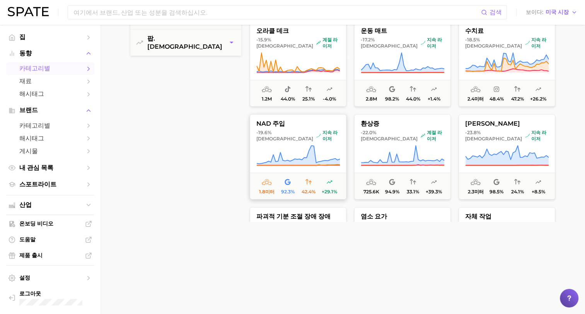
click at [322, 134] on font "지속 라이저" at bounding box center [330, 135] width 17 height 12
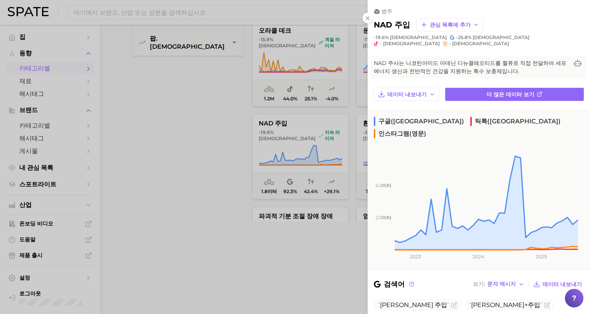
click at [191, 155] on div at bounding box center [295, 157] width 590 height 314
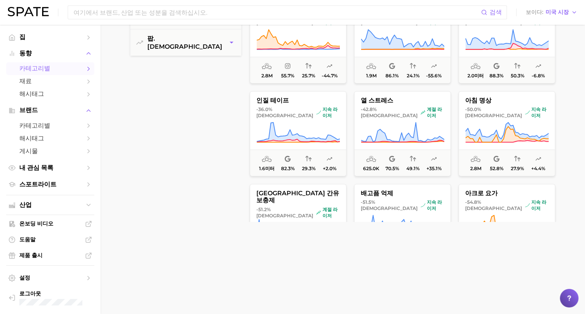
scroll to position [10887, 0]
click at [386, 135] on icon at bounding box center [402, 132] width 83 height 22
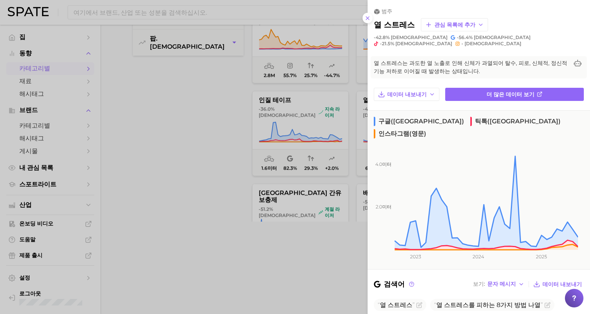
click at [213, 156] on div at bounding box center [295, 157] width 590 height 314
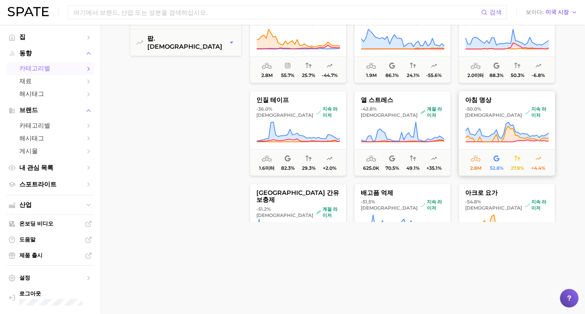
click at [500, 131] on icon at bounding box center [506, 132] width 83 height 22
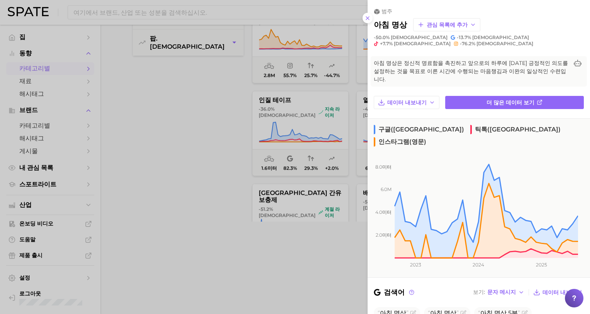
click at [204, 130] on div at bounding box center [295, 157] width 590 height 314
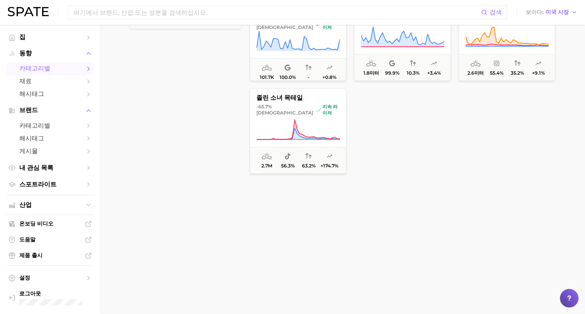
scroll to position [297, 0]
